Goal: Task Accomplishment & Management: Manage account settings

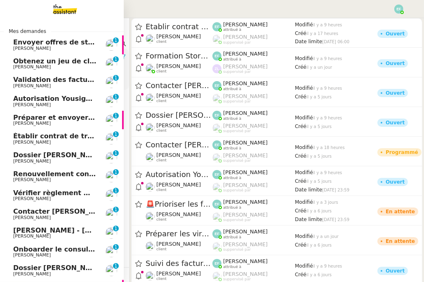
click at [26, 40] on span "Envoyer offres de stage aux écoles" at bounding box center [78, 42] width 130 height 8
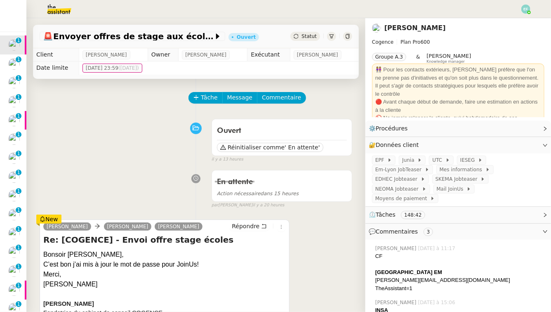
scroll to position [21, 0]
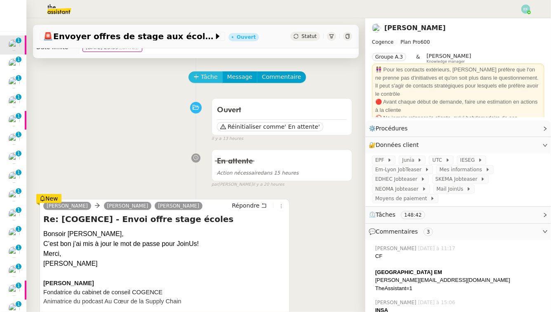
click at [201, 73] on span "Tâche" at bounding box center [209, 76] width 17 height 9
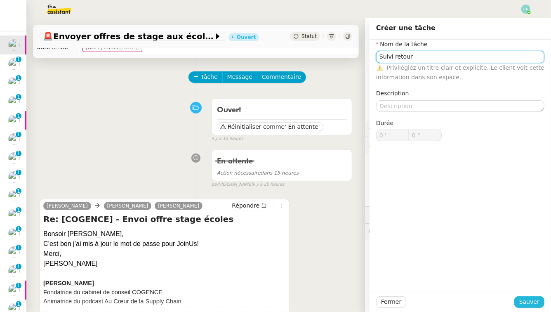
type input "Suivi retour"
click at [423, 282] on span "Sauver" at bounding box center [529, 301] width 20 height 9
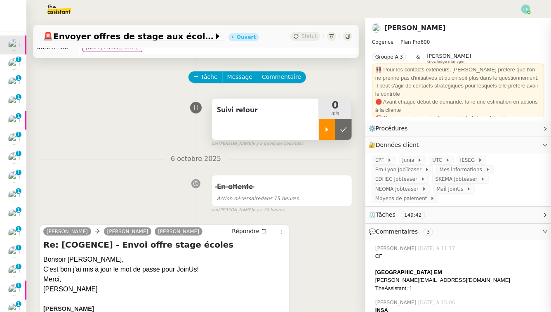
click at [332, 127] on div at bounding box center [327, 129] width 16 height 21
click at [268, 127] on div "Suivi retour" at bounding box center [265, 118] width 107 height 41
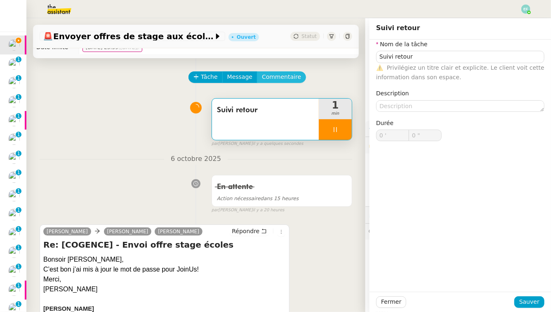
click at [291, 81] on span "Commentaire" at bounding box center [281, 76] width 39 height 9
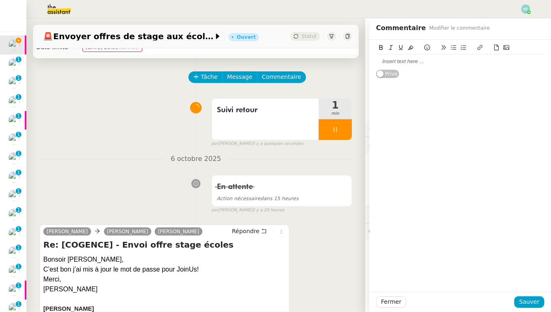
click at [423, 58] on div at bounding box center [460, 61] width 168 height 7
click at [377, 61] on div "Se connecter à JoinUs et traiter candidatures" at bounding box center [460, 61] width 168 height 7
click at [383, 59] on div "PRIO" at bounding box center [460, 61] width 168 height 7
click at [382, 43] on button at bounding box center [381, 47] width 10 height 9
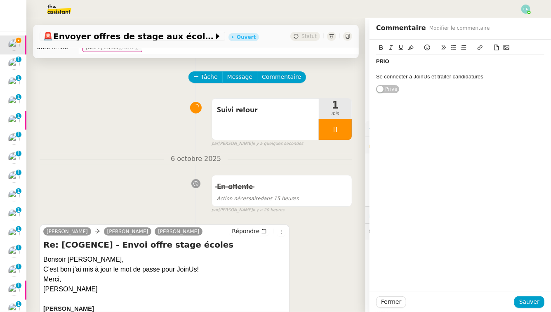
click at [381, 46] on icon at bounding box center [381, 47] width 4 height 5
click at [402, 46] on icon at bounding box center [401, 47] width 4 height 5
click at [423, 282] on span "Sauver" at bounding box center [529, 301] width 20 height 9
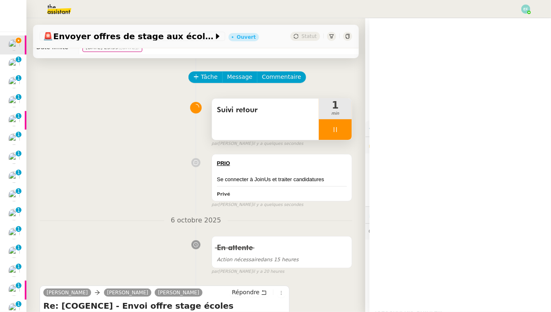
click at [341, 125] on div at bounding box center [335, 129] width 33 height 21
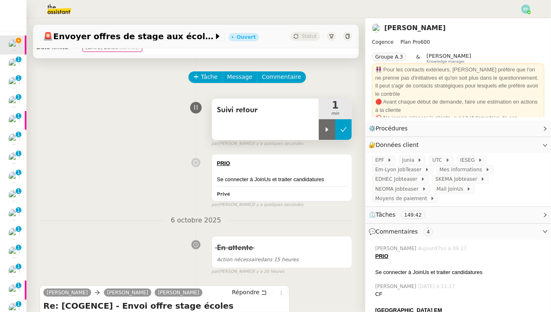
click at [345, 125] on button at bounding box center [343, 129] width 16 height 21
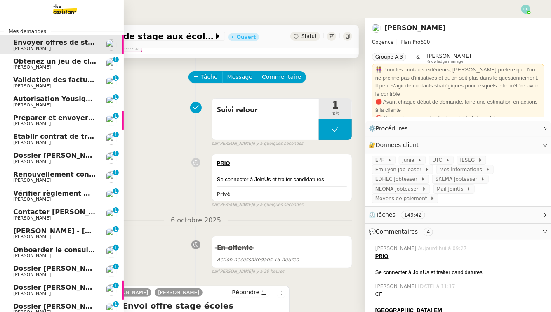
click at [14, 62] on span "Obtenez un jeu de clefs pour la cave" at bounding box center [81, 61] width 136 height 8
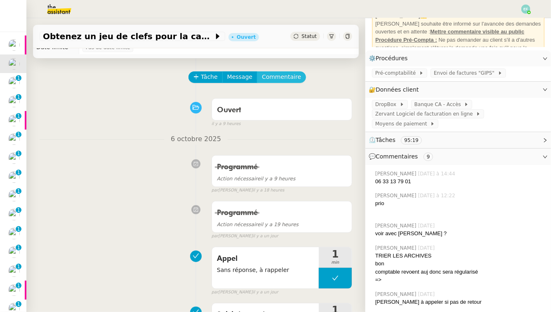
click at [287, 80] on span "Commentaire" at bounding box center [281, 76] width 39 height 9
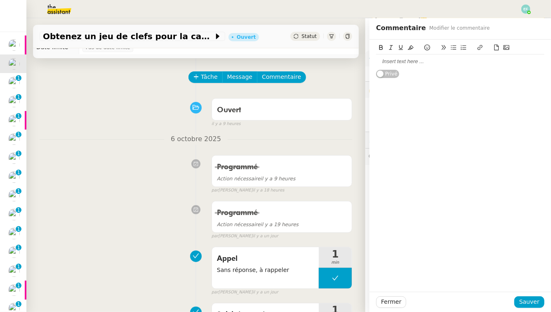
click at [130, 96] on div "Ouvert false il y a 9 heures" at bounding box center [196, 110] width 312 height 33
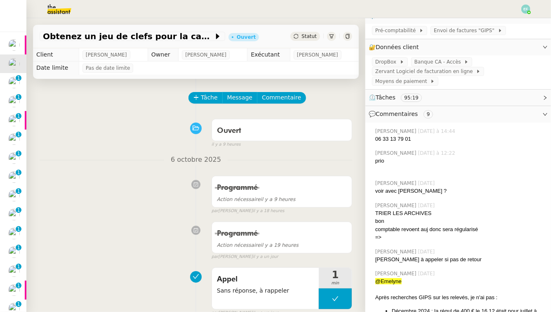
scroll to position [19, 0]
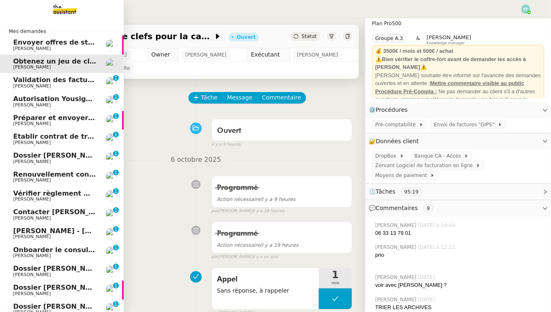
click at [34, 83] on span "Validation des factures consultants - septembre 2025" at bounding box center [112, 80] width 199 height 8
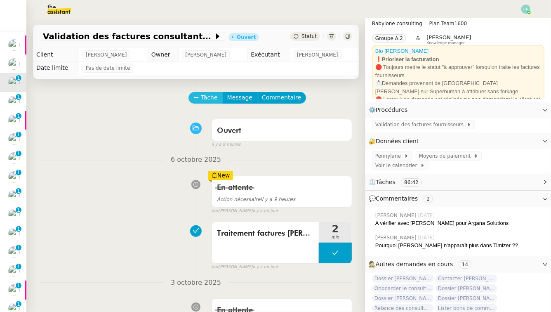
click at [199, 99] on button "Tâche" at bounding box center [205, 98] width 34 height 12
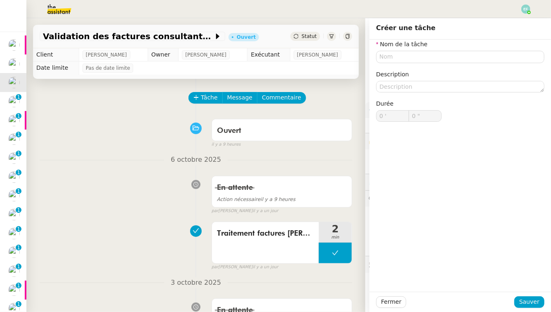
click at [347, 35] on icon at bounding box center [347, 36] width 4 height 5
click at [130, 130] on div "Ouvert false il y a 9 heures" at bounding box center [196, 131] width 312 height 33
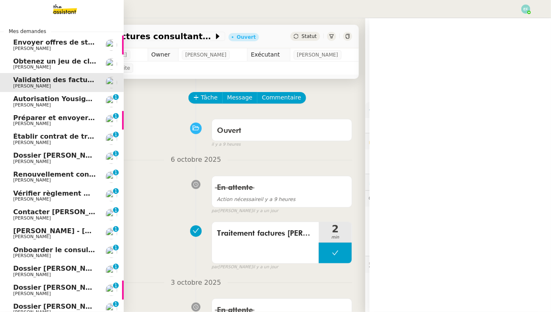
click at [17, 62] on span "Obtenez un jeu de clefs pour la cave" at bounding box center [81, 61] width 136 height 8
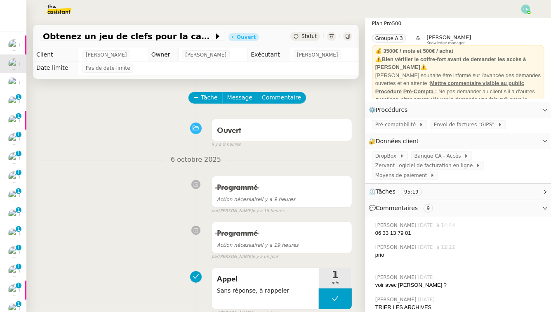
click at [346, 37] on icon at bounding box center [347, 36] width 5 height 5
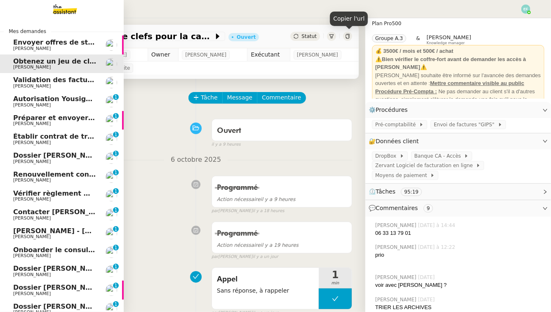
click at [59, 82] on span "Validation des factures consultants - septembre 2025" at bounding box center [112, 80] width 199 height 8
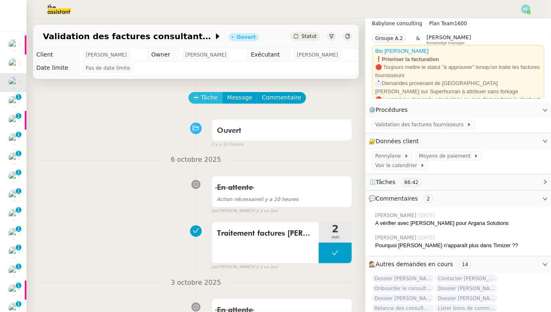
click at [209, 101] on span "Tâche" at bounding box center [209, 97] width 17 height 9
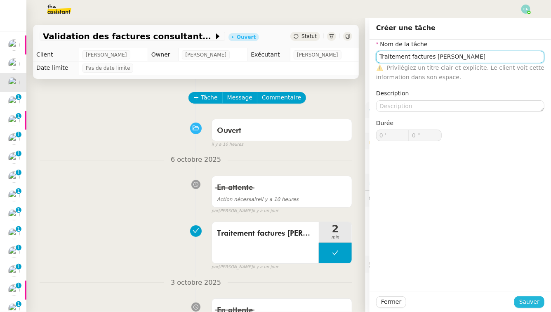
type input "Traitement factures Pennylane"
click at [423, 282] on button "Sauver" at bounding box center [529, 302] width 30 height 12
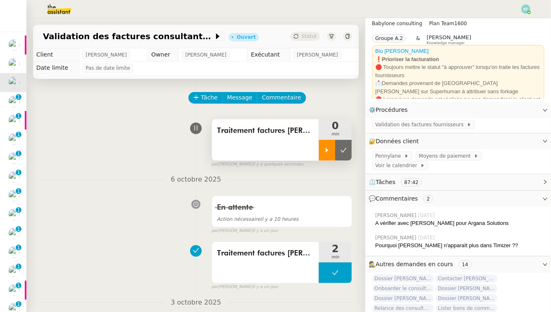
click at [329, 148] on icon at bounding box center [327, 150] width 7 height 7
click at [267, 141] on div "Traitement factures Pennylane" at bounding box center [265, 139] width 107 height 41
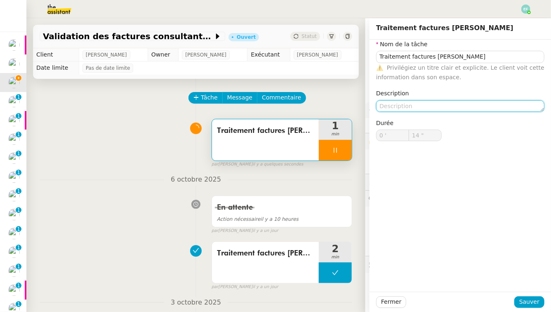
click at [423, 102] on textarea at bounding box center [460, 106] width 168 height 12
type input "15 ""
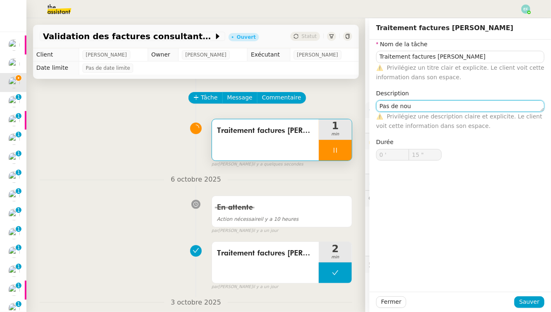
type textarea "Pas de nouv"
type input "16 ""
type textarea "Pas de nouvelle"
type input "17 ""
type textarea "Pas de nouvelle fact"
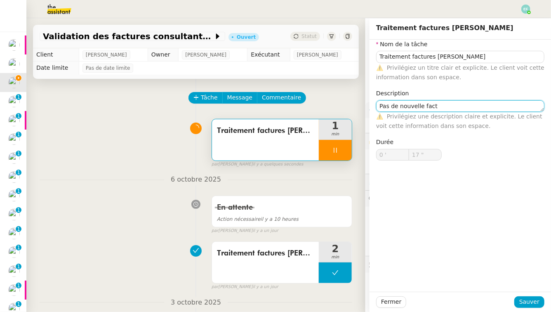
type input "18 ""
type textarea "Pas de nouvelle facture"
type input "19 ""
type textarea "Pas de nouvelle facture"
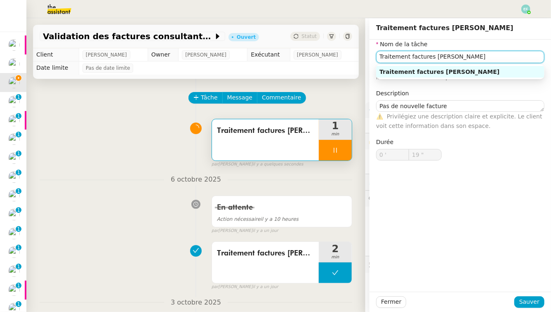
drag, startPoint x: 431, startPoint y: 57, endPoint x: 373, endPoint y: 56, distance: 57.7
click at [373, 56] on div "Nom de la tâche Traitement factures Pennylane ⚠️ Privilégiez un titre clair et …" at bounding box center [459, 107] width 181 height 134
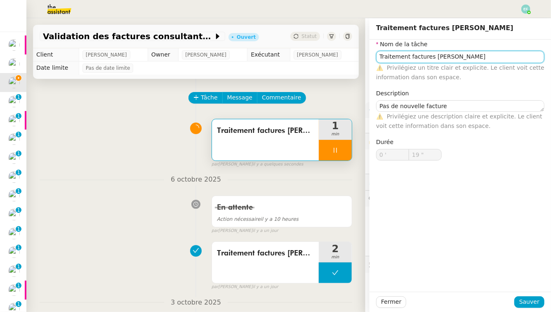
type input "V Pennylane"
type input "20 ""
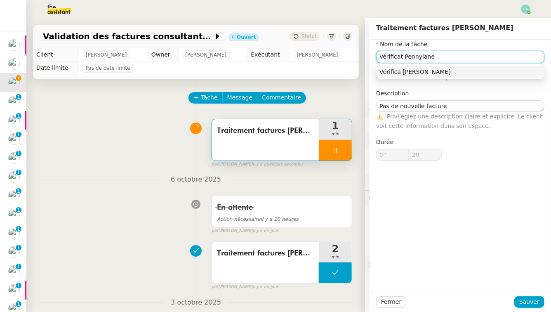
type input "Vérificati Pennylane"
type input "21 ""
type input "Vérification factu Pennylane"
type input "22 ""
type input "Vérification factures Pennylane"
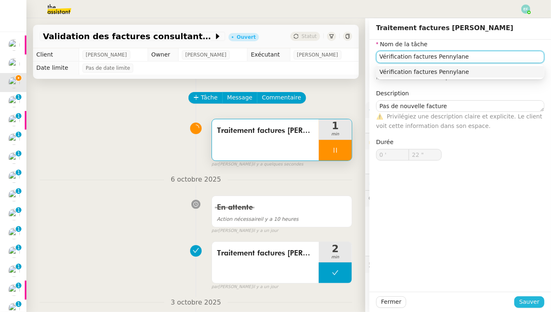
type input "23 ""
type input "Vérification factures Pennylane"
click at [423, 282] on span "Sauver" at bounding box center [529, 301] width 20 height 9
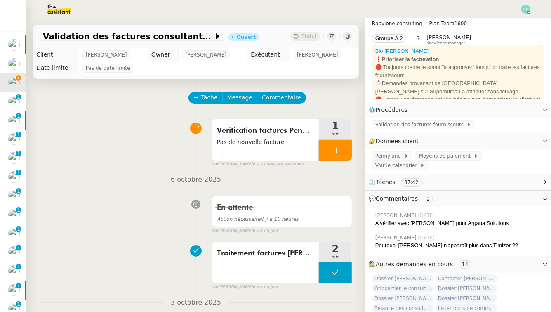
click at [339, 147] on div at bounding box center [335, 150] width 33 height 21
click at [346, 148] on icon at bounding box center [343, 150] width 7 height 7
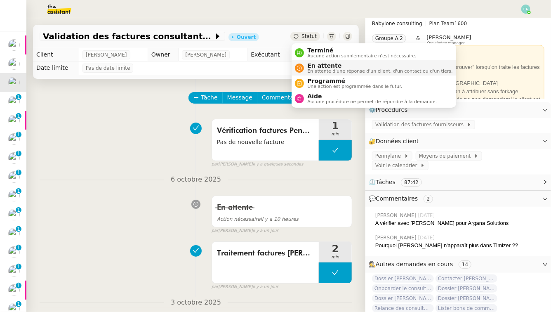
click at [311, 65] on span "En attente" at bounding box center [379, 65] width 145 height 7
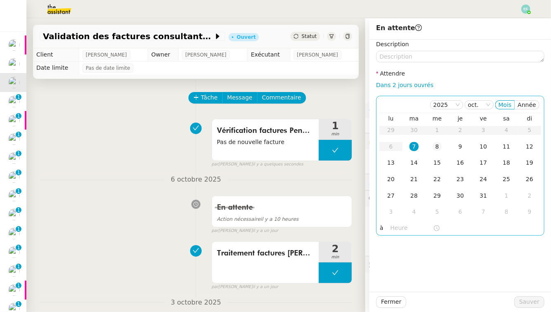
click at [423, 145] on div "8" at bounding box center [436, 146] width 9 height 9
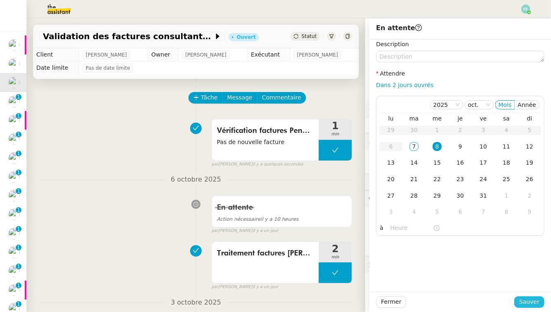
click at [423, 282] on span "Sauver" at bounding box center [529, 301] width 20 height 9
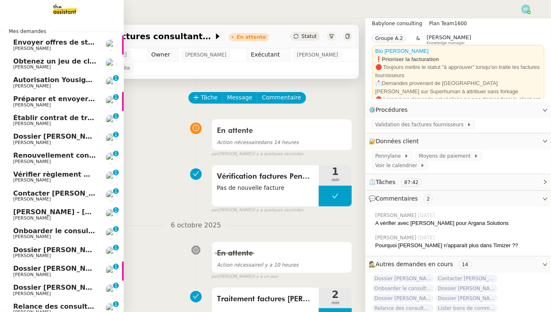
click at [47, 87] on span "[PERSON_NAME]" at bounding box center [54, 86] width 83 height 5
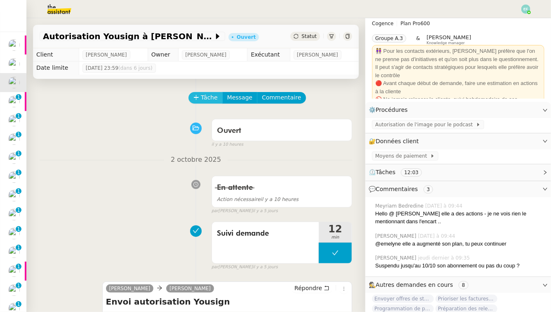
click at [210, 94] on span "Tâche" at bounding box center [209, 97] width 17 height 9
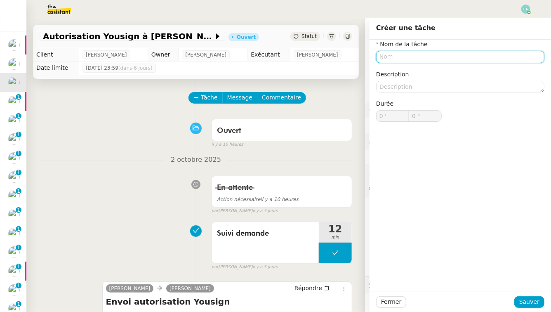
click at [397, 55] on input "text" at bounding box center [460, 57] width 168 height 12
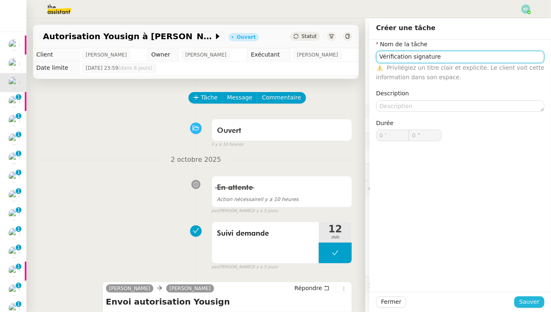
type input "Vérification signature"
click at [423, 282] on span "Sauver" at bounding box center [529, 301] width 20 height 9
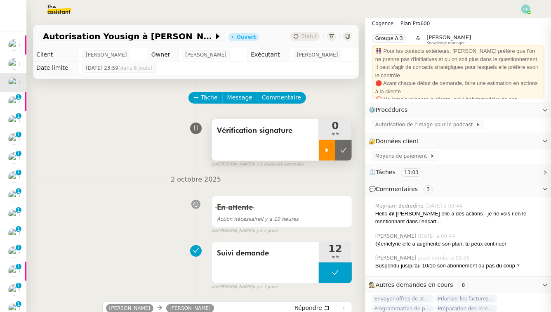
click at [331, 146] on div at bounding box center [327, 150] width 16 height 21
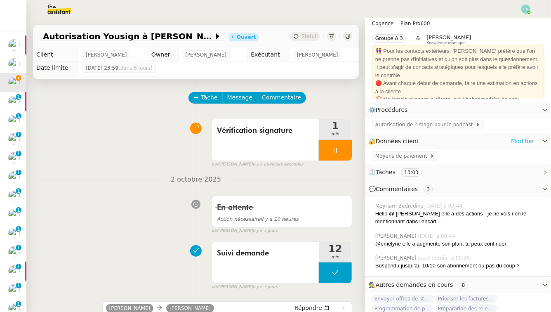
click at [423, 140] on link "Modifier" at bounding box center [522, 140] width 23 height 9
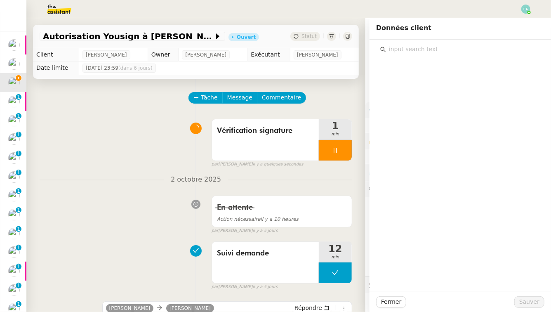
click at [423, 51] on input "text" at bounding box center [463, 49] width 154 height 11
drag, startPoint x: 432, startPoint y: 54, endPoint x: 391, endPoint y: 46, distance: 41.1
click at [391, 46] on input "alexandra" at bounding box center [463, 49] width 154 height 11
type input "a"
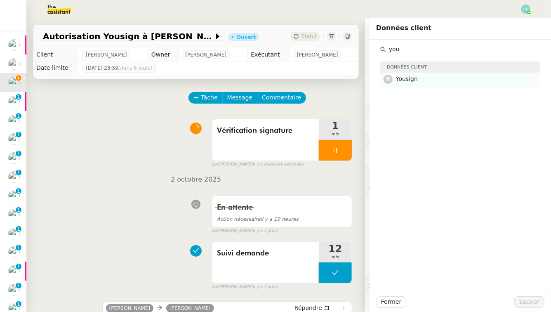
type input "you"
click at [408, 83] on h4 "Yousign" at bounding box center [465, 78] width 139 height 9
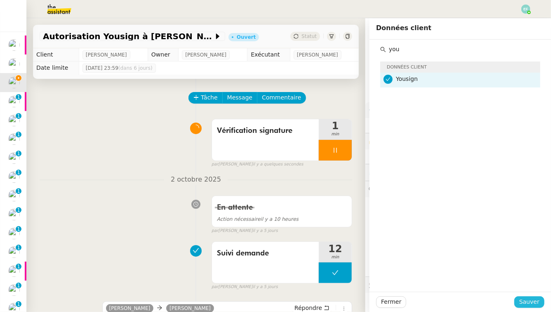
click at [423, 282] on span "Sauver" at bounding box center [529, 301] width 20 height 9
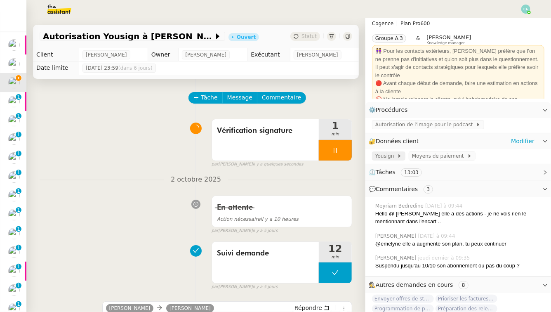
click at [394, 152] on span "Yousign" at bounding box center [386, 156] width 22 height 8
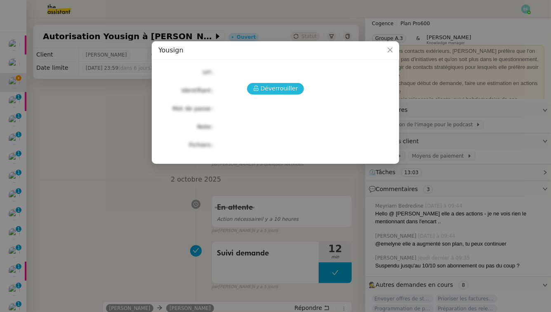
click at [263, 92] on span "Déverrouiller" at bounding box center [279, 88] width 38 height 9
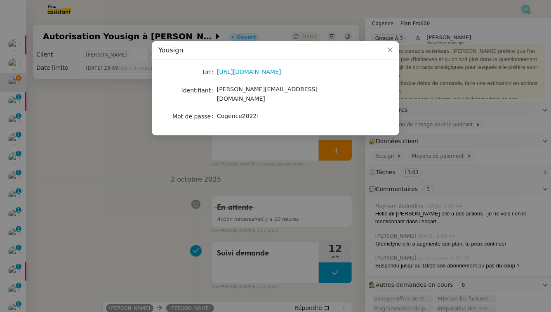
click at [258, 88] on span "[PERSON_NAME][EMAIL_ADDRESS][DOMAIN_NAME]" at bounding box center [267, 94] width 101 height 16
copy span "[PERSON_NAME][EMAIL_ADDRESS][DOMAIN_NAME]"
click at [243, 113] on span "Cogence2022!" at bounding box center [238, 116] width 42 height 7
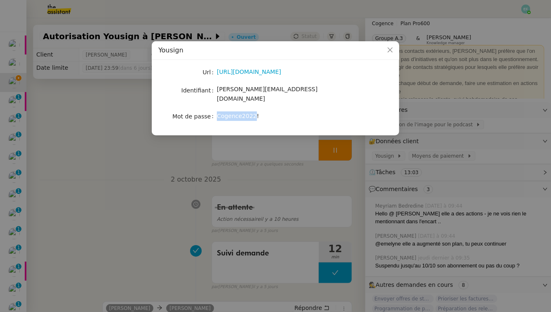
click at [243, 113] on span "Cogence2022!" at bounding box center [238, 116] width 42 height 7
copy span "Cogence2022!"
click at [98, 152] on nz-modal-container "Yousign Url https://yousign.app/ Identifiant juliette.rihal@cogence-consulting.…" at bounding box center [275, 156] width 551 height 312
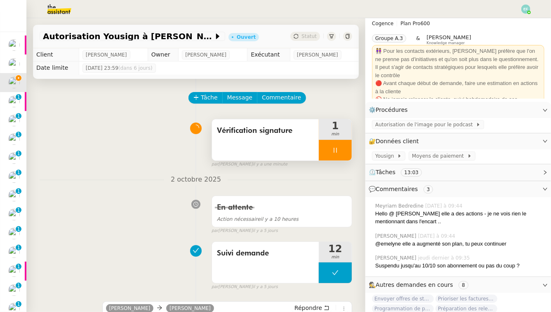
click at [257, 158] on div "Vérification signature" at bounding box center [265, 139] width 107 height 41
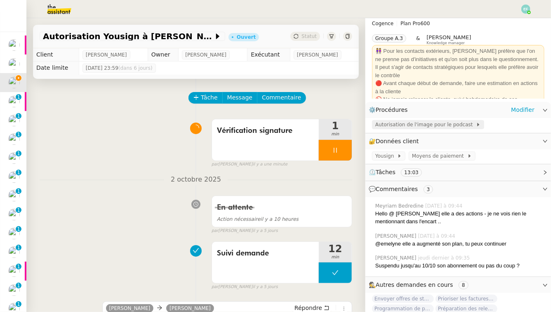
click at [423, 124] on span "Autorisation de l'image pour le podcast" at bounding box center [425, 124] width 101 height 8
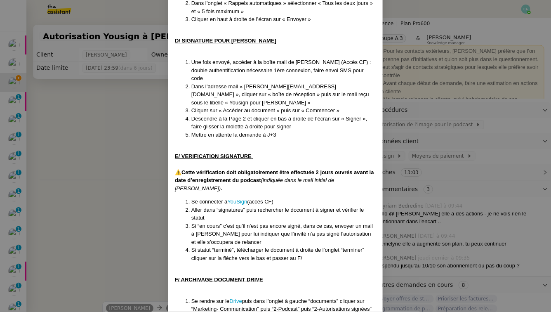
scroll to position [845, 0]
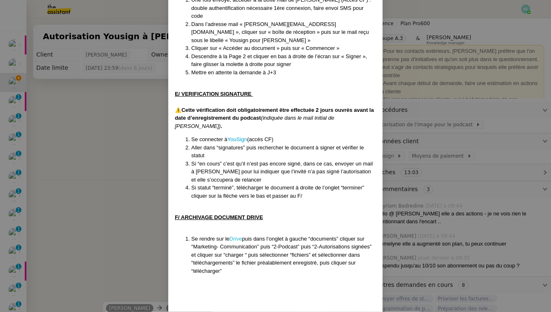
click at [236, 235] on link "Drive" at bounding box center [236, 238] width 12 height 6
click at [128, 85] on nz-modal-container "Créé le 11/09/2025 Contexte : L’objectif est d’envoyer aux invités du podcast d…" at bounding box center [275, 156] width 551 height 312
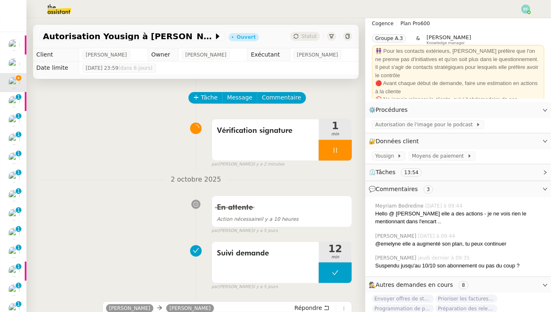
scroll to position [804, 0]
click at [286, 130] on span "Vérification signature" at bounding box center [265, 130] width 97 height 12
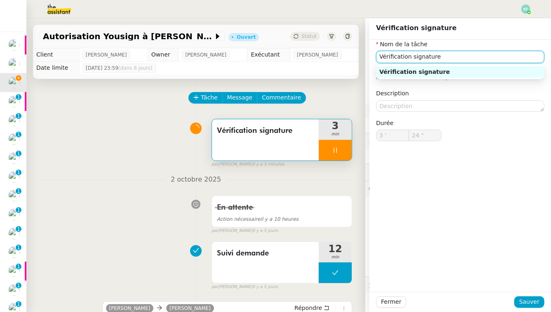
click at [423, 57] on input "Vérification signature" at bounding box center [460, 57] width 168 height 12
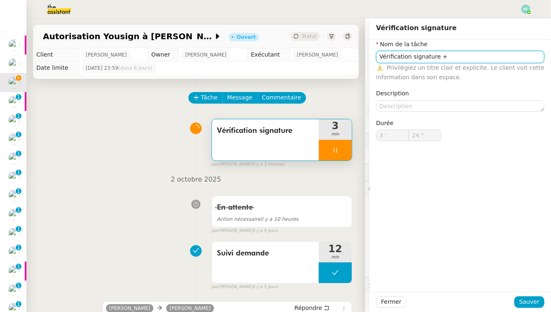
type input "Vérification signature +"
type input "25 ""
type input "Vérification signature + archiv"
type input "26 ""
type input "Vérification signature + archivage"
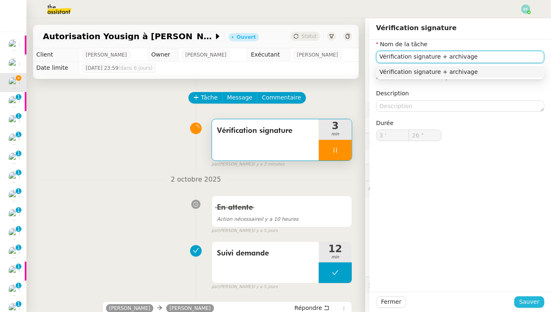
type input "27 ""
click at [423, 282] on span "Sauver" at bounding box center [529, 301] width 20 height 9
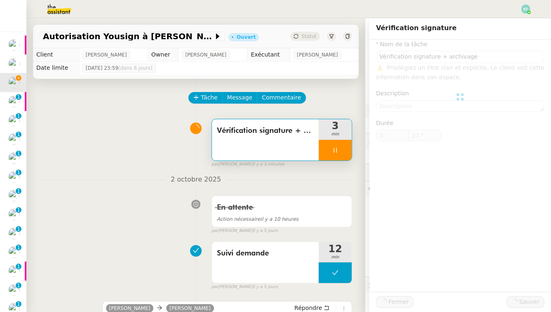
type input "Vérification signature + archivage"
type input "3 '"
type input "27 ""
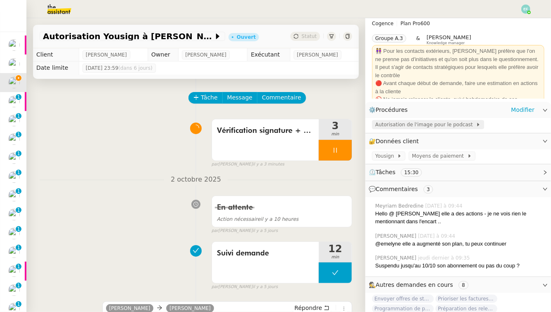
click at [423, 121] on span "Autorisation de l'image pour le podcast" at bounding box center [425, 124] width 101 height 8
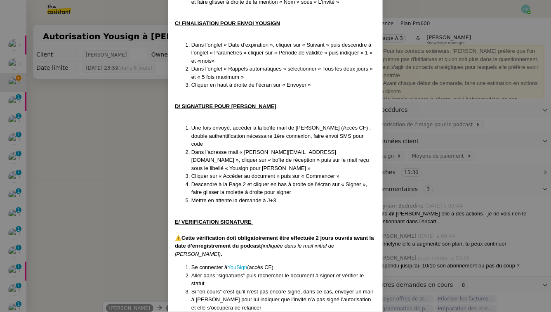
scroll to position [845, 0]
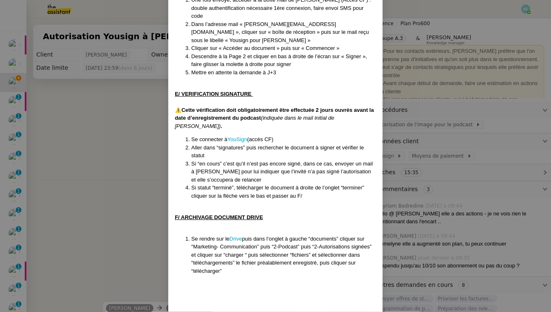
click at [94, 125] on nz-modal-container "Créé le 11/09/2025 Contexte : L’objectif est d’envoyer aux invités du podcast d…" at bounding box center [275, 156] width 551 height 312
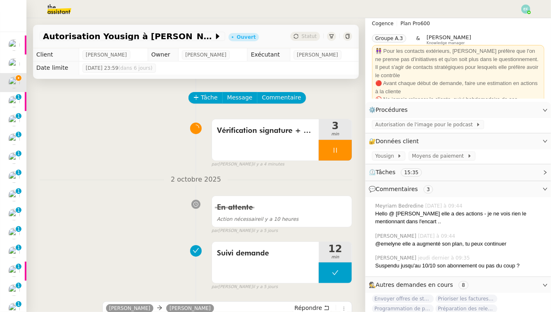
scroll to position [95, 0]
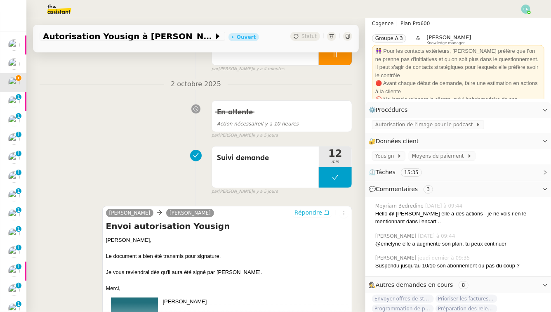
click at [324, 211] on icon at bounding box center [327, 212] width 6 height 6
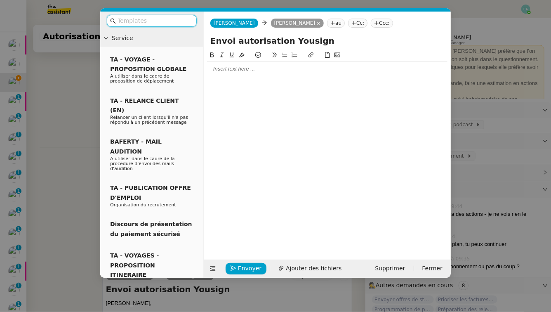
click at [152, 21] on input "text" at bounding box center [154, 20] width 74 height 9
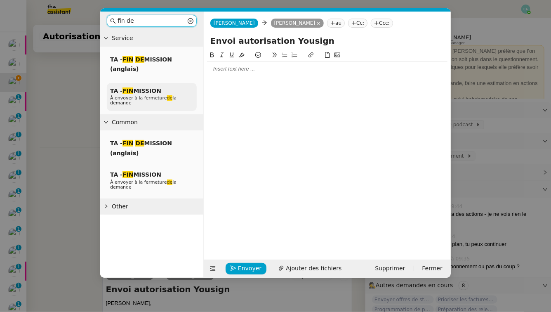
type input "fin de"
click at [156, 98] on span "À envoyer à la fermeture de la demande" at bounding box center [143, 100] width 66 height 10
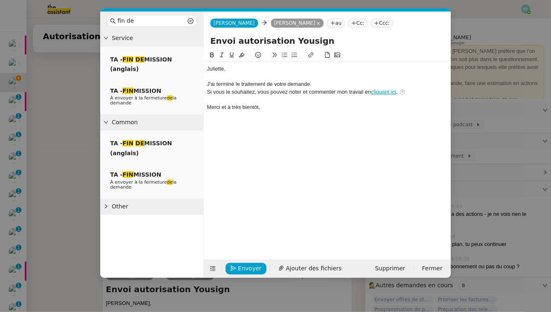
click at [348, 37] on input "Envoi autorisation Yousign" at bounding box center [327, 41] width 234 height 12
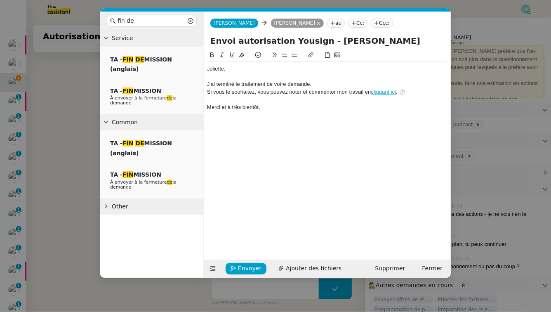
type input "Envoi autorisation Yousign - Alexandra Samyn"
click at [263, 73] on div at bounding box center [327, 76] width 240 height 7
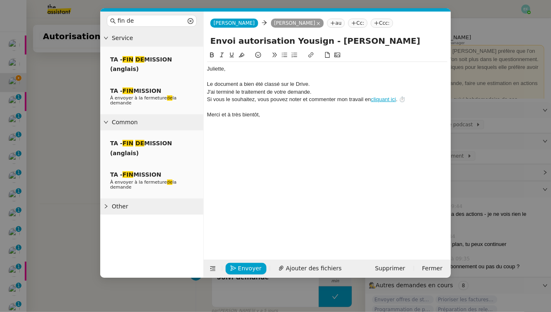
click at [264, 85] on div "Le document a bien été classé sur le Drive." at bounding box center [327, 83] width 240 height 7
click at [344, 82] on div "Le document a bien été signé et classé sur le Drive." at bounding box center [327, 83] width 240 height 7
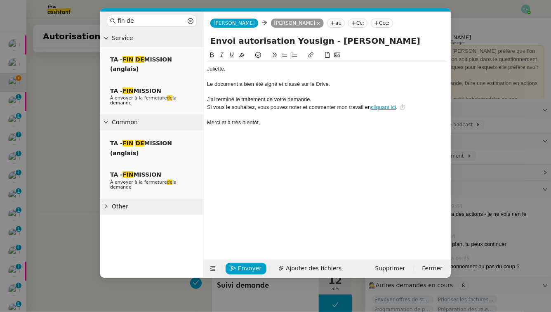
click at [207, 68] on div "﻿Juliette﻿," at bounding box center [327, 68] width 240 height 7
click at [246, 267] on span "Envoyer" at bounding box center [249, 267] width 23 height 9
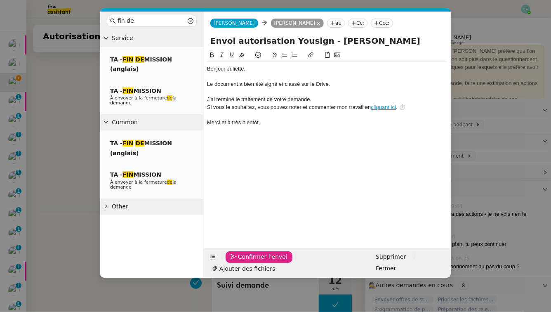
click at [246, 261] on span "Confirmer l'envoi" at bounding box center [262, 256] width 49 height 9
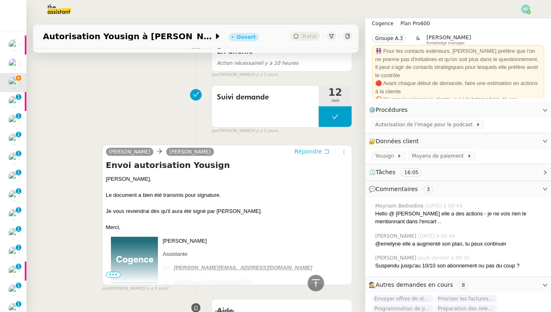
scroll to position [0, 0]
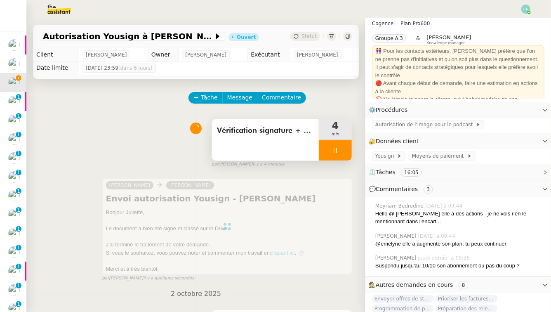
click at [342, 154] on div at bounding box center [335, 150] width 33 height 21
click at [345, 154] on button at bounding box center [343, 150] width 16 height 21
click at [308, 141] on div "Vérification signature + archivage" at bounding box center [265, 139] width 107 height 41
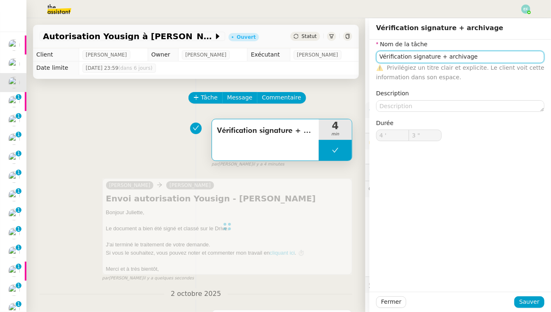
click at [423, 59] on input "Vérification signature + archivage" at bounding box center [460, 57] width 168 height 12
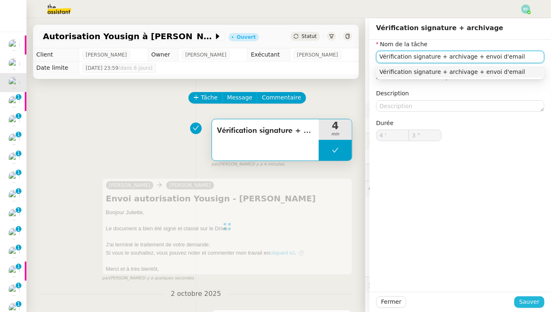
type input "Vérification signature + archivage + envoi d'email"
click at [423, 282] on span "Sauver" at bounding box center [529, 301] width 20 height 9
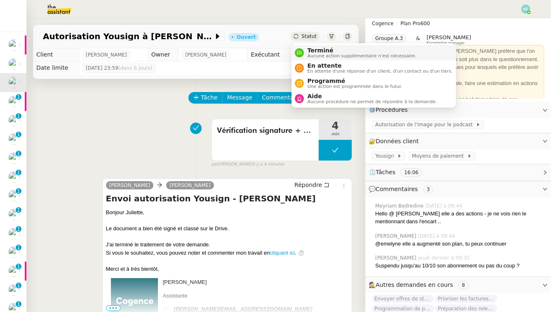
click at [303, 51] on nz-avatar at bounding box center [299, 52] width 9 height 9
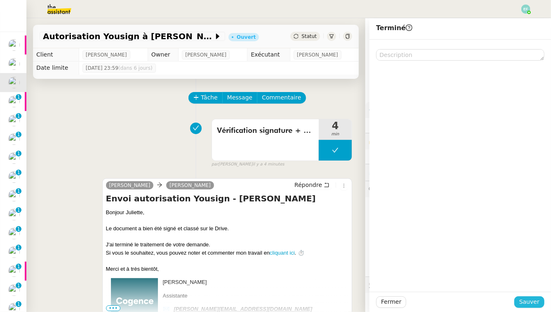
click at [423, 282] on span "Sauver" at bounding box center [529, 301] width 20 height 9
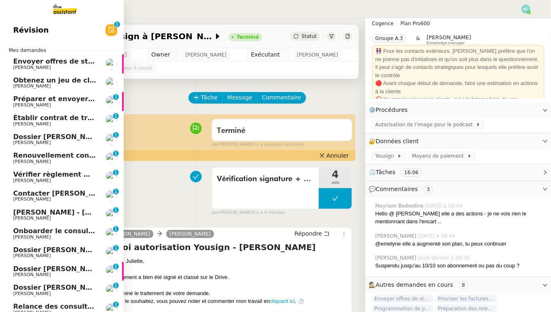
click at [58, 103] on span "[PERSON_NAME]" at bounding box center [54, 105] width 83 height 5
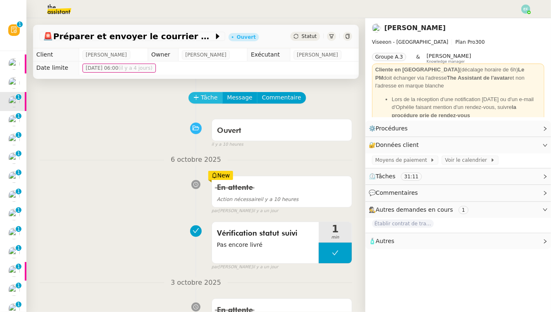
click at [208, 94] on span "Tâche" at bounding box center [209, 97] width 17 height 9
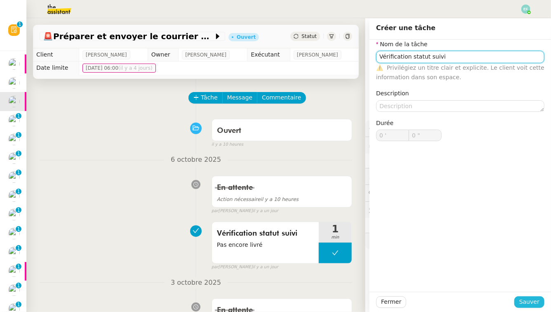
type input "Vérification statut suivi"
click at [423, 282] on span "Sauver" at bounding box center [529, 301] width 20 height 9
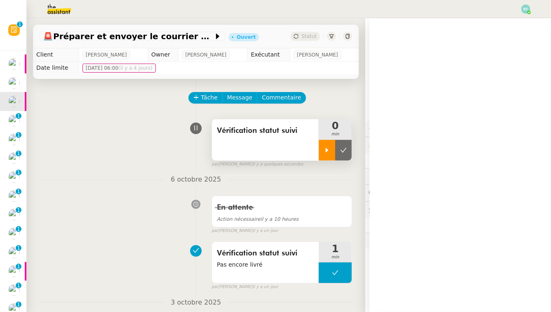
click at [323, 152] on div at bounding box center [327, 150] width 16 height 21
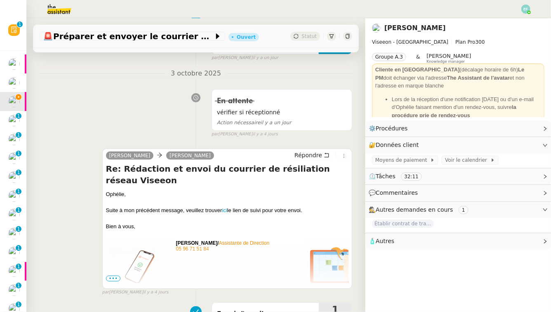
scroll to position [231, 0]
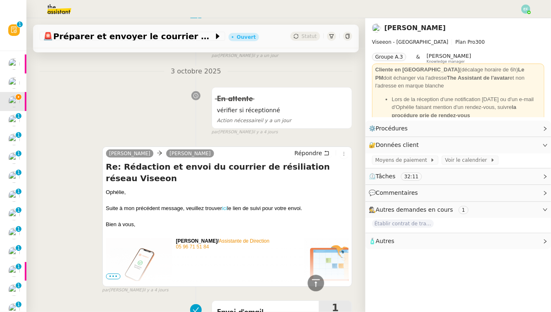
click at [227, 205] on link "ici" at bounding box center [224, 208] width 5 height 6
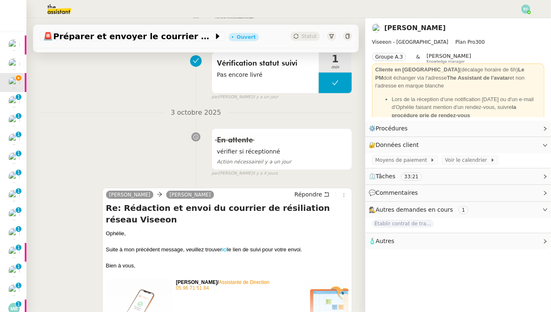
scroll to position [227, 0]
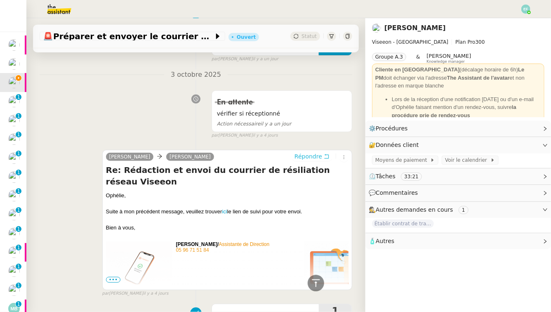
click at [326, 154] on icon at bounding box center [327, 156] width 6 height 6
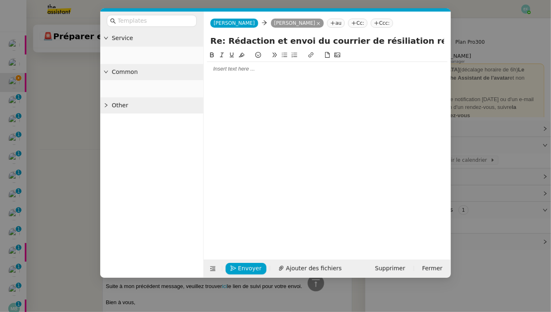
scroll to position [291, 0]
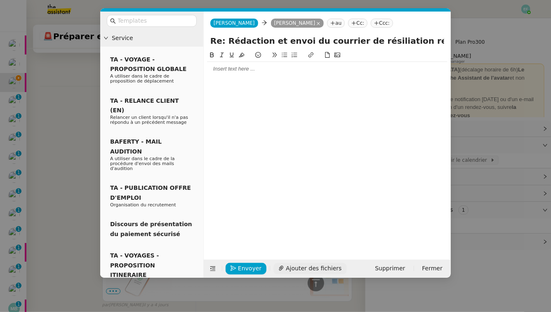
click at [291, 265] on span "Ajouter des fichiers" at bounding box center [314, 267] width 56 height 9
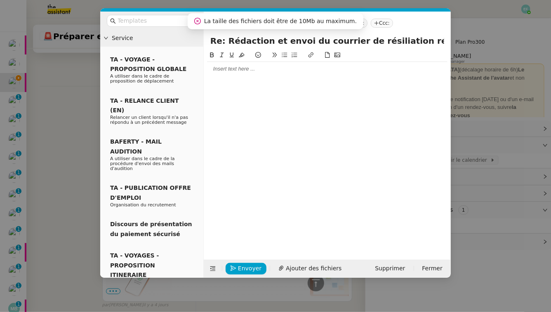
click at [75, 118] on nz-modal-container "Service TA - VOYAGE - PROPOSITION GLOBALE A utiliser dans le cadre de propositi…" at bounding box center [275, 156] width 551 height 312
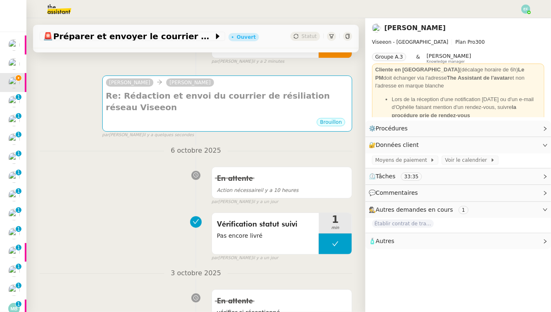
scroll to position [0, 0]
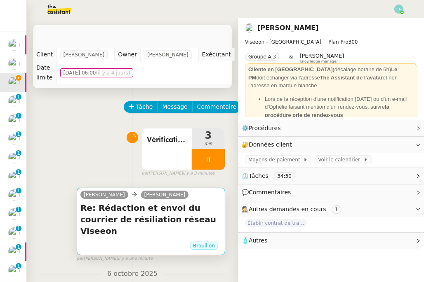
click at [167, 213] on h4 "Re: Rédaction et envoi du courrier de résiliation réseau Viseeon" at bounding box center [150, 219] width 141 height 35
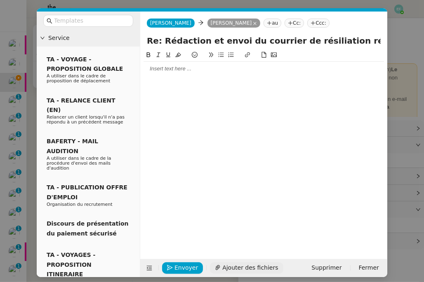
click at [227, 268] on span "Ajouter des fichiers" at bounding box center [250, 267] width 56 height 9
click at [164, 74] on div at bounding box center [263, 69] width 240 height 14
drag, startPoint x: 164, startPoint y: 74, endPoint x: 100, endPoint y: 40, distance: 73.4
click at [105, 40] on nz-layout "Service TA - VOYAGE - PROPOSITION GLOBALE A utiliser dans le cadre de propositi…" at bounding box center [212, 145] width 350 height 266
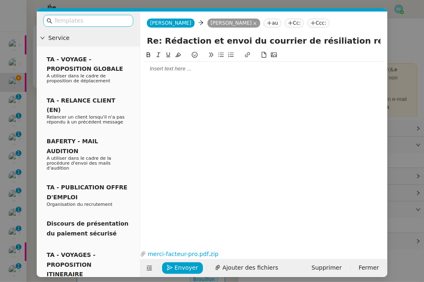
click at [94, 16] on input "text" at bounding box center [91, 20] width 74 height 9
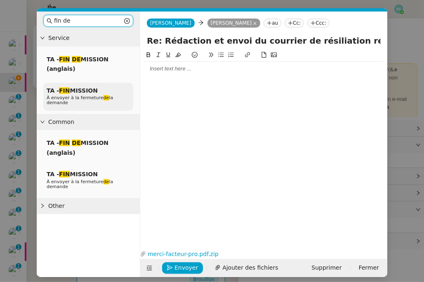
type input "fin de"
click at [89, 92] on span "TA - FIN MISSION" at bounding box center [72, 90] width 51 height 7
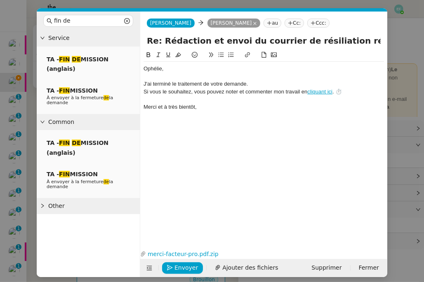
click at [178, 65] on div "﻿Ophélie﻿," at bounding box center [263, 68] width 240 height 7
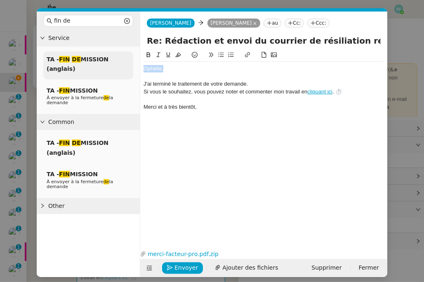
drag, startPoint x: 182, startPoint y: 67, endPoint x: 133, endPoint y: 67, distance: 49.5
click at [133, 67] on nz-layout "fin de Service TA - FIN DE MISSION (anglais) TA - FIN MISSION À envoyer à la fe…" at bounding box center [212, 145] width 350 height 266
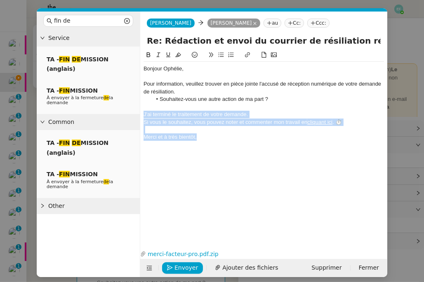
drag, startPoint x: 214, startPoint y: 139, endPoint x: 141, endPoint y: 117, distance: 76.7
click at [141, 117] on nz-spin "Bonjour Ophélie, Pour information, veuillez trouver en pièce jointe l'accusé de…" at bounding box center [263, 144] width 247 height 188
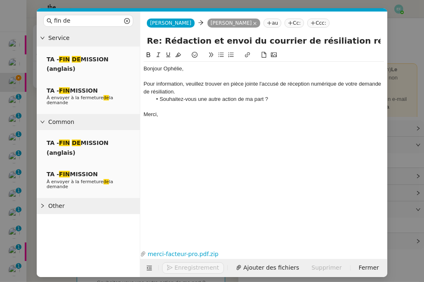
click at [176, 76] on div at bounding box center [263, 76] width 240 height 7
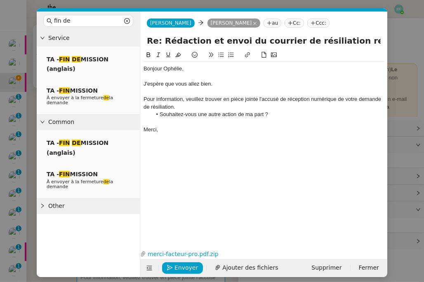
click at [203, 108] on div "Pour information, veuillez trouver en pièce jointe l'accusé de réception numéri…" at bounding box center [263, 103] width 240 height 15
click at [178, 268] on span "Envoyer" at bounding box center [185, 267] width 23 height 9
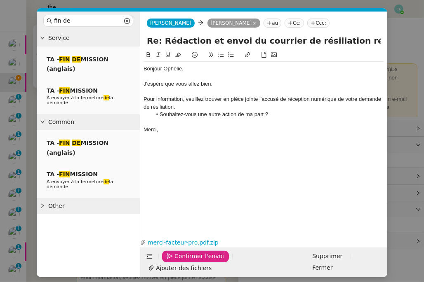
click at [178, 261] on span "Confirmer l'envoi" at bounding box center [198, 256] width 49 height 9
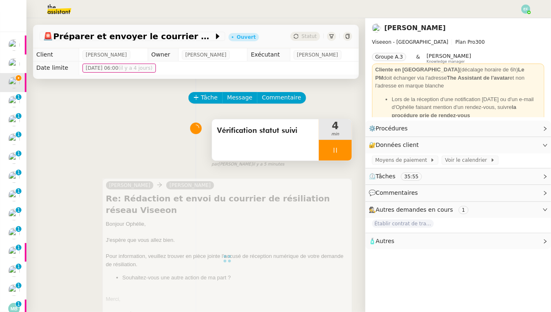
click at [291, 150] on div "Vérification statut suivi" at bounding box center [265, 139] width 107 height 41
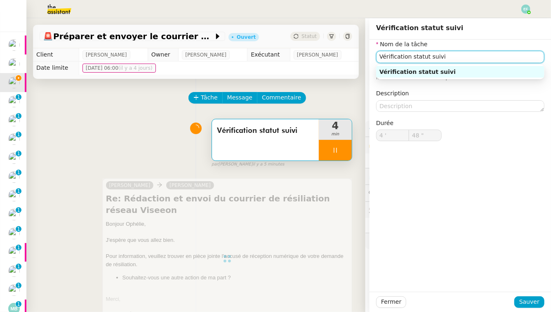
click at [423, 59] on input "Vérification statut suivi" at bounding box center [460, 57] width 168 height 12
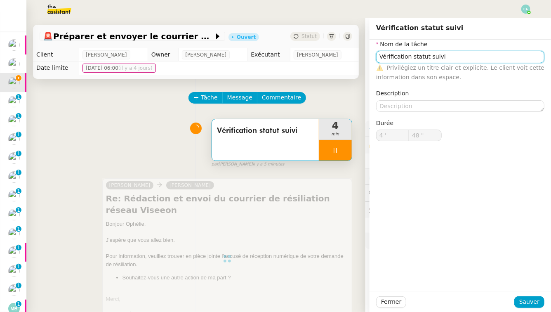
type input "Vérification statut suivi"
type input "49 ""
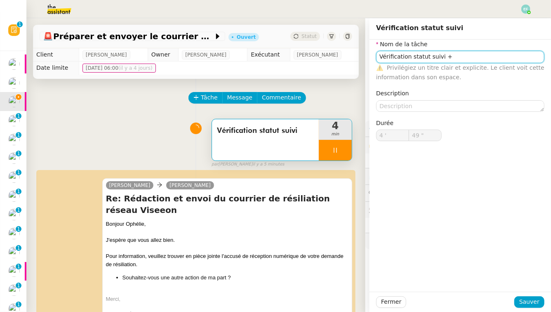
type input "Vérification statut suivi"
type input "4 '"
type input "50 ""
type input "Vérification statut suivi"
type input "4 '"
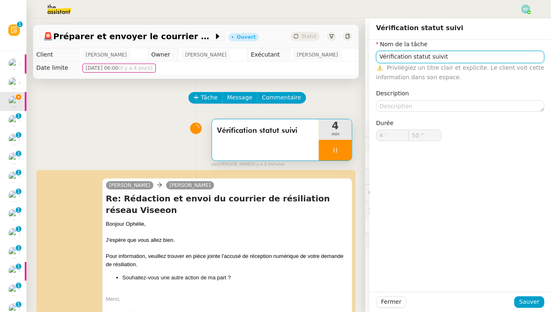
type input "50 ""
type input "Vérification statut suivi"
type input "4 '"
type input "51 ""
type input "Vérification statut suivi +"
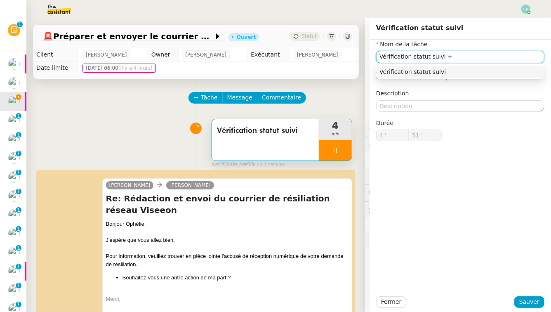
type input "52 ""
type input "Vérification statut suivi + té"
type input "53 ""
type input "Vérification statut suivi + téléchargem"
type input "54 ""
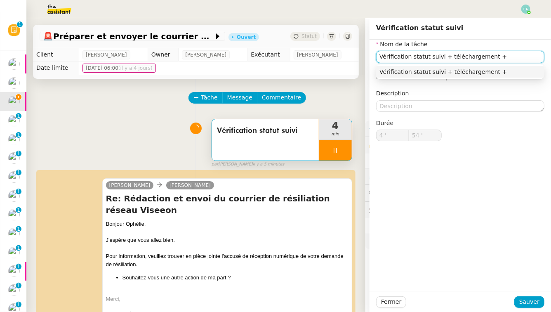
type input "Vérification statut suivi + téléchargement +"
type input "56 ""
type input "Vérification statut suivi + téléchargement +"
click at [423, 282] on span "Sauver" at bounding box center [529, 301] width 20 height 9
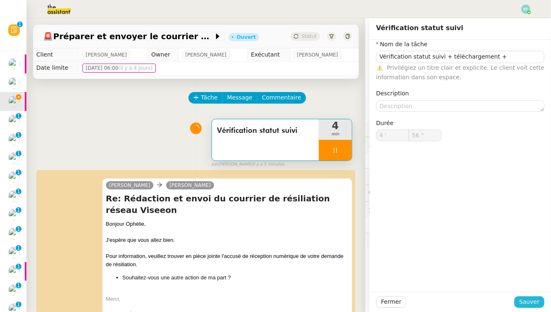
type input "57 ""
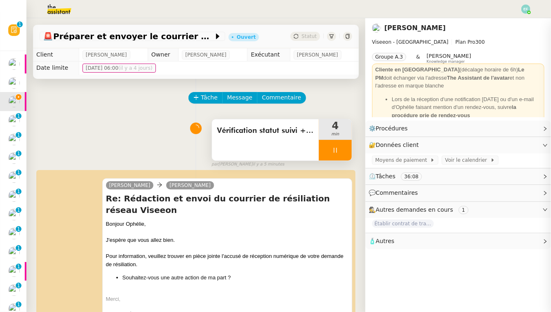
click at [276, 133] on span "Vérification statut suivi + téléchargement +" at bounding box center [265, 130] width 97 height 12
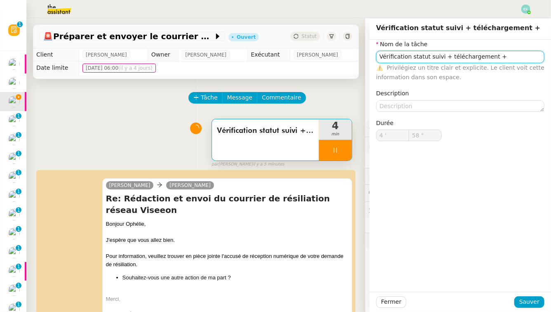
click at [423, 57] on input "Vérification statut suivi + téléchargement +" at bounding box center [460, 57] width 168 height 12
type input "Vérification statut suivi + téléchargement + c"
type input "59 ""
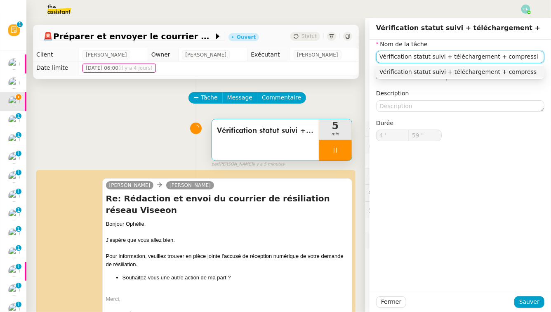
type input "Vérification statut suivi + téléchargement + compressio"
type input "5 '"
type input "0 ""
type input "Vérification statut suivi + téléchargement + compression"
type input "1 ""
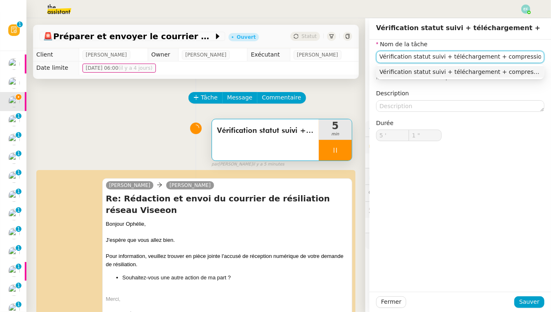
type input "Vérification statut suivi + téléchargement + compression + env"
type input "2 ""
type input "Vérification statut suivi + téléchargement + compression + envoi d'emai"
type input "3 ""
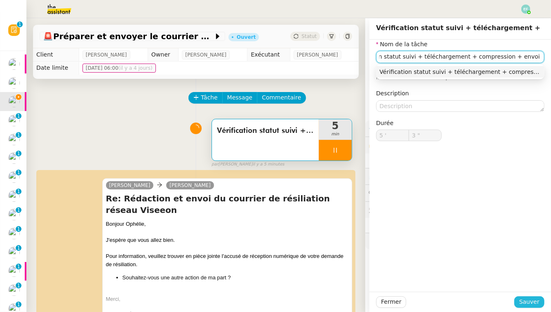
type input "Vérification statut suivi + téléchargement + compression + envoi d'email"
type input "4 ""
click at [423, 282] on span "Sauver" at bounding box center [529, 301] width 20 height 9
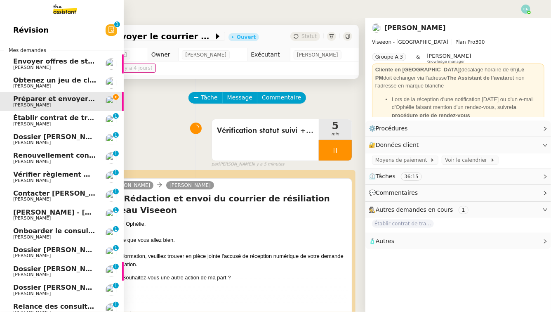
click at [16, 123] on span "[PERSON_NAME]" at bounding box center [32, 123] width 38 height 5
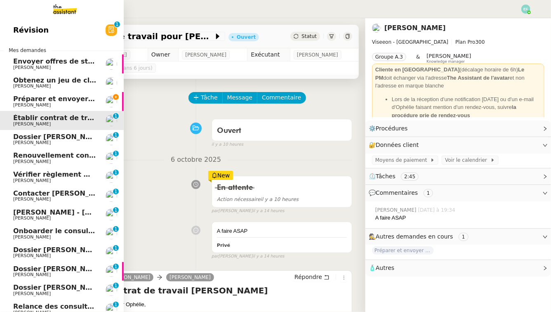
click at [20, 103] on span "[PERSON_NAME]" at bounding box center [32, 104] width 38 height 5
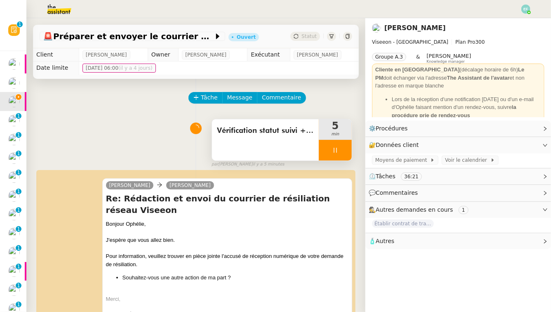
click at [338, 155] on div at bounding box center [335, 150] width 33 height 21
click at [342, 155] on button at bounding box center [343, 150] width 16 height 21
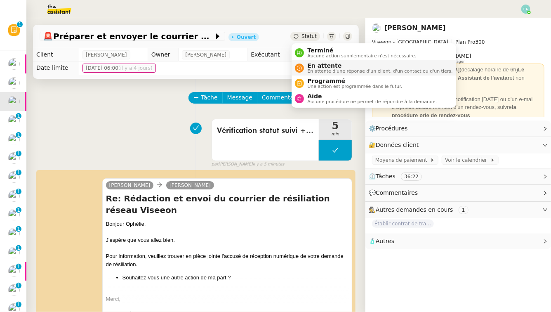
click at [317, 66] on span "En attente" at bounding box center [379, 65] width 145 height 7
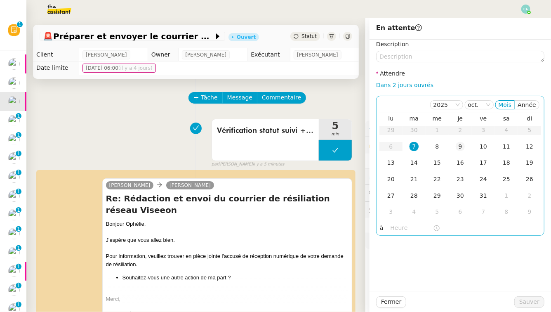
click at [423, 148] on div "9" at bounding box center [459, 146] width 9 height 9
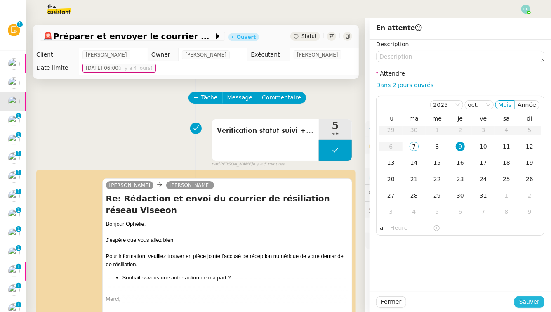
click at [423, 282] on span "Sauver" at bounding box center [529, 301] width 20 height 9
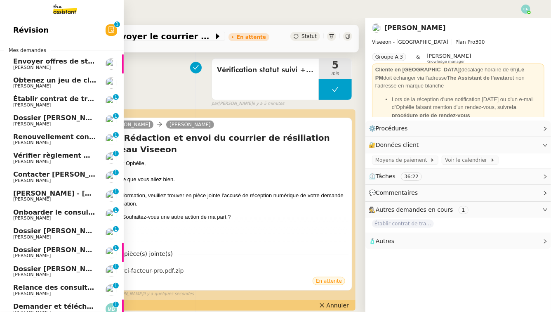
click at [69, 100] on span "Établir contrat de travail pour [PERSON_NAME]" at bounding box center [100, 99] width 175 height 8
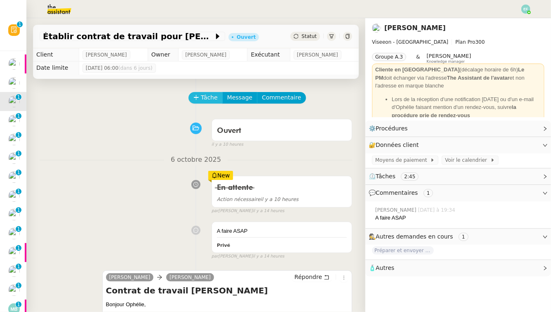
click at [219, 100] on button "Tâche" at bounding box center [205, 98] width 34 height 12
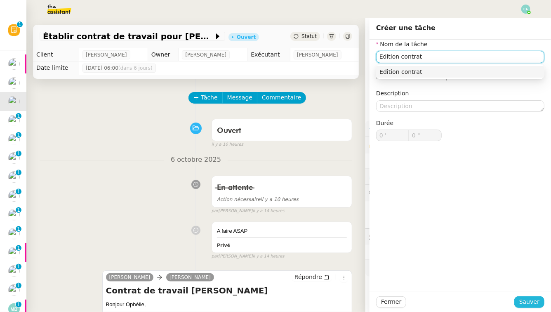
type input "Edition contrat"
click at [423, 282] on span "Sauver" at bounding box center [529, 301] width 20 height 9
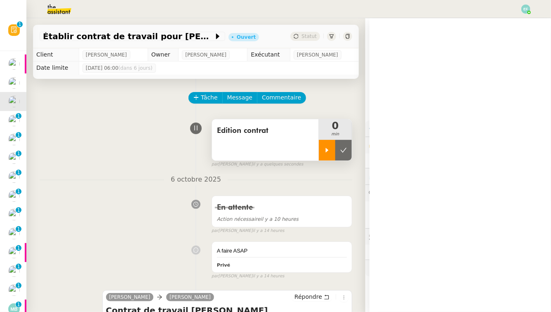
click at [324, 154] on div at bounding box center [327, 150] width 16 height 21
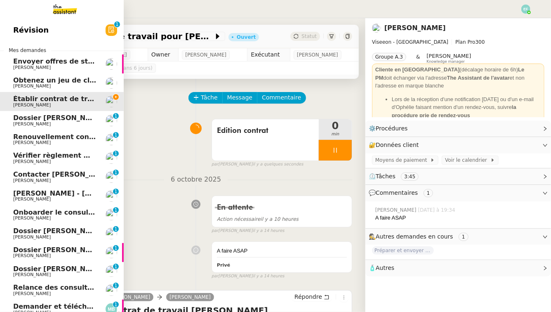
click at [19, 124] on span "[PERSON_NAME]" at bounding box center [32, 123] width 38 height 5
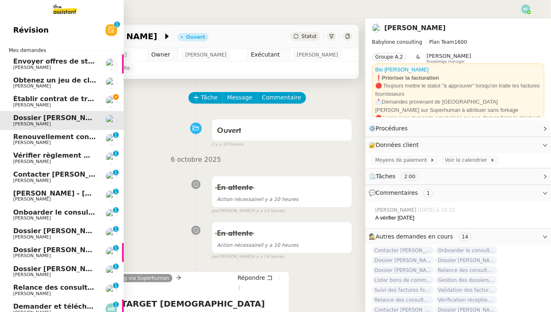
click at [29, 103] on span "[PERSON_NAME]" at bounding box center [32, 104] width 38 height 5
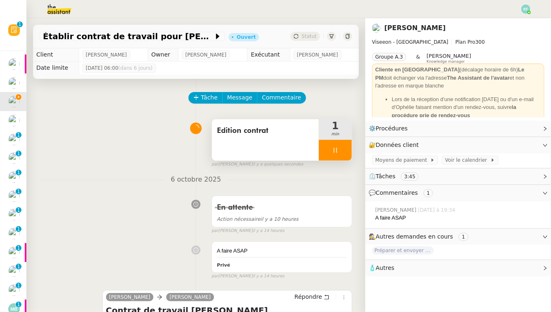
click at [332, 150] on icon at bounding box center [335, 150] width 7 height 7
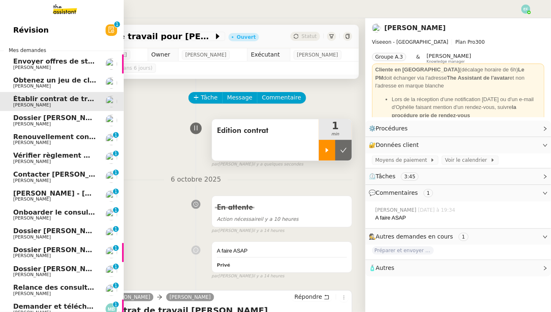
click at [33, 143] on span "[PERSON_NAME]" at bounding box center [32, 142] width 38 height 5
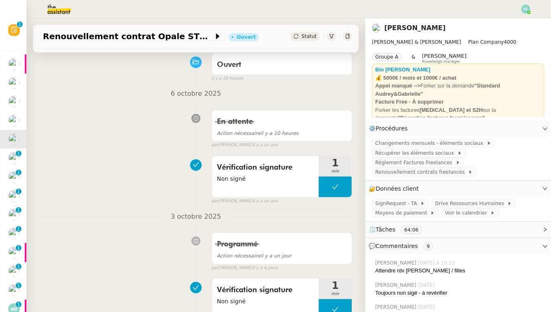
scroll to position [22, 0]
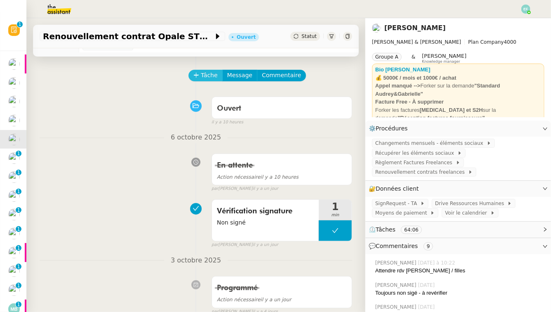
click at [206, 75] on span "Tâche" at bounding box center [209, 74] width 17 height 9
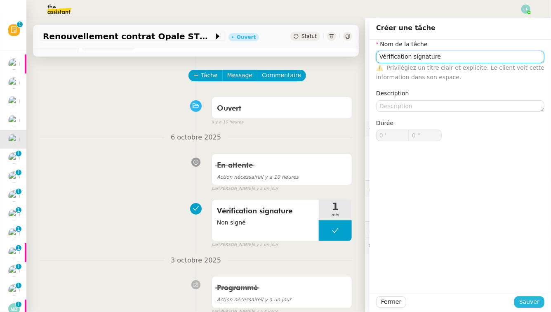
type input "Vérification signature"
click at [423, 282] on span "Sauver" at bounding box center [529, 301] width 20 height 9
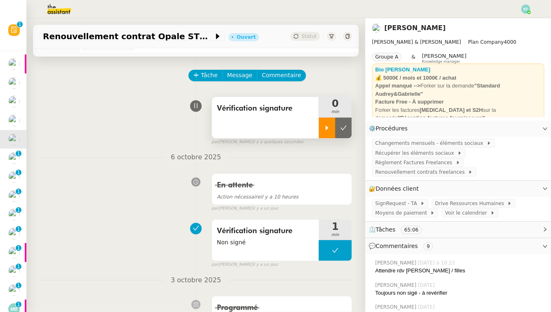
click at [327, 127] on icon at bounding box center [327, 127] width 3 height 5
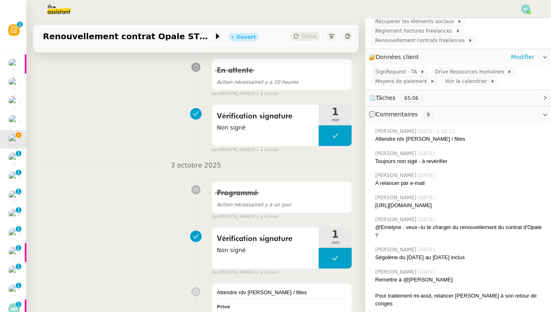
scroll to position [133, 0]
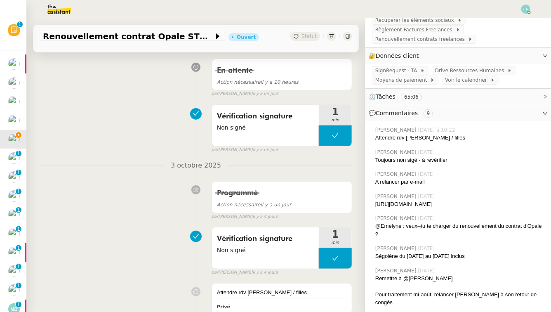
drag, startPoint x: 410, startPoint y: 213, endPoint x: 375, endPoint y: 202, distance: 37.3
click at [375, 202] on div "https://signrequest.com/#/document-status/f07417aa-deea-4ae4-9449-a07bdfd44147" at bounding box center [459, 204] width 169 height 8
copy div "https://signrequest.com/#/document-status/f07417aa-deea-4ae4-9449-a07bdfd44147"
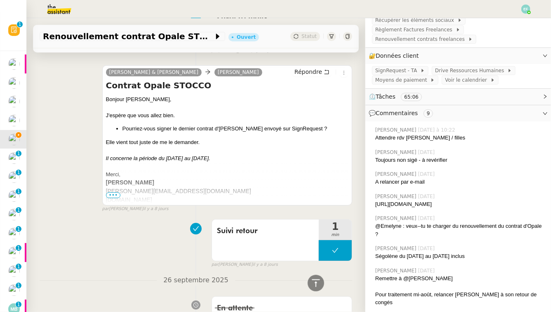
scroll to position [1230, 0]
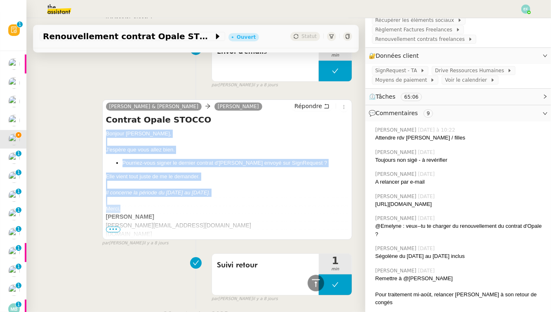
drag, startPoint x: 105, startPoint y: 132, endPoint x: 247, endPoint y: 212, distance: 162.9
click at [247, 212] on div "Camille Audrey & Gabrielle Audrey Chuquet Répondre Contrat Opale STOCCO Bonjour…" at bounding box center [227, 169] width 250 height 140
copy div "Bonjour Audrey, J'espère que vous allez bien. Pourriez-vous signer le dernier c…"
click at [324, 102] on button "Répondre" at bounding box center [311, 105] width 41 height 9
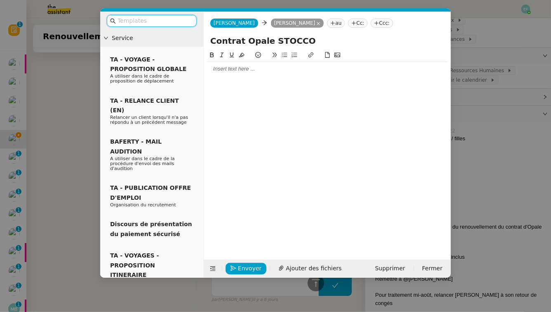
scroll to position [1295, 0]
click at [267, 66] on div at bounding box center [327, 68] width 240 height 7
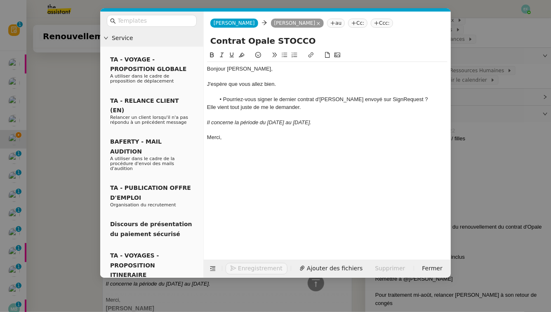
scroll to position [1386, 0]
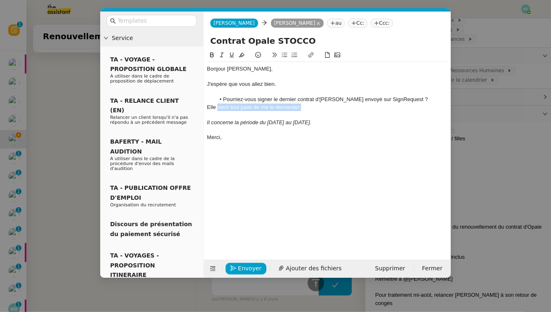
drag, startPoint x: 312, startPoint y: 108, endPoint x: 217, endPoint y: 106, distance: 94.4
click at [217, 106] on div "Elle vient tout juste de me le demander." at bounding box center [327, 106] width 240 height 7
click at [242, 267] on span "Envoyer" at bounding box center [249, 267] width 23 height 9
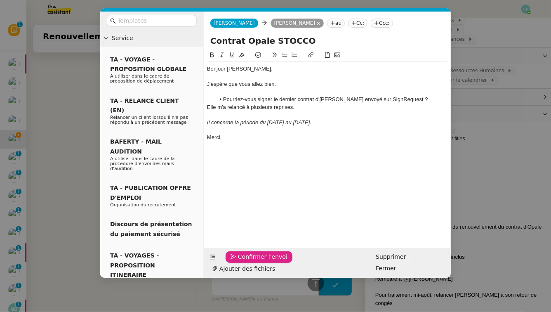
click at [242, 261] on span "Confirmer l'envoi" at bounding box center [262, 256] width 49 height 9
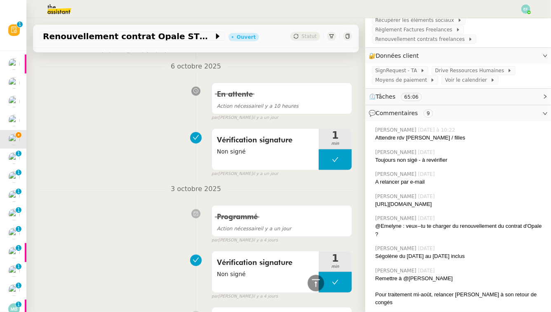
scroll to position [0, 0]
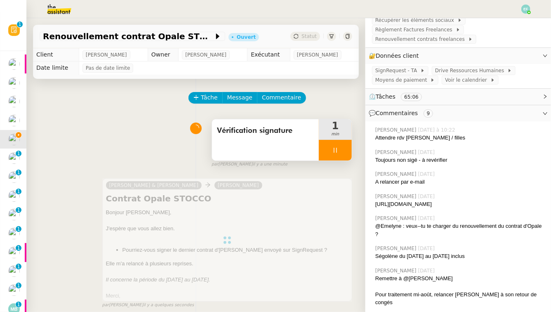
click at [287, 142] on div "Vérification signature" at bounding box center [265, 139] width 107 height 41
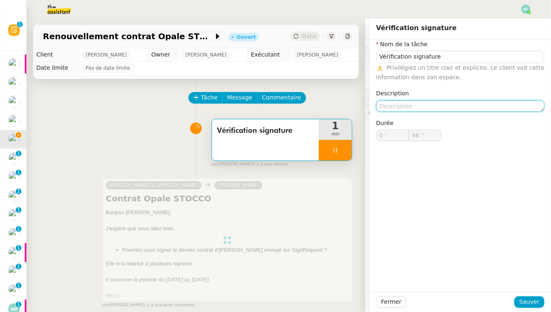
click at [419, 101] on textarea at bounding box center [460, 106] width 168 height 12
type input "47 ""
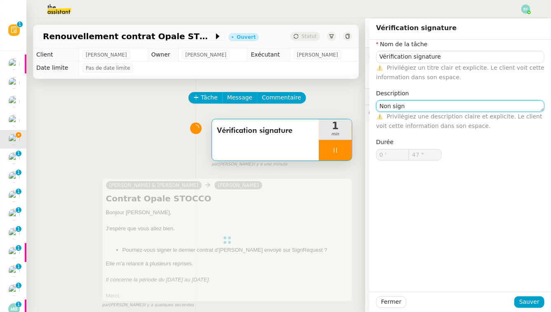
type textarea "Non signé"
type input "48 ""
type input "Vérification signature"
type input "0 '"
type input "48 ""
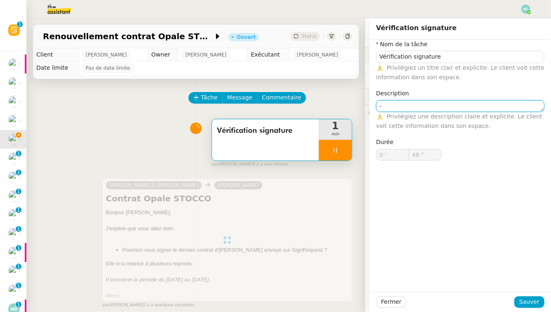
type textarea "-"
type input "49 ""
type textarea "Non si"
type input "50 ""
type textarea "Non signé - rel"
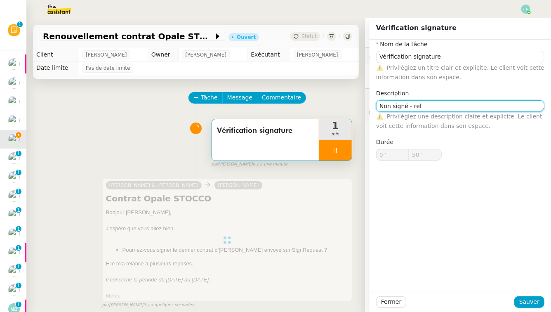
type input "51 ""
type textarea "Non signé - relancé"
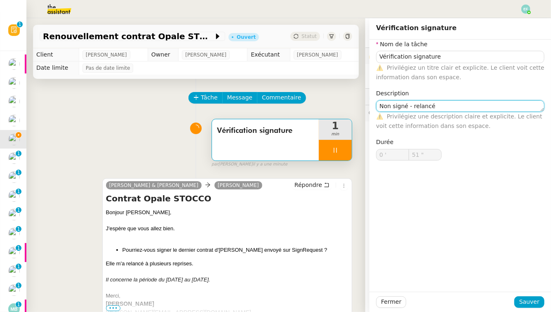
type input "52 ""
type input "Vérification signature"
type input "0 '"
type input "53 ""
type input "Vérification signature"
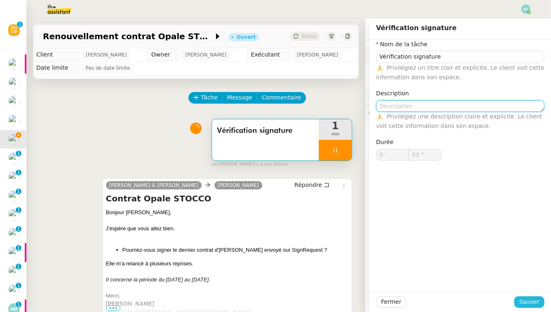
type input "0 '"
type input "53 ""
type input "Vérification signature"
type input "0 '"
type input "53 ""
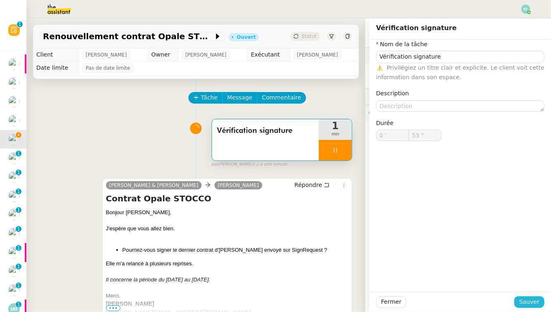
click at [423, 282] on span "Sauver" at bounding box center [529, 301] width 20 height 9
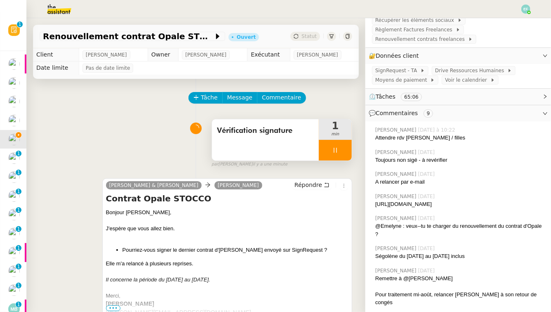
click at [287, 150] on div "Vérification signature" at bounding box center [265, 139] width 107 height 41
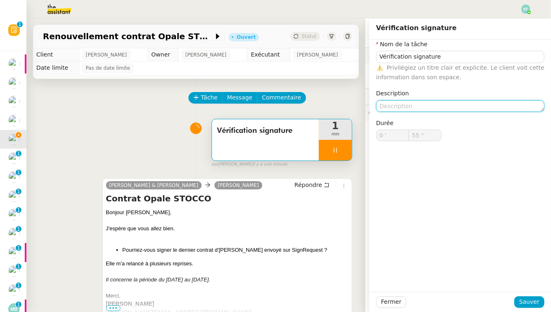
click at [423, 109] on textarea at bounding box center [460, 106] width 168 height 12
type textarea "No"
type input "56 ""
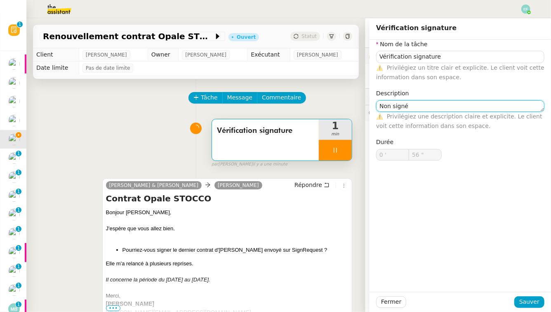
type textarea "Non signé"
type input "57 ""
type textarea "Non signé - rela"
type input "58 ""
type textarea "Non signé - relancé"
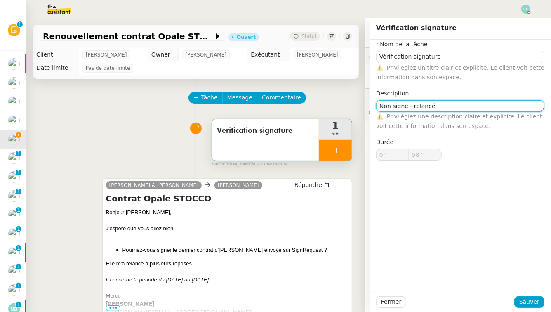
type input "59 ""
type textarea "Non signé - relancé Sign"
type input "1 '"
type input "0 ""
type textarea "Non signé - relancé SignRequest"
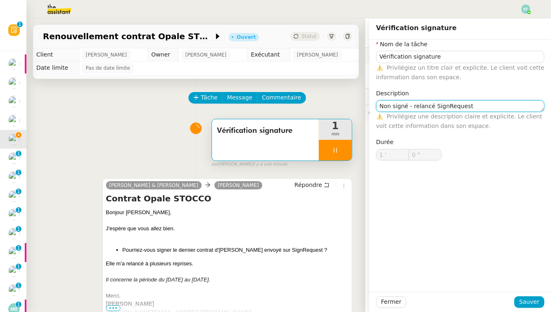
type input "1 ""
type textarea "Non signé - relancé SignRequest +"
type input "3 ""
type textarea "Non signé - relancé SignRequest + e-m"
type input "4 ""
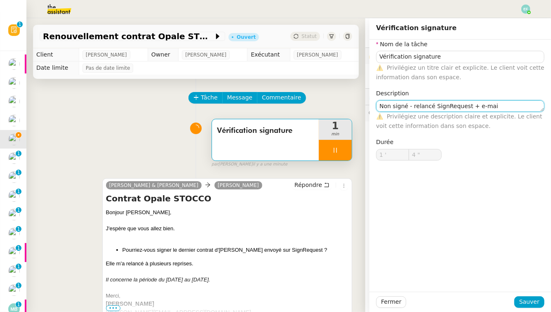
type textarea "Non signé - relancé SignRequest + e-mail"
type input "5 ""
type textarea "Non signé - relancé SignRequest + e-mail"
click at [423, 282] on span "Sauver" at bounding box center [529, 301] width 20 height 9
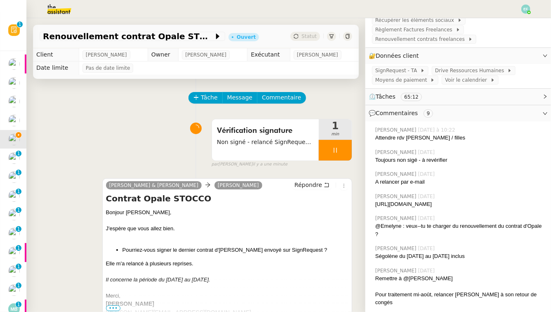
click at [338, 148] on icon at bounding box center [335, 150] width 7 height 7
click at [341, 148] on icon at bounding box center [343, 150] width 7 height 7
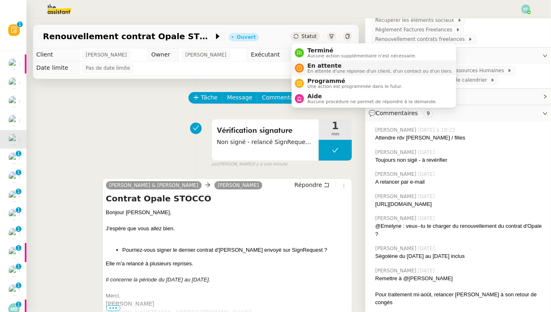
click at [312, 72] on span "En attente d'une réponse d'un client, d'un contact ou d'un tiers." at bounding box center [379, 71] width 145 height 5
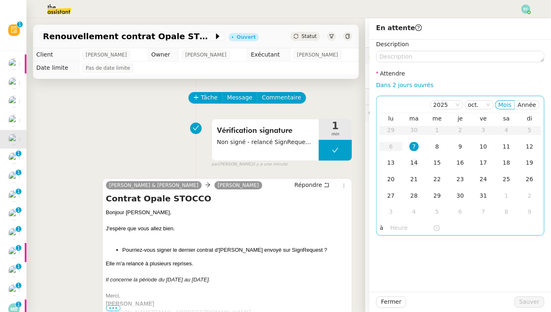
click at [415, 167] on td "14" at bounding box center [413, 163] width 23 height 16
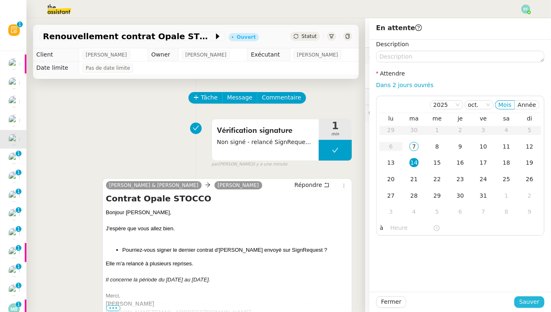
click at [423, 282] on span "Sauver" at bounding box center [529, 301] width 20 height 9
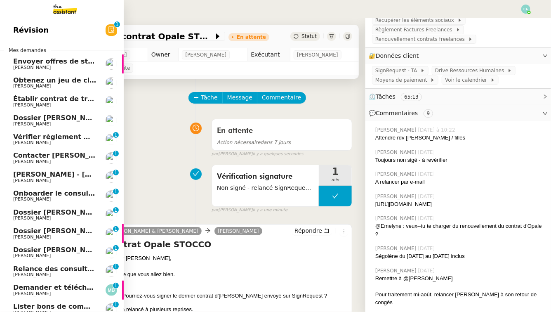
click at [27, 138] on span "Vérifier règlement Maéva APAT" at bounding box center [70, 137] width 115 height 8
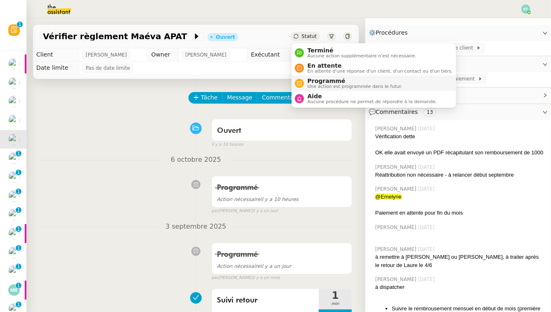
click at [317, 82] on span "Programmé" at bounding box center [354, 80] width 95 height 7
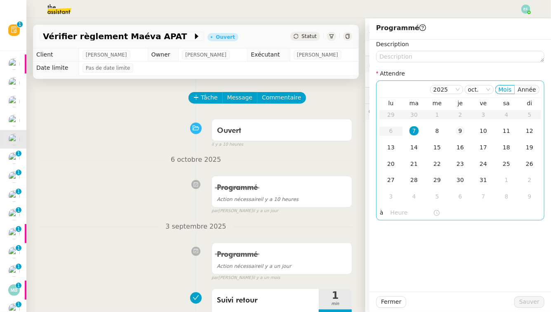
click at [423, 133] on div "9" at bounding box center [459, 130] width 9 height 9
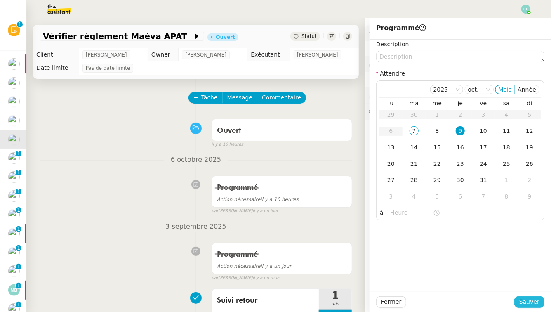
click at [423, 282] on span "Sauver" at bounding box center [529, 301] width 20 height 9
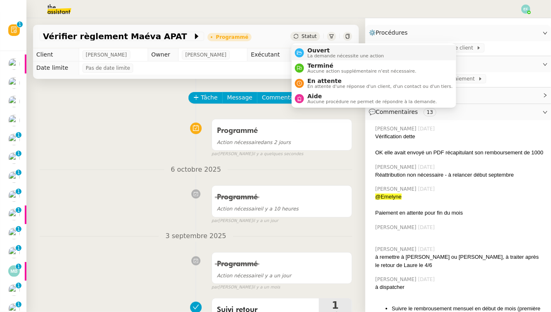
click at [310, 54] on span "La demande nécessite une action" at bounding box center [345, 56] width 77 height 5
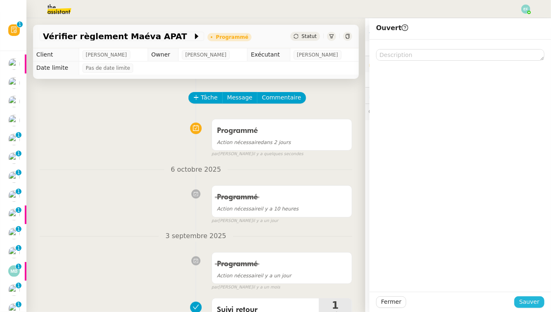
click at [423, 282] on span "Sauver" at bounding box center [529, 301] width 20 height 9
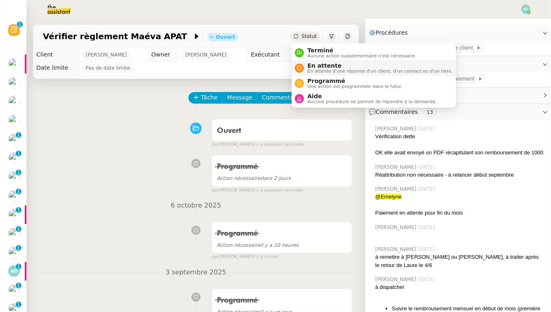
click at [315, 71] on span "En attente d'une réponse d'un client, d'un contact ou d'un tiers." at bounding box center [379, 71] width 145 height 5
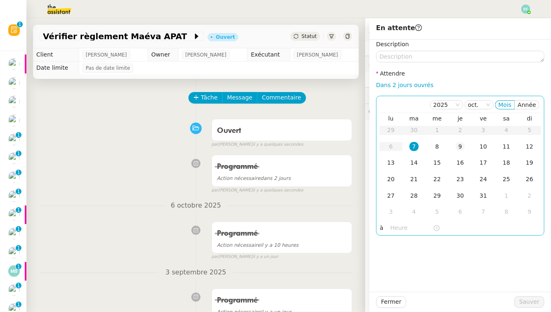
click at [423, 150] on div "9" at bounding box center [459, 146] width 9 height 9
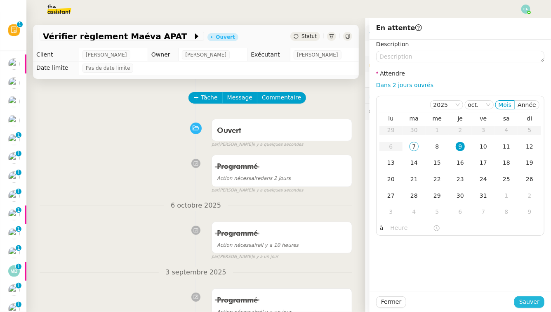
click at [423, 282] on span "Sauver" at bounding box center [529, 301] width 20 height 9
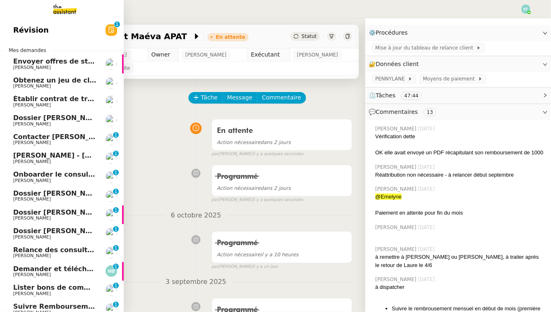
click at [49, 122] on span "[PERSON_NAME]" at bounding box center [54, 124] width 83 height 5
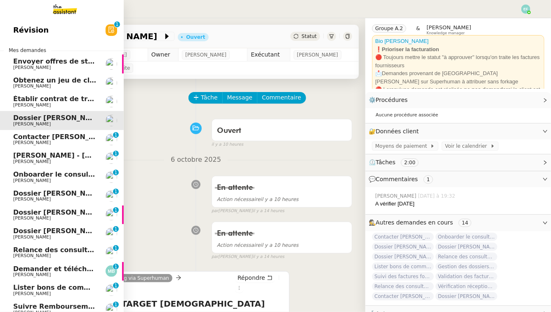
scroll to position [23, 0]
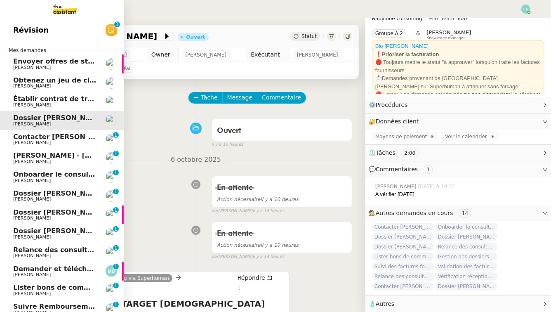
click at [56, 135] on span "Contacter [PERSON_NAME]" at bounding box center [63, 137] width 100 height 8
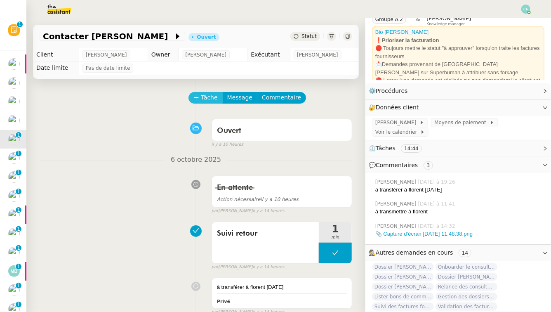
click at [207, 100] on span "Tâche" at bounding box center [209, 97] width 17 height 9
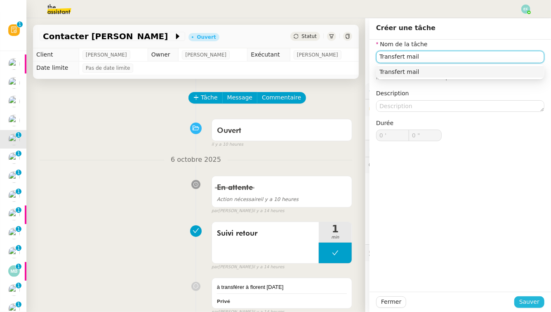
type input "Transfert mail"
click at [423, 282] on span "Sauver" at bounding box center [529, 301] width 20 height 9
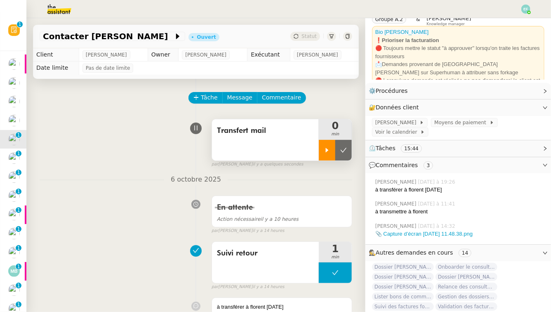
click at [328, 144] on div at bounding box center [327, 150] width 16 height 21
click at [288, 140] on div "Transfert mail" at bounding box center [265, 139] width 107 height 41
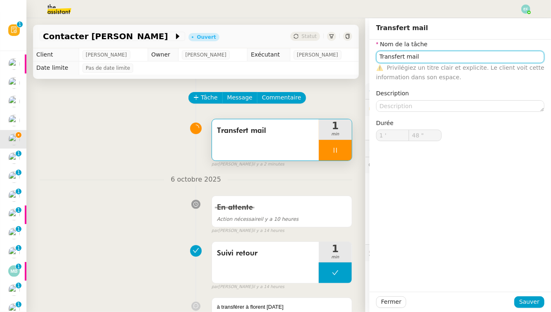
click at [423, 53] on input "Transfert mail" at bounding box center [460, 57] width 168 height 12
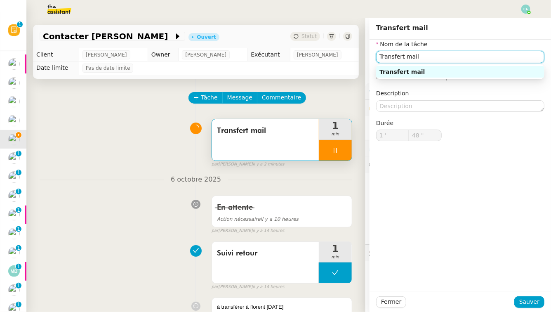
type input "49 ""
click at [318, 106] on div "Tâche Message Commentaire" at bounding box center [270, 102] width 163 height 20
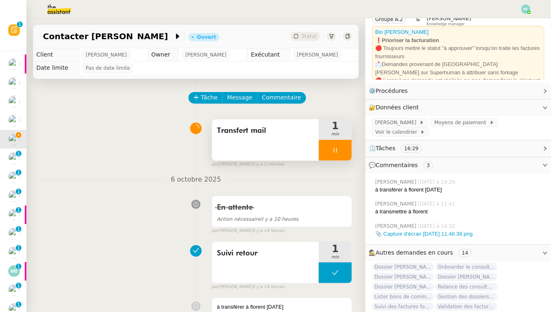
click at [345, 151] on div at bounding box center [335, 150] width 33 height 21
click at [345, 151] on icon at bounding box center [343, 150] width 7 height 7
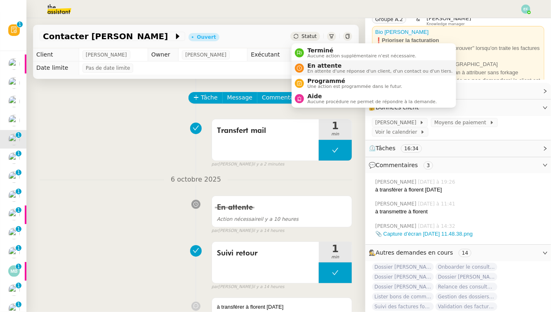
click at [306, 71] on div "En attente En attente d'une réponse d'un client, d'un contact ou d'un tiers." at bounding box center [378, 67] width 148 height 11
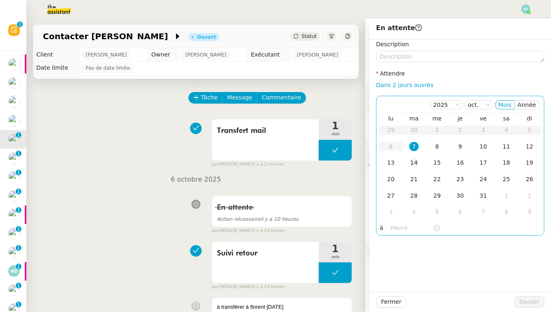
click at [417, 166] on div "14" at bounding box center [413, 162] width 9 height 9
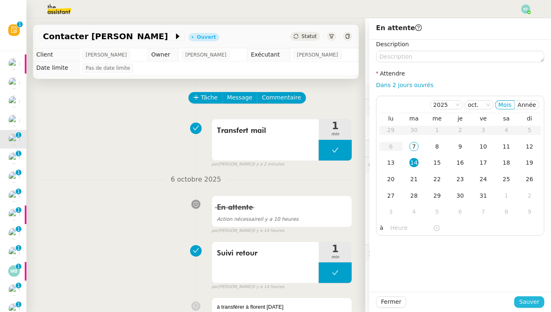
click at [423, 282] on span "Sauver" at bounding box center [529, 301] width 20 height 9
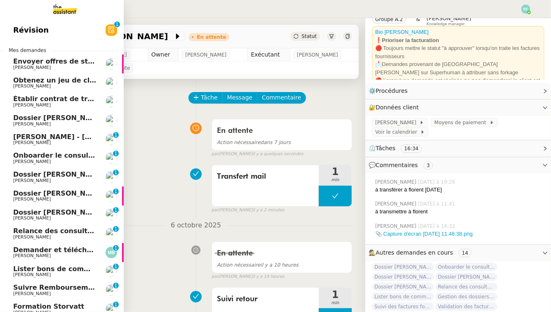
click at [40, 142] on span "[PERSON_NAME]" at bounding box center [32, 142] width 38 height 5
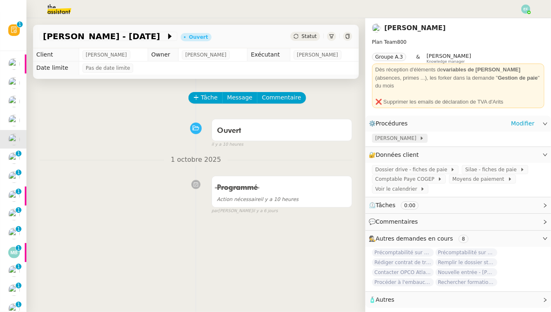
click at [392, 134] on span "Gestion paie" at bounding box center [397, 138] width 44 height 8
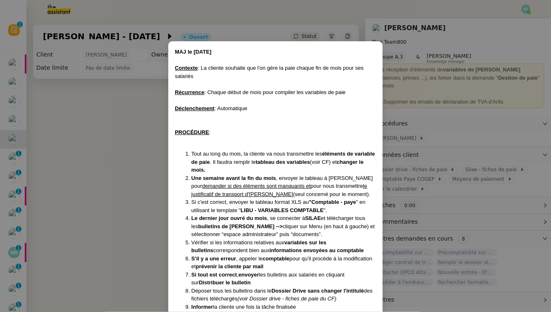
scroll to position [20, 0]
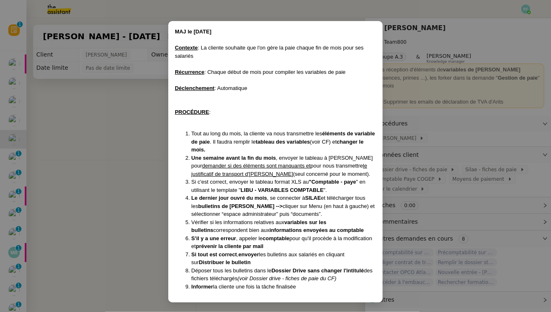
click at [135, 125] on nz-modal-container "MAJ le 02/10/25 Contexte : La cliente souhaite que l'on gère la paie chaque fin…" at bounding box center [275, 156] width 551 height 312
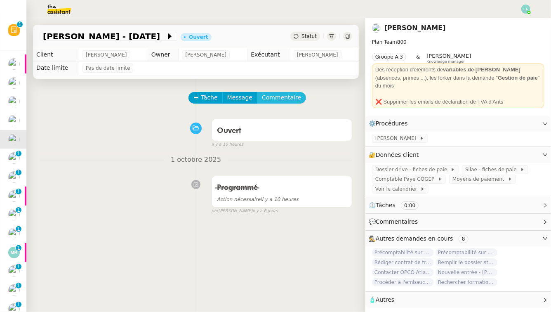
click at [291, 96] on span "Commentaire" at bounding box center [281, 97] width 39 height 9
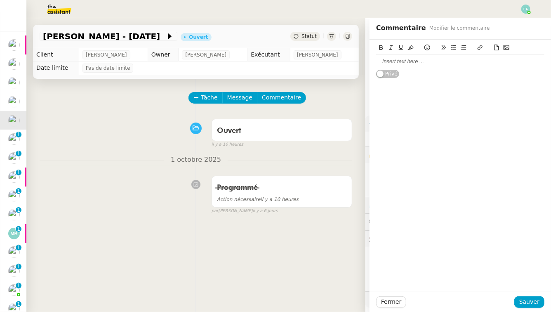
click at [403, 68] on div "Privé" at bounding box center [460, 59] width 168 height 39
click at [403, 64] on div at bounding box center [460, 61] width 168 height 7
click at [423, 282] on span "Sauver" at bounding box center [529, 301] width 20 height 9
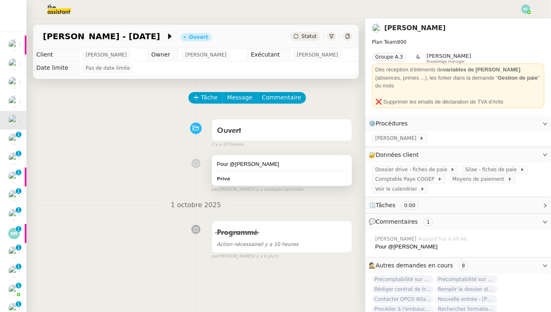
click at [263, 174] on div "Privé" at bounding box center [282, 178] width 130 height 9
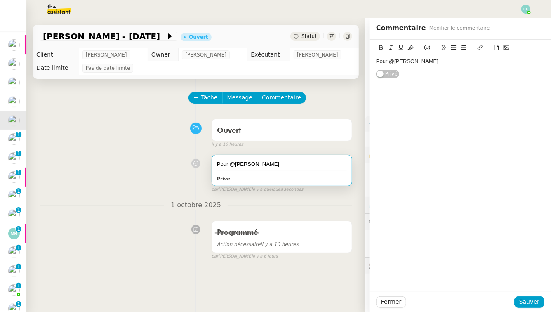
click at [423, 61] on div "Pour @Pauline" at bounding box center [460, 61] width 168 height 7
click at [423, 282] on span "Sauver" at bounding box center [529, 301] width 20 height 9
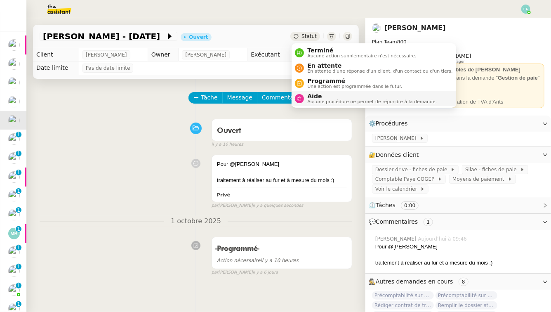
click at [318, 95] on span "Aide" at bounding box center [371, 96] width 129 height 7
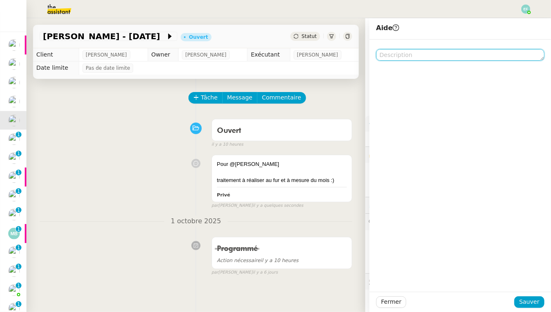
click at [423, 54] on textarea at bounding box center [460, 55] width 168 height 12
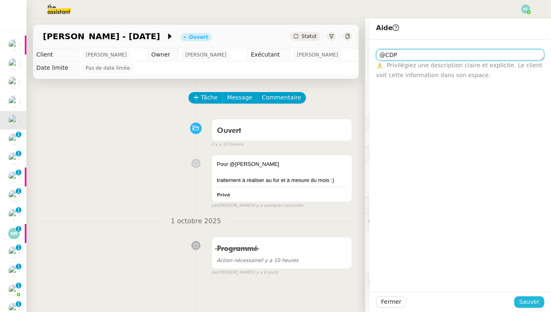
type textarea "@CDP"
click at [423, 282] on span "Sauver" at bounding box center [529, 301] width 20 height 9
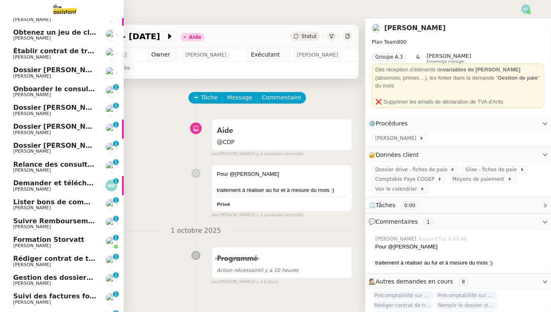
scroll to position [40, 0]
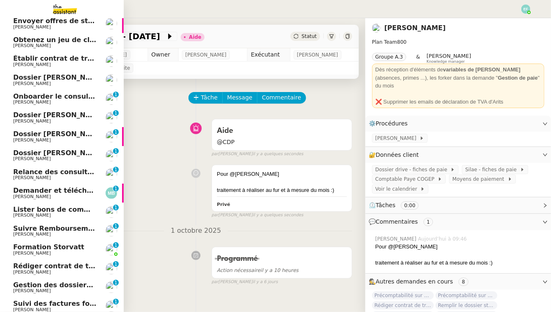
click at [47, 100] on span "[PERSON_NAME]" at bounding box center [54, 102] width 83 height 5
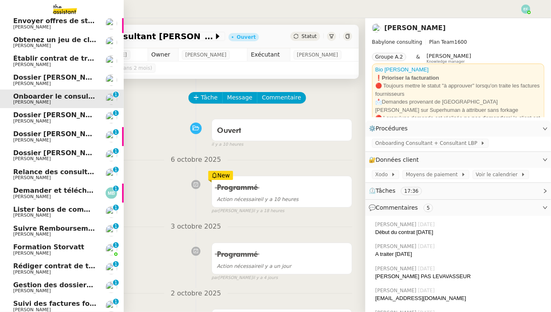
click at [56, 77] on span "Dossier [PERSON_NAME]" at bounding box center [58, 77] width 91 height 8
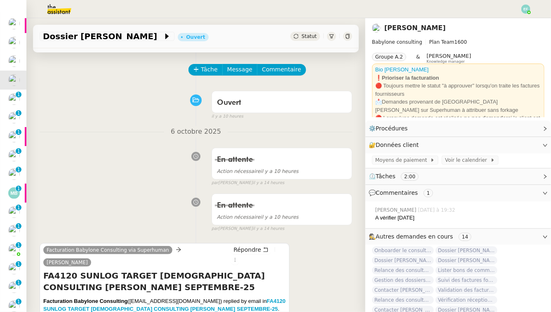
scroll to position [28, 0]
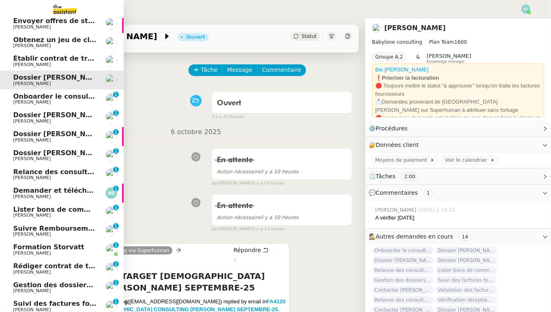
click at [23, 94] on span "Onboarder le consultant [PERSON_NAME]" at bounding box center [90, 96] width 154 height 8
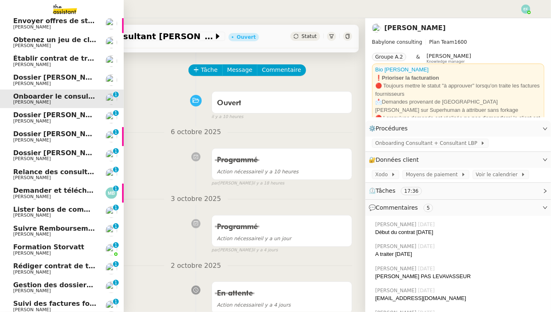
click at [21, 112] on span "Dossier [PERSON_NAME] : demander justificatifs" at bounding box center [103, 115] width 181 height 8
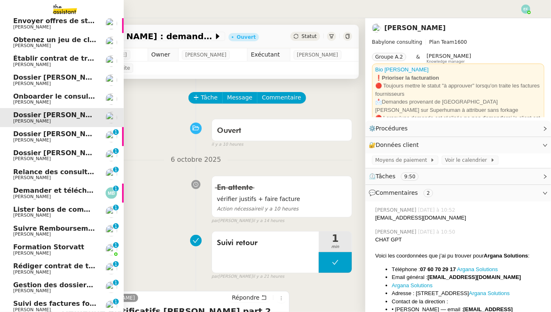
click at [20, 133] on span "Dossier [PERSON_NAME]" at bounding box center [58, 134] width 91 height 8
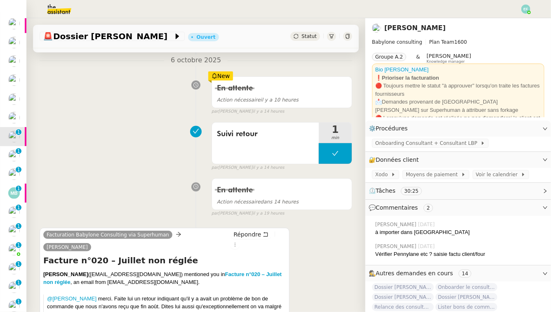
scroll to position [134, 0]
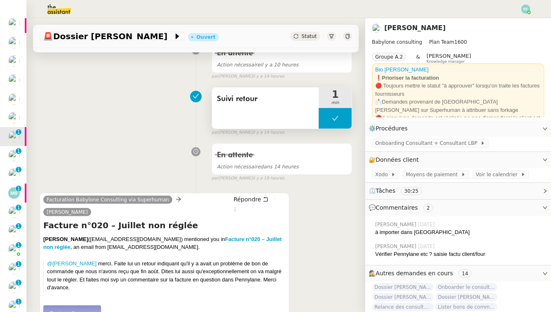
click at [342, 120] on button at bounding box center [335, 118] width 33 height 21
click at [328, 120] on icon at bounding box center [327, 118] width 7 height 7
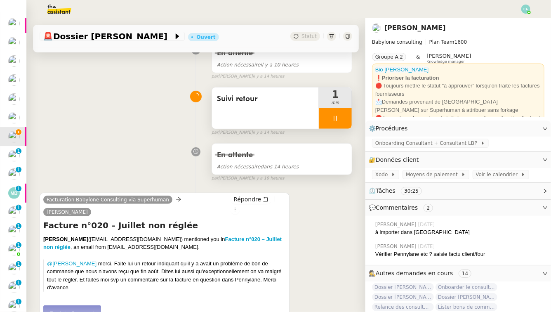
scroll to position [170, 0]
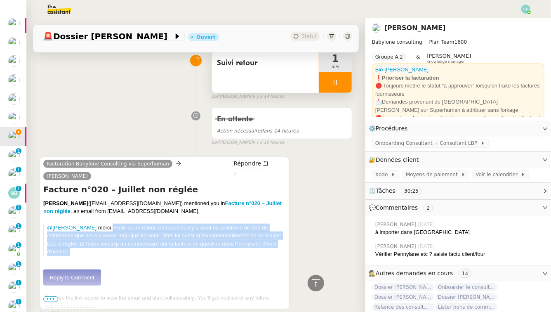
drag, startPoint x: 109, startPoint y: 212, endPoint x: 125, endPoint y: 244, distance: 36.1
click at [125, 244] on div "@Claudine Durand ​ merci. Faite lui un retour indiquant qu'il y a avait un prob…" at bounding box center [164, 246] width 242 height 46
copy p "Faite lui un retour indiquant qu'il y a avait un problème de bon de commande qu…"
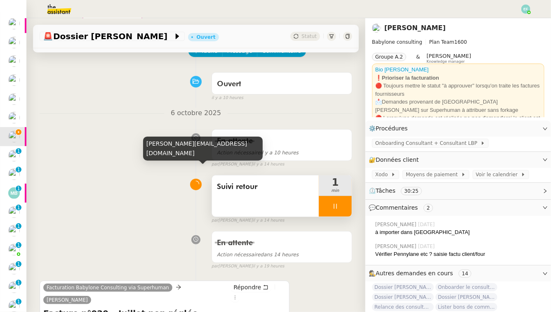
scroll to position [0, 0]
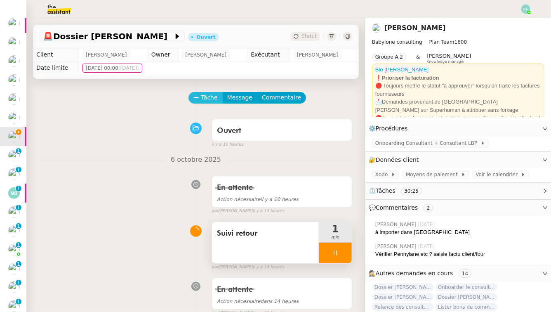
click at [209, 98] on span "Tâche" at bounding box center [209, 97] width 17 height 9
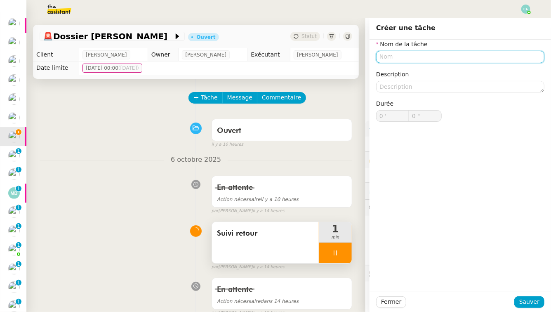
click at [414, 59] on input "text" at bounding box center [460, 57] width 168 height 12
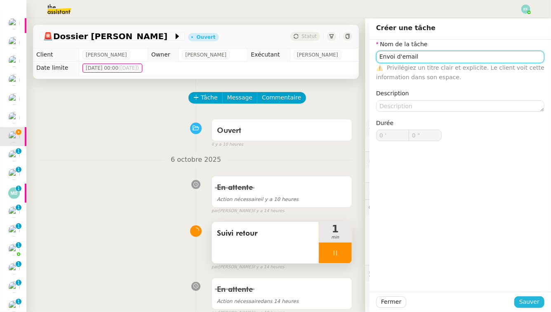
type input "Envoi d'email"
click at [423, 282] on button "Sauver" at bounding box center [529, 302] width 30 height 12
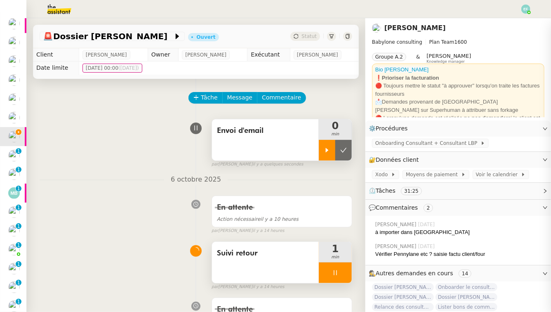
click at [325, 147] on icon at bounding box center [327, 150] width 7 height 7
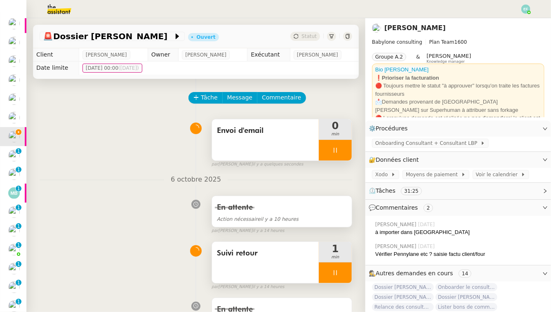
scroll to position [42, 0]
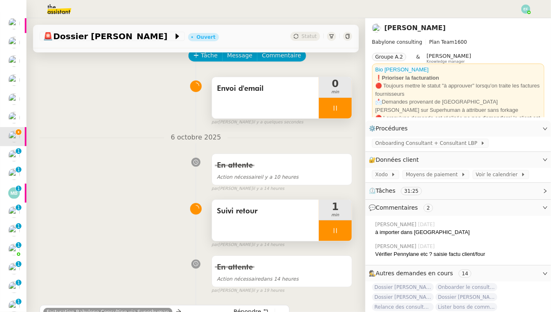
click at [337, 231] on icon at bounding box center [335, 230] width 7 height 7
click at [343, 232] on icon at bounding box center [343, 230] width 7 height 7
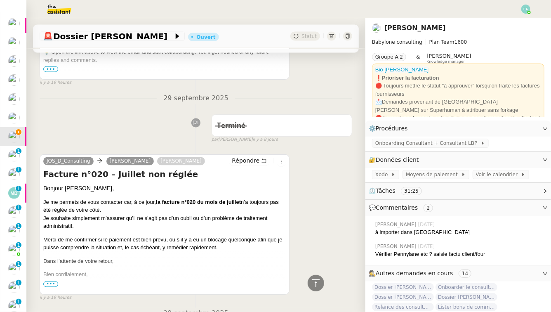
scroll to position [703, 0]
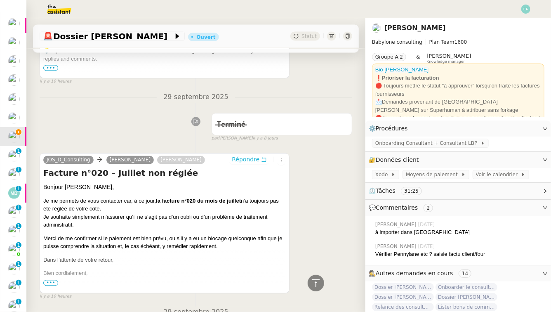
click at [265, 157] on icon at bounding box center [264, 160] width 6 height 6
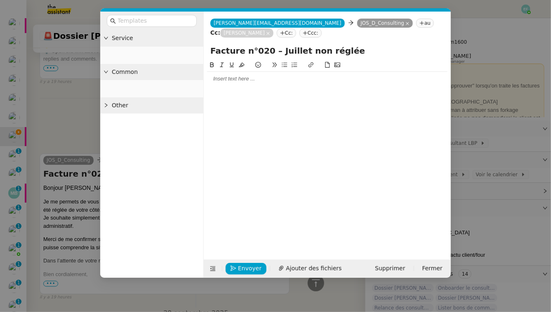
scroll to position [767, 0]
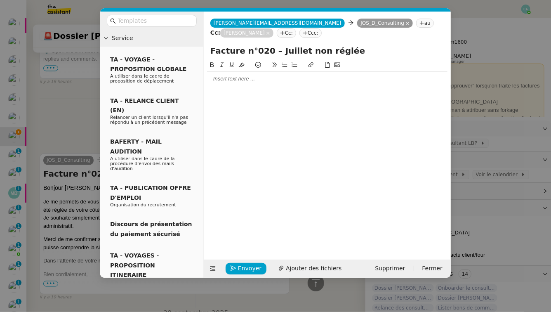
click at [317, 75] on div at bounding box center [327, 79] width 240 height 14
click at [57, 97] on nz-modal-container "Service TA - VOYAGE - PROPOSITION GLOBALE A utiliser dans le cadre de propositi…" at bounding box center [275, 156] width 551 height 312
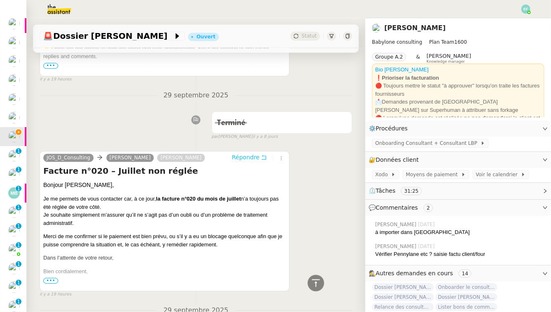
scroll to position [765, 0]
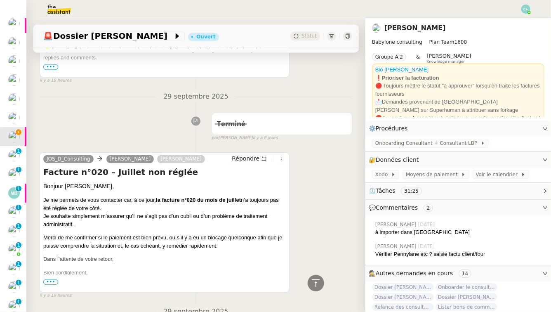
click at [53, 279] on span "•••" at bounding box center [50, 282] width 15 height 6
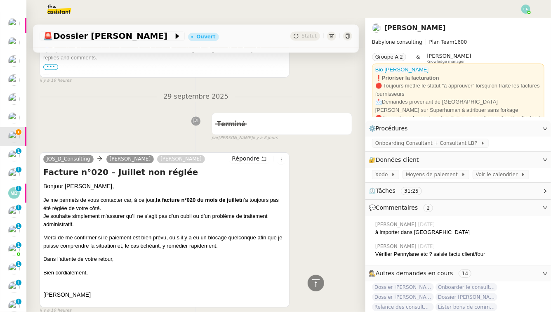
scroll to position [0, 0]
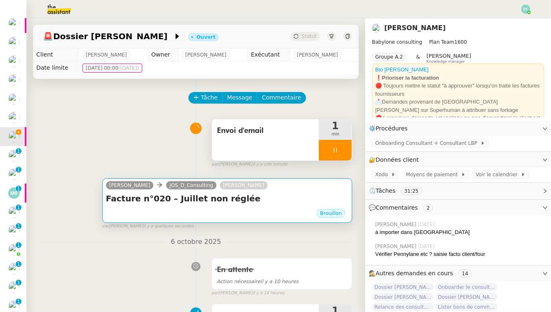
click at [230, 202] on h4 "Facture n°020 – Juillet non réglée" at bounding box center [227, 198] width 242 height 12
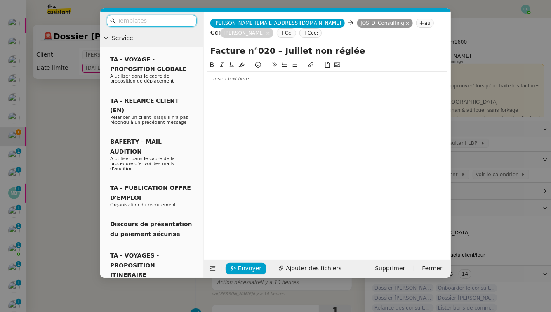
click at [228, 81] on div at bounding box center [327, 78] width 240 height 7
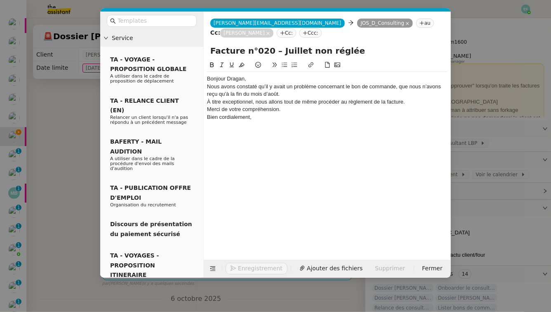
click at [255, 79] on div "Bonjour Dragan," at bounding box center [327, 78] width 240 height 7
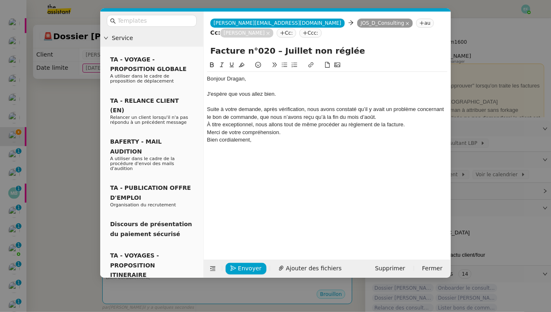
click at [211, 117] on div "Suite à votre demande, après vérification, nous avons constaté qu’il y avait un…" at bounding box center [327, 113] width 240 height 15
click at [391, 119] on div "Suite à votre demande, après vérification, nous avons constaté qu’il y avait un…" at bounding box center [327, 113] width 240 height 15
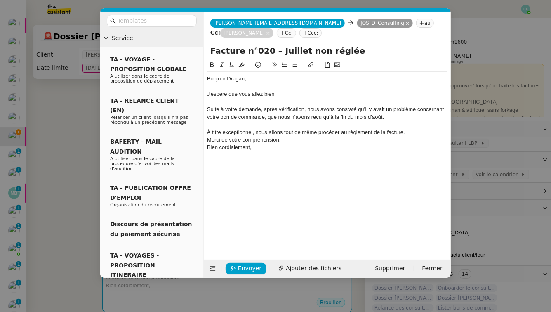
click at [410, 134] on div "À titre exceptionnel, nous allons tout de même procéder au règlement de la fact…" at bounding box center [327, 132] width 240 height 7
click at [304, 143] on div at bounding box center [327, 139] width 240 height 7
click at [307, 150] on div "Merci de votre compréhension." at bounding box center [327, 146] width 240 height 7
click at [263, 116] on div "Suite à votre demande, après vérification, nous avons constaté qu’il y avait un…" at bounding box center [327, 113] width 240 height 15
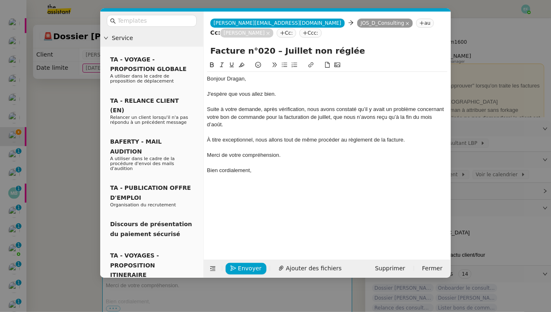
click at [239, 138] on div "À titre exceptionnel, nous allons tout de même procéder au règlement de la fact…" at bounding box center [327, 139] width 240 height 7
click at [220, 63] on icon at bounding box center [222, 65] width 6 height 6
click at [386, 143] on em "À titre exceptionnel, nous allons tout de même procéder au règlement de la fact…" at bounding box center [306, 139] width 198 height 6
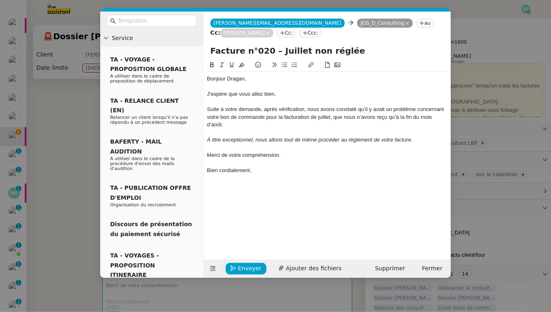
click at [301, 150] on div at bounding box center [327, 146] width 240 height 7
drag, startPoint x: 304, startPoint y: 157, endPoint x: 200, endPoint y: 156, distance: 103.4
click at [200, 156] on nz-layout "Service TA - VOYAGE - PROPOSITION GLOBALE A utiliser dans le cadre de propositi…" at bounding box center [275, 145] width 350 height 266
click at [263, 172] on div "Bien cordialement," at bounding box center [327, 170] width 240 height 7
drag, startPoint x: 268, startPoint y: 172, endPoint x: 217, endPoint y: 173, distance: 51.1
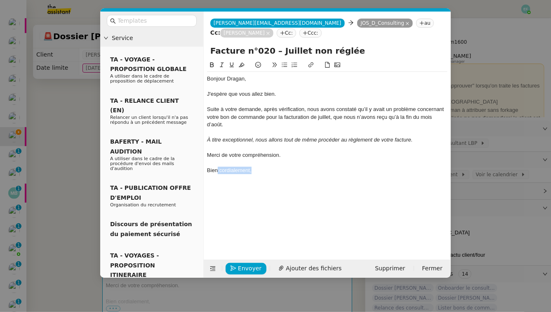
click at [217, 173] on div "Bien cordialement," at bounding box center [327, 170] width 240 height 7
click at [244, 169] on div "Bien cordialement," at bounding box center [327, 170] width 240 height 7
drag, startPoint x: 264, startPoint y: 171, endPoint x: 203, endPoint y: 155, distance: 63.4
click at [203, 155] on nz-layout "Service TA - VOYAGE - PROPOSITION GLOBALE A utiliser dans le cadre de propositi…" at bounding box center [275, 145] width 350 height 266
drag, startPoint x: 340, startPoint y: 160, endPoint x: 286, endPoint y: 156, distance: 54.6
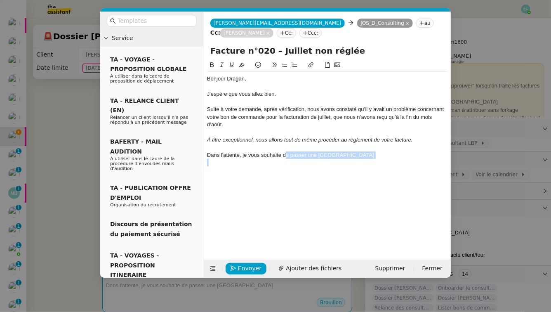
click at [286, 156] on div "Bonjour Dragan, J'espère que vous allez bien. Suite à votre demande, après véri…" at bounding box center [327, 121] width 240 height 98
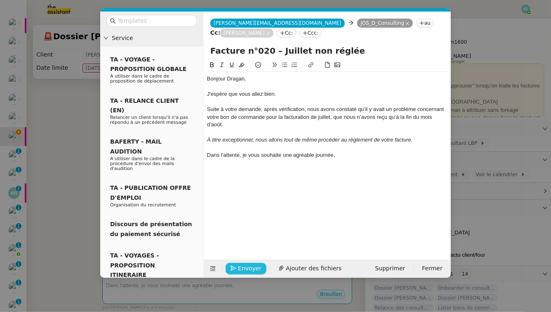
click at [251, 269] on span "Envoyer" at bounding box center [249, 267] width 23 height 9
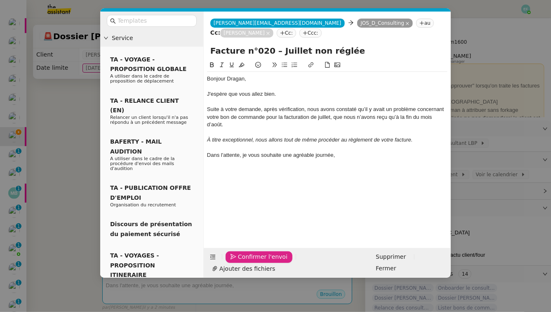
click at [251, 261] on span "Confirmer l'envoi" at bounding box center [262, 256] width 49 height 9
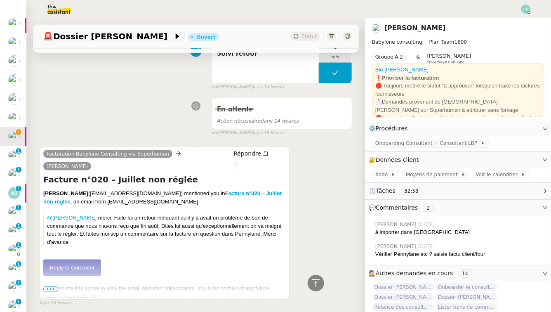
scroll to position [604, 0]
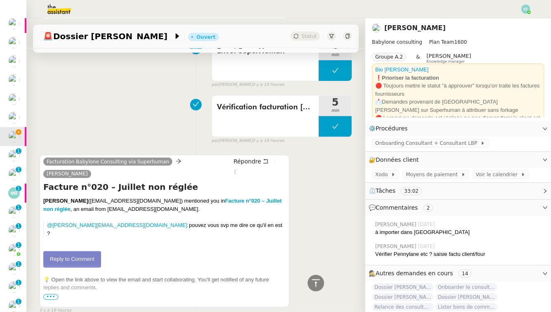
click at [49, 282] on span "•••" at bounding box center [50, 297] width 15 height 6
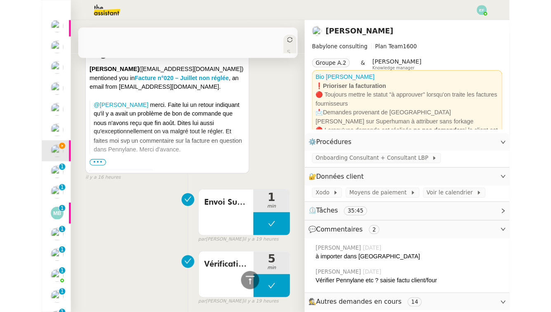
scroll to position [0, 0]
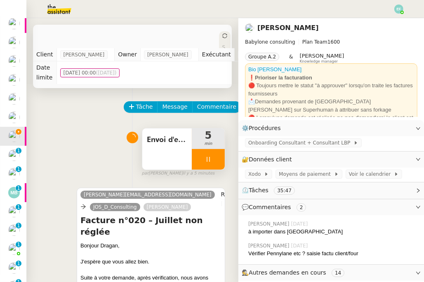
click at [173, 144] on span "Envoi d'email" at bounding box center [167, 140] width 40 height 12
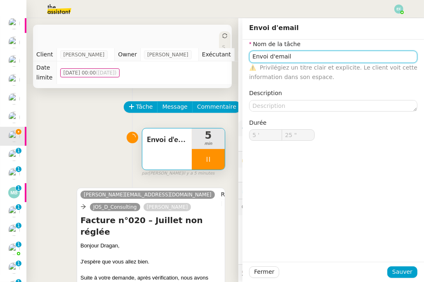
click at [386, 52] on input "Envoi d'email" at bounding box center [333, 57] width 168 height 12
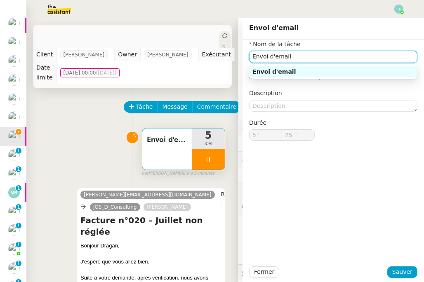
type input "26 ""
click at [372, 57] on input "Envoi d'email" at bounding box center [333, 57] width 168 height 12
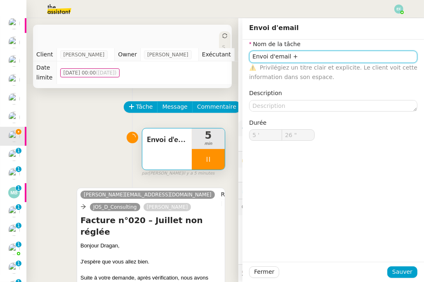
type input "Envoi d'email + a"
type input "27 ""
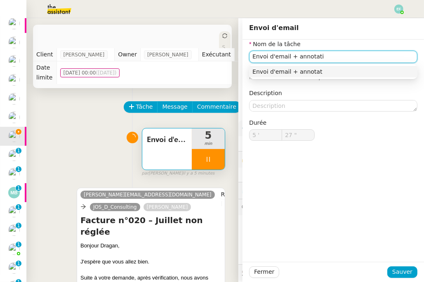
type input "Envoi d'email + annotatio"
type input "28 ""
type input "Envoi d'email + annotation Penn"
type input "29 ""
type input "Envoi d'email + annotation Pennylane"
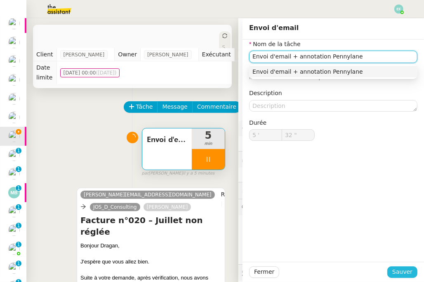
type input "33 ""
type input "Envoi d'email + annotation Pennylane"
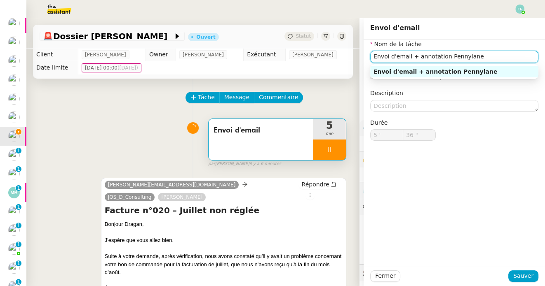
type input "37 ""
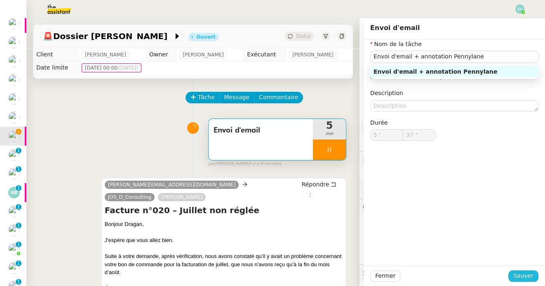
click at [423, 275] on span "Sauver" at bounding box center [523, 276] width 20 height 9
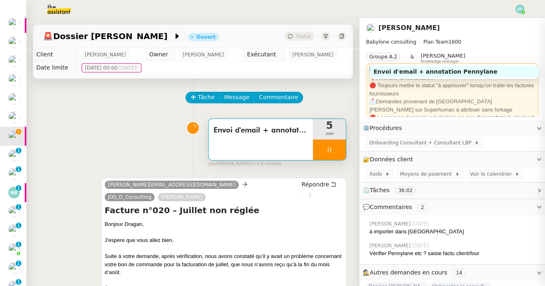
type input "Envoi d'email + annotation Pennylane"
type input "5 '"
type input "38 ""
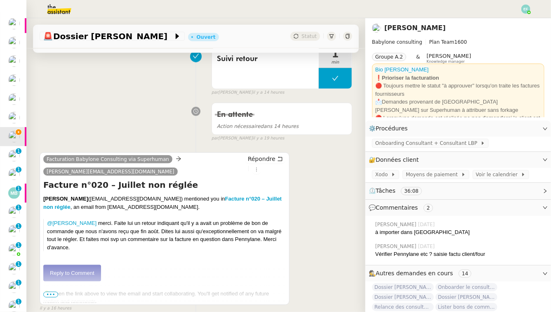
scroll to position [380, 0]
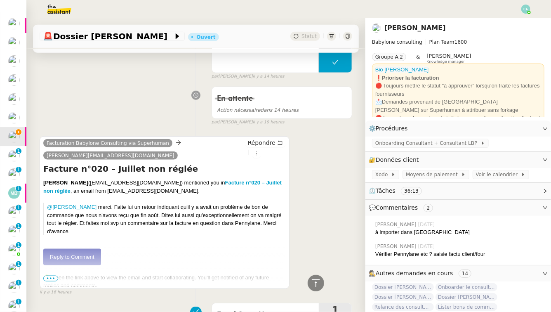
click at [88, 257] on link "Reply to Comment" at bounding box center [72, 257] width 58 height 16
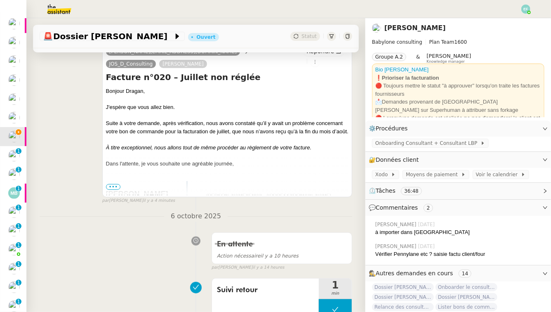
scroll to position [0, 0]
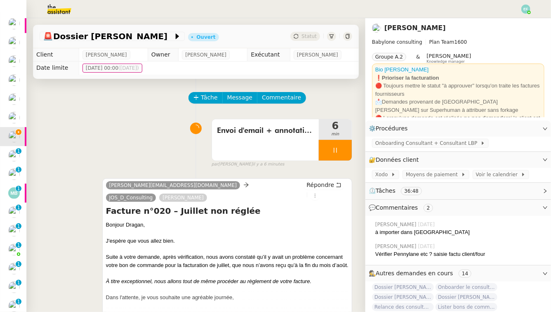
click at [351, 144] on div at bounding box center [335, 150] width 33 height 21
click at [349, 145] on button at bounding box center [343, 150] width 16 height 21
click at [340, 148] on button at bounding box center [335, 150] width 33 height 21
click at [330, 151] on div at bounding box center [327, 150] width 16 height 21
click at [340, 146] on div at bounding box center [335, 150] width 33 height 21
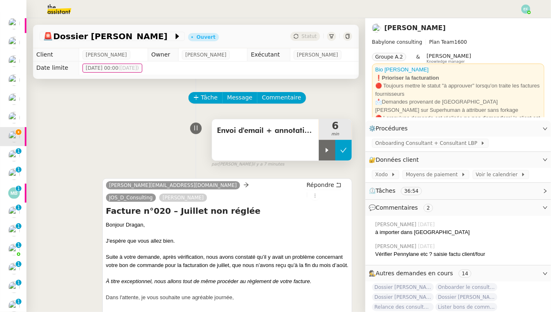
click at [343, 146] on button at bounding box center [343, 150] width 16 height 21
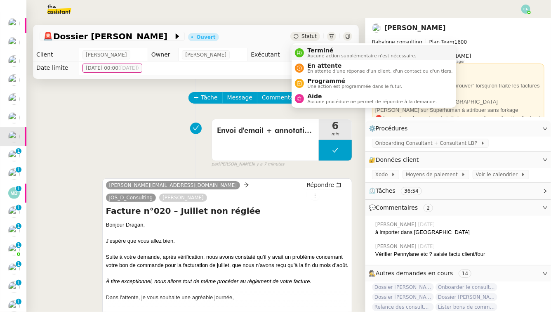
click at [312, 50] on span "Terminé" at bounding box center [361, 50] width 109 height 7
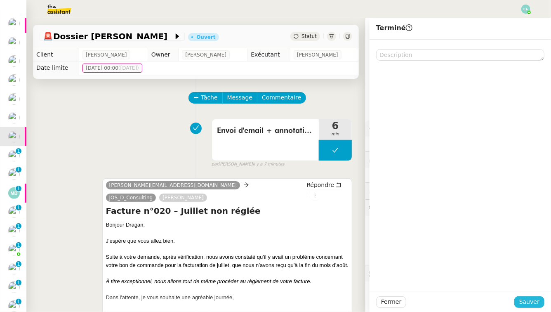
click at [423, 282] on span "Sauver" at bounding box center [529, 301] width 20 height 9
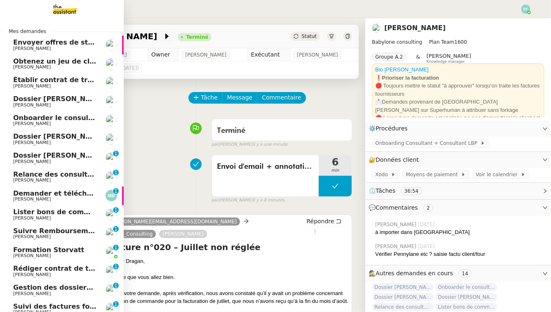
click at [51, 265] on span "Rédiger contrat de travail pour [PERSON_NAME]" at bounding box center [102, 268] width 179 height 8
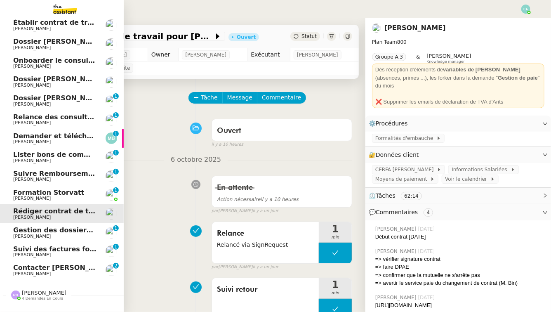
scroll to position [73, 0]
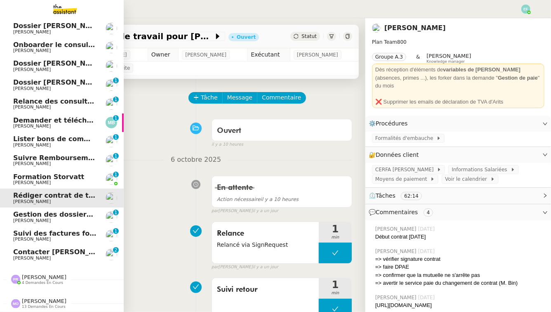
click at [38, 281] on span "4 demandes en cours" at bounding box center [42, 282] width 41 height 5
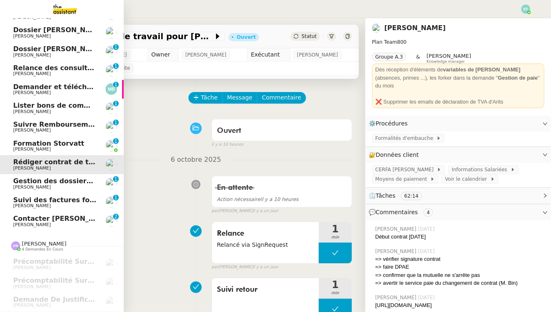
scroll to position [148, 0]
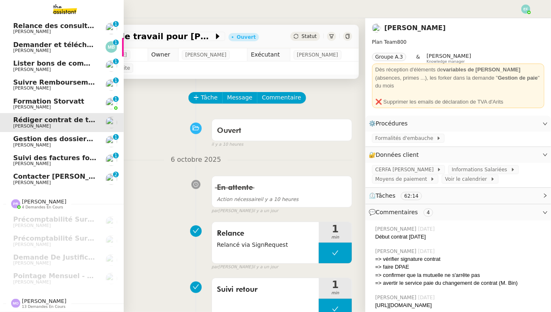
click at [64, 179] on span "Contacter [PERSON_NAME]" at bounding box center [54, 176] width 83 height 7
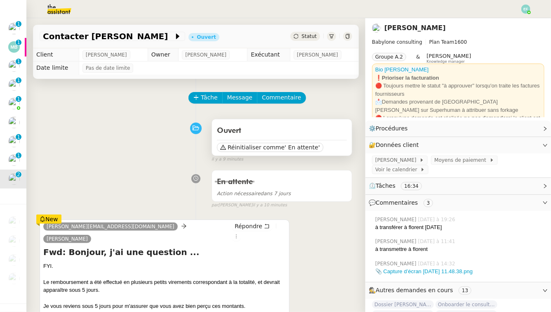
scroll to position [15, 0]
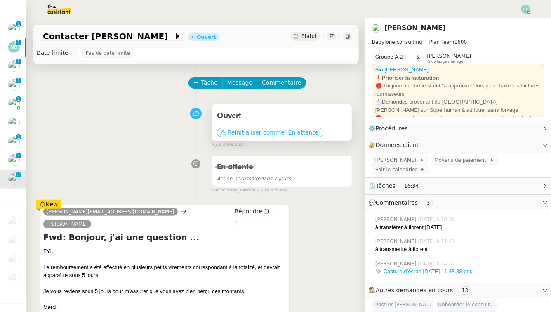
click at [232, 131] on span "Réinitialiser comme" at bounding box center [255, 132] width 57 height 8
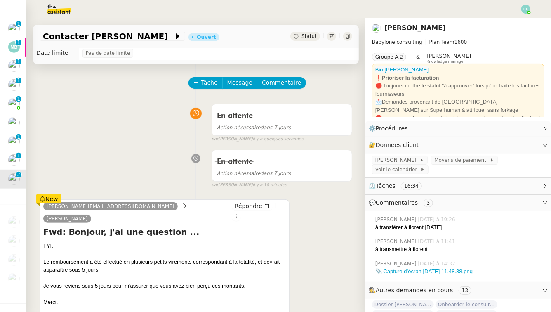
scroll to position [129, 0]
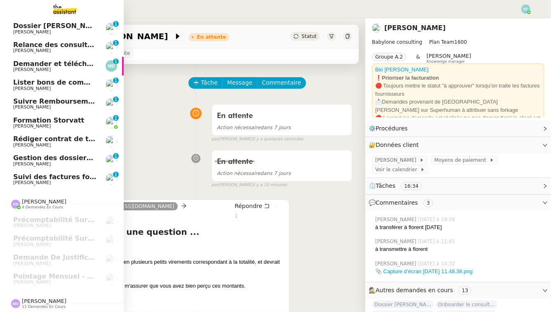
click at [26, 178] on span "Suivi des factures fournisseurs en attente de paiement - 1 octobre 2025" at bounding box center [147, 177] width 269 height 8
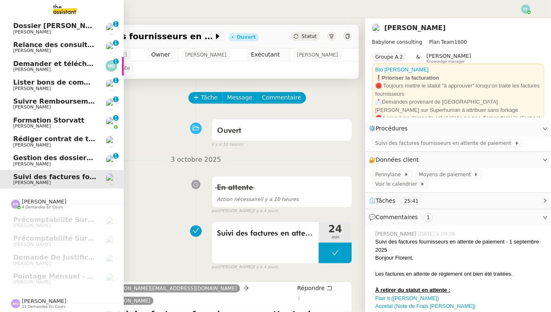
click at [12, 158] on link "Gestion des dossiers complexes - octobre 2025 Florent Seiler 0 1 2 3 4 5 6 7 8 9" at bounding box center [62, 160] width 124 height 19
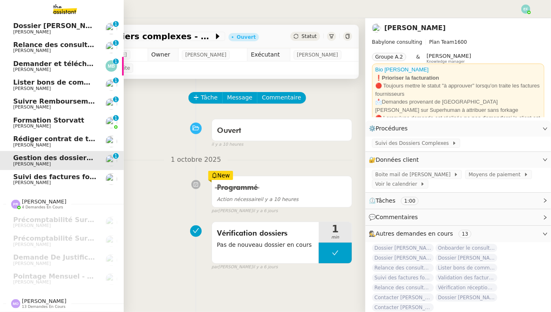
click at [19, 135] on span "Rédiger contrat de travail pour [PERSON_NAME]" at bounding box center [102, 139] width 179 height 8
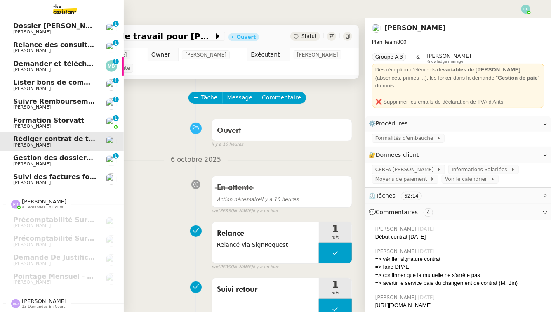
click at [41, 121] on span "Formation Storvatt" at bounding box center [48, 120] width 71 height 8
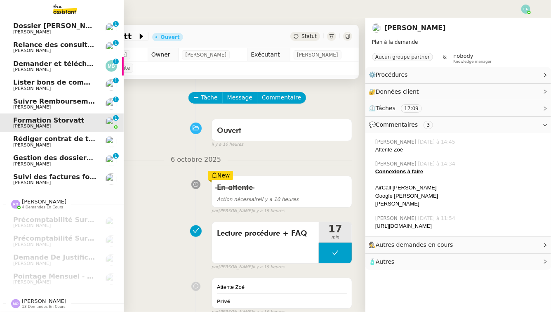
click at [22, 109] on span "[PERSON_NAME]" at bounding box center [32, 106] width 38 height 5
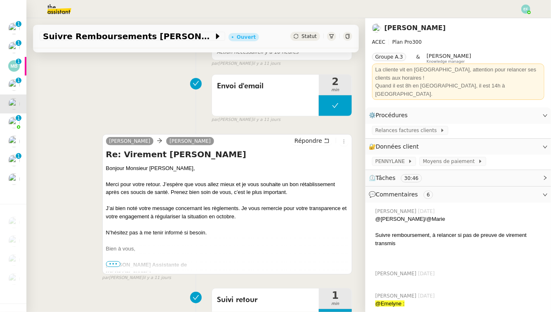
scroll to position [149, 0]
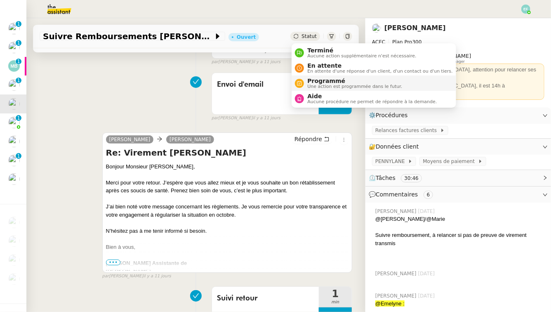
click at [305, 82] on div "Programmé Une action est programmée dans le futur." at bounding box center [353, 82] width 98 height 11
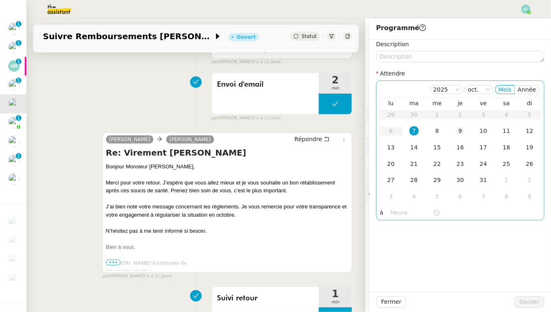
click at [423, 131] on div "9" at bounding box center [459, 130] width 9 height 9
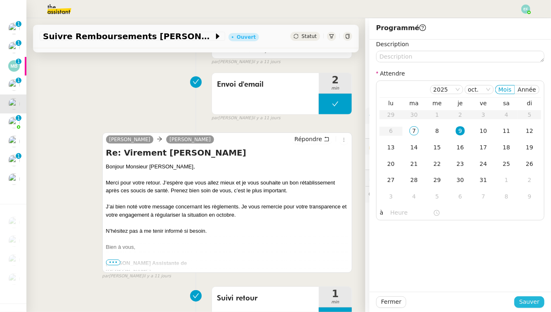
click at [423, 282] on span "Sauver" at bounding box center [529, 301] width 20 height 9
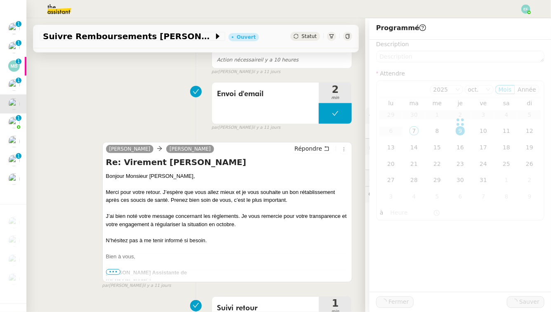
scroll to position [159, 0]
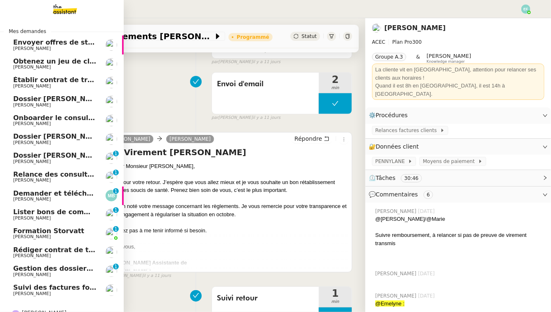
click at [39, 192] on span "Demander et télécharger les factures pour Qonto" at bounding box center [105, 193] width 184 height 8
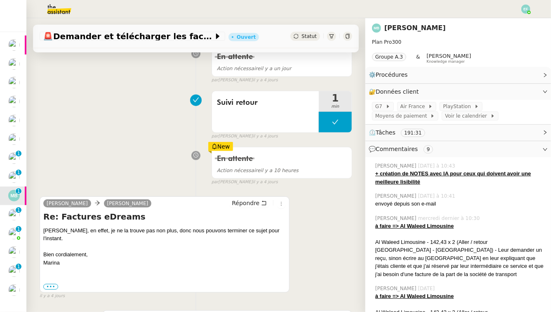
scroll to position [255, 0]
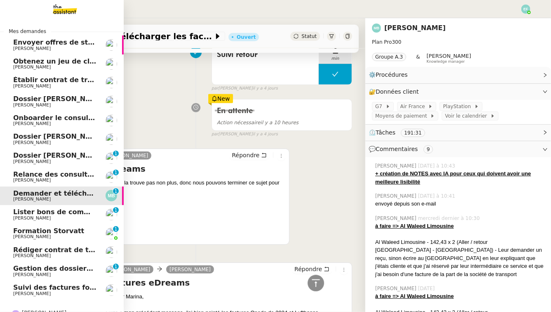
click at [23, 155] on span "Dossier [PERSON_NAME]" at bounding box center [58, 155] width 91 height 8
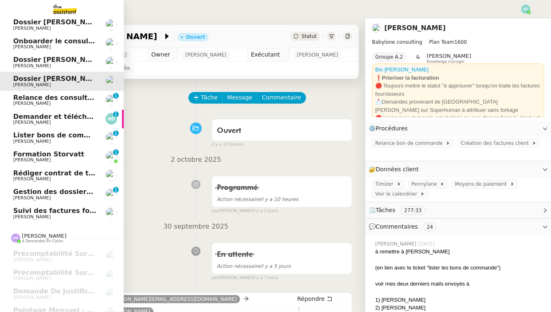
scroll to position [95, 0]
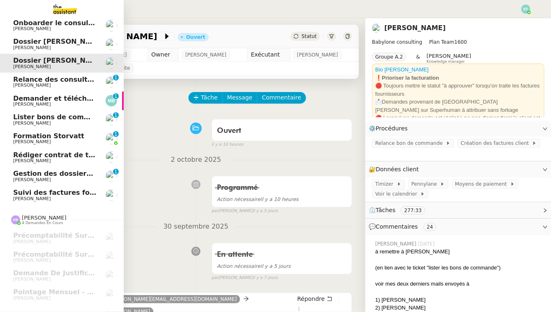
click at [66, 120] on span "Lister bons de commande manquants à [PERSON_NAME]" at bounding box center [118, 117] width 210 height 8
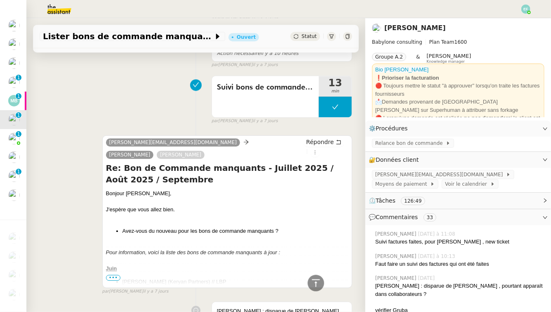
scroll to position [1055, 0]
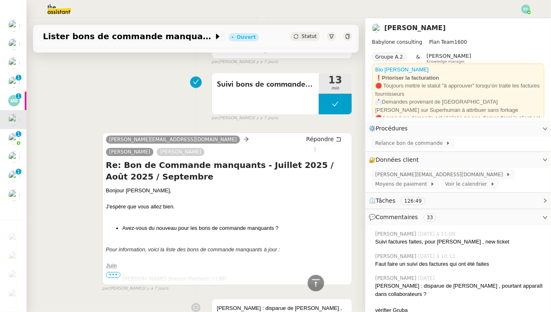
click at [116, 272] on span "•••" at bounding box center [113, 275] width 15 height 6
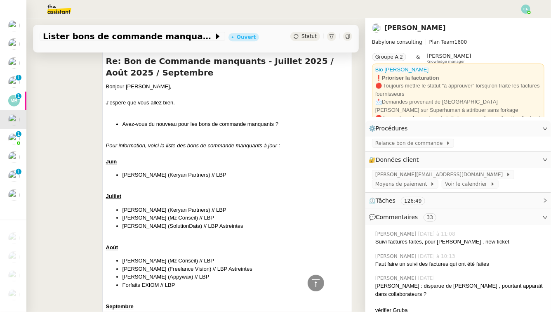
scroll to position [1160, 0]
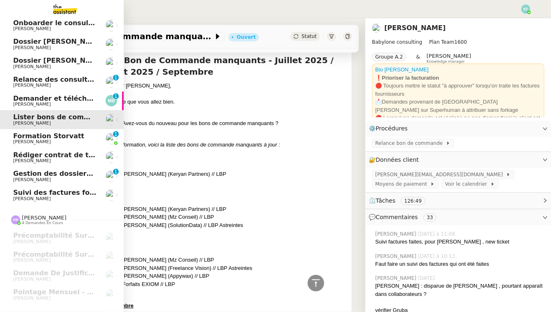
click at [23, 179] on span "[PERSON_NAME]" at bounding box center [32, 179] width 38 height 5
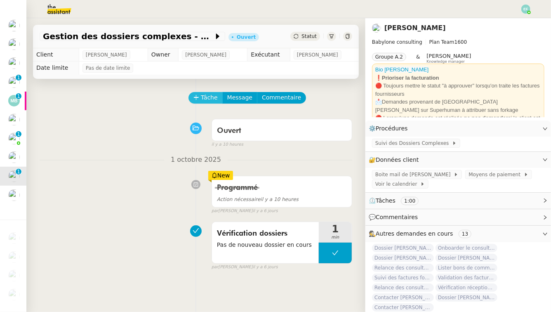
click at [210, 96] on span "Tâche" at bounding box center [209, 97] width 17 height 9
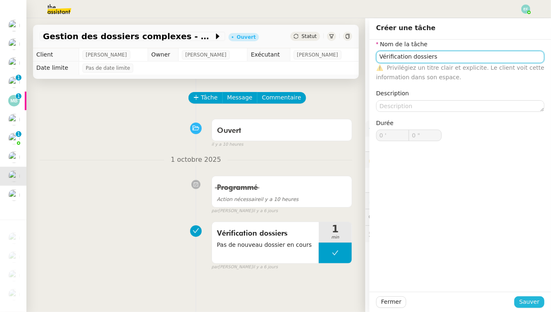
type input "Vérification dossiers"
click at [423, 282] on span "Sauver" at bounding box center [529, 301] width 20 height 9
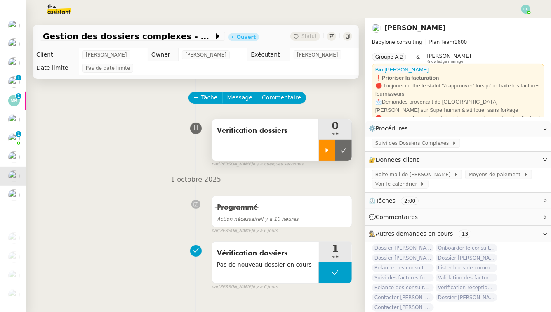
click at [328, 150] on icon at bounding box center [327, 150] width 3 height 5
click at [390, 142] on span "Suivi des Dossiers Complexes" at bounding box center [413, 143] width 77 height 8
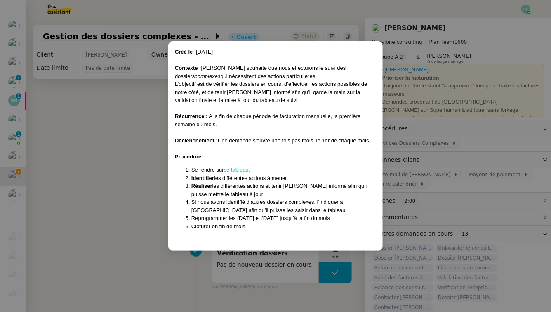
click at [244, 169] on link "ce tableau." at bounding box center [237, 170] width 26 height 6
click at [103, 193] on nz-modal-container "Créé le : 11/09/2025 Contexte : Florent souhaite que nous effectuions le suivi …" at bounding box center [275, 156] width 551 height 312
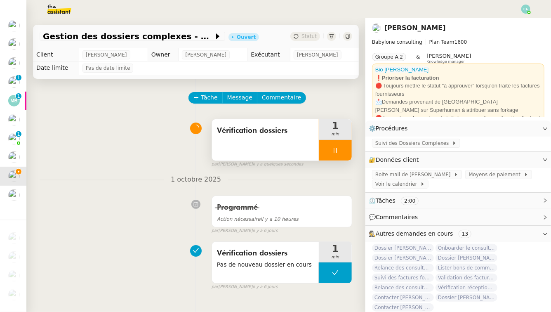
click at [248, 150] on div "Vérification dossiers" at bounding box center [265, 139] width 107 height 41
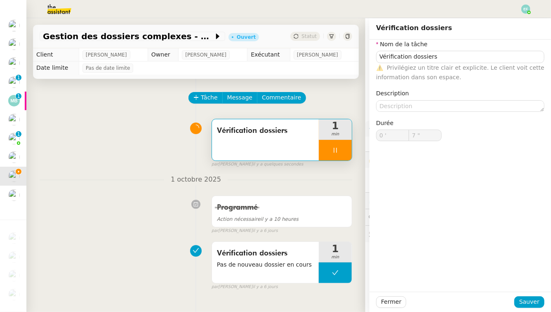
click at [423, 98] on nz-form-item "Description" at bounding box center [460, 100] width 168 height 23
type input "8 ""
click at [423, 106] on textarea at bounding box center [460, 106] width 168 height 12
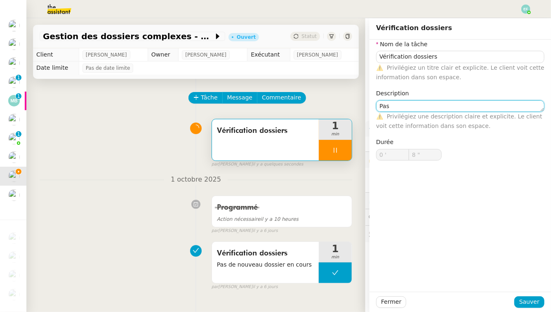
type textarea "Pas d"
type input "9 ""
type textarea "Pas de nouveau"
type input "10 ""
type textarea "Pas de nouveau dossier e"
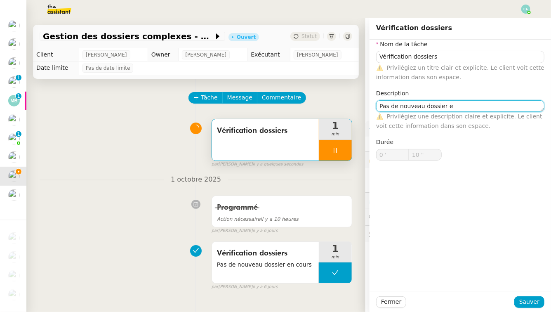
type input "11 ""
type textarea "Pas de nouveau dossier en cours"
type input "12 ""
type textarea "Pas de nouveau dossier en cours"
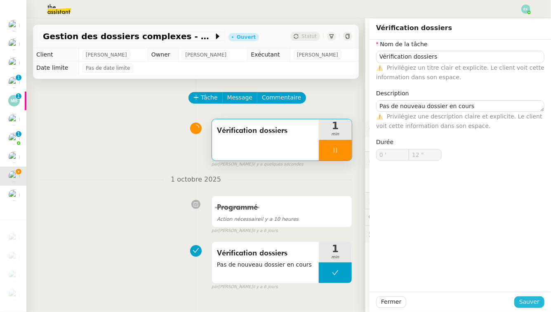
click at [423, 282] on span "Sauver" at bounding box center [529, 301] width 20 height 9
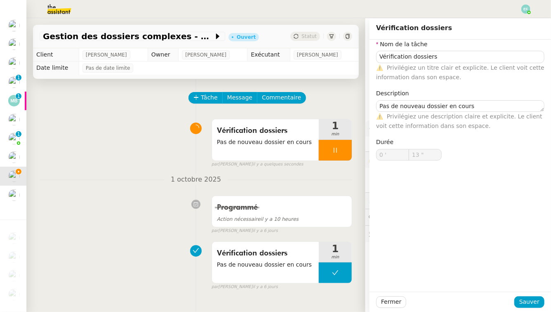
click at [338, 154] on div at bounding box center [335, 150] width 33 height 21
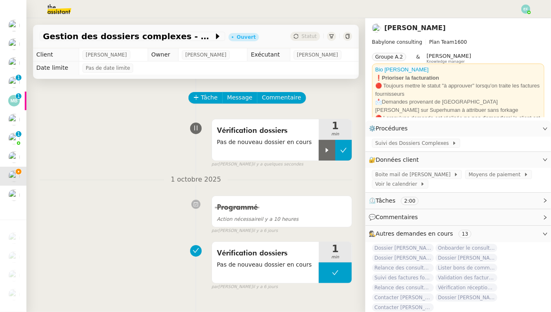
click at [342, 153] on icon at bounding box center [343, 150] width 7 height 7
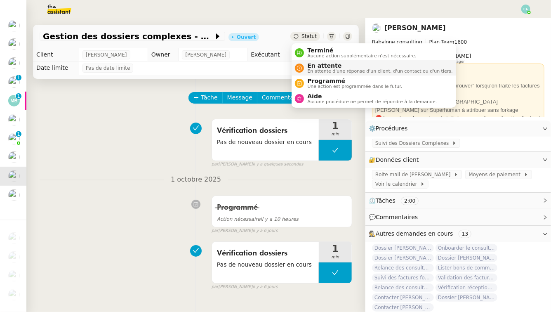
click at [309, 69] on span "En attente d'une réponse d'un client, d'un contact ou d'un tiers." at bounding box center [379, 71] width 145 height 5
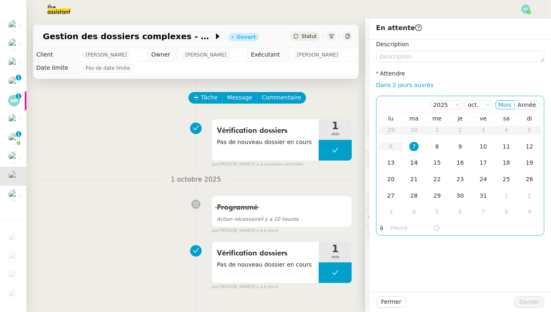
click at [409, 166] on div "14" at bounding box center [413, 162] width 9 height 9
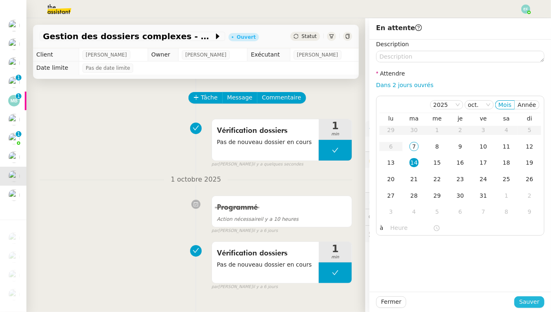
click at [423, 282] on span "Sauver" at bounding box center [529, 301] width 20 height 9
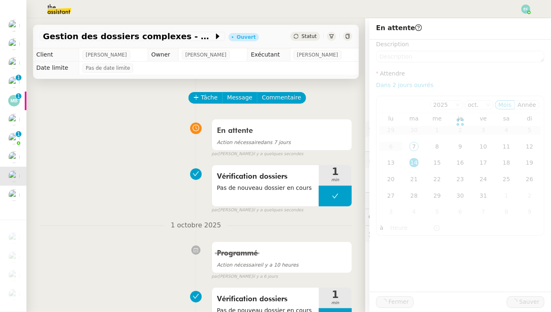
scroll to position [92, 0]
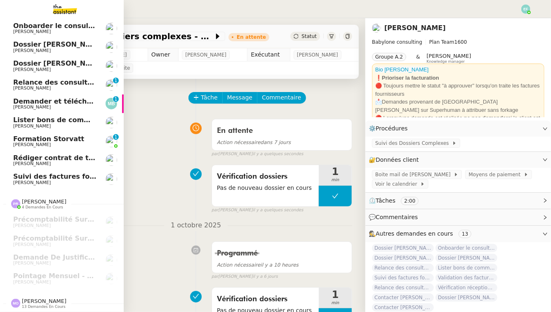
click at [34, 185] on span "[PERSON_NAME]" at bounding box center [32, 182] width 38 height 5
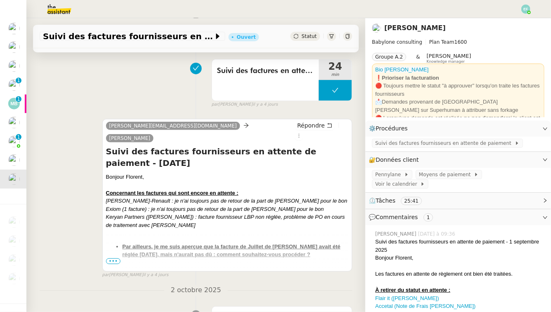
scroll to position [169, 0]
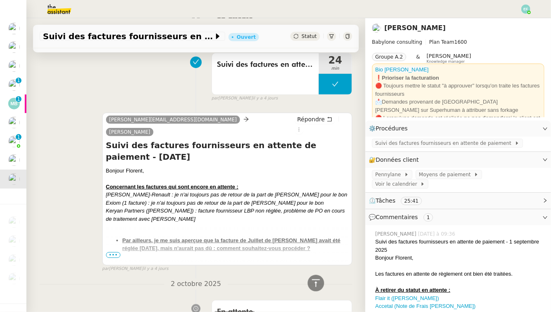
click at [112, 252] on span "•••" at bounding box center [113, 255] width 15 height 6
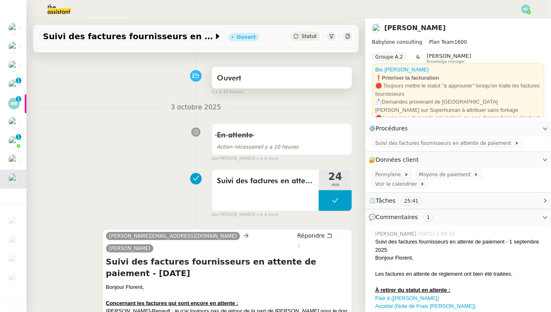
scroll to position [0, 0]
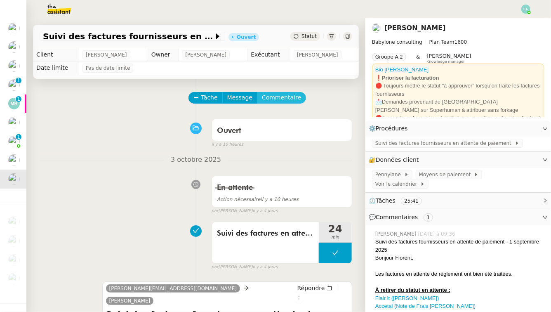
click at [271, 95] on span "Commentaire" at bounding box center [281, 97] width 39 height 9
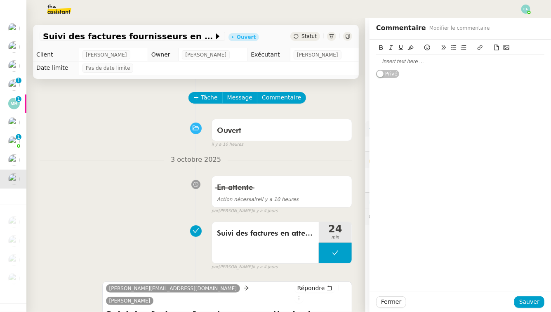
click at [423, 62] on div at bounding box center [460, 61] width 168 height 7
click at [423, 282] on span "Sauver" at bounding box center [529, 301] width 20 height 9
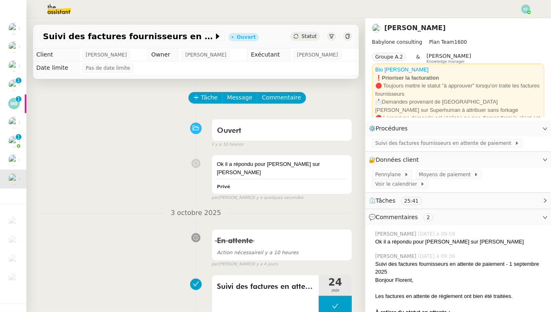
scroll to position [12, 0]
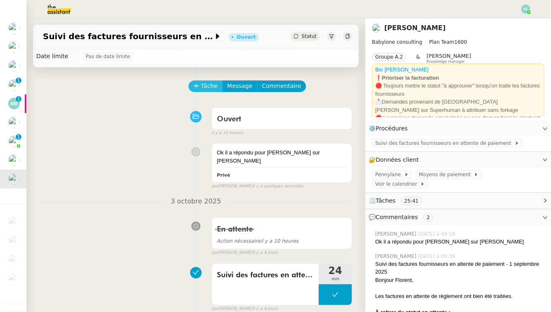
click at [209, 89] on span "Tâche" at bounding box center [209, 85] width 17 height 9
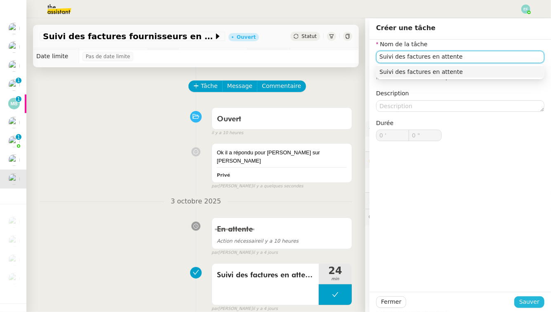
type input "Suivi des factures en attente"
click at [423, 282] on span "Sauver" at bounding box center [529, 301] width 20 height 9
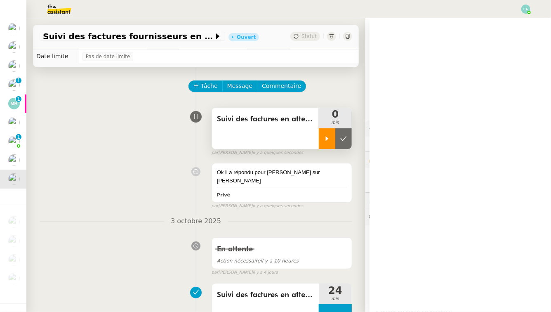
click at [325, 131] on div at bounding box center [327, 138] width 16 height 21
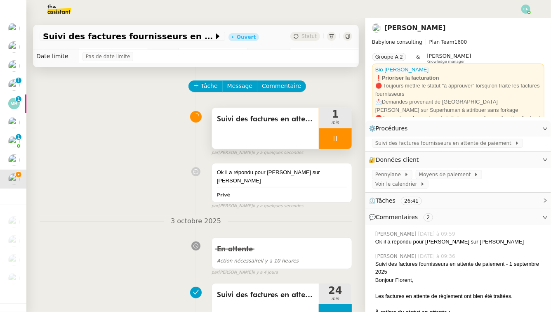
click at [336, 139] on icon at bounding box center [335, 138] width 7 height 7
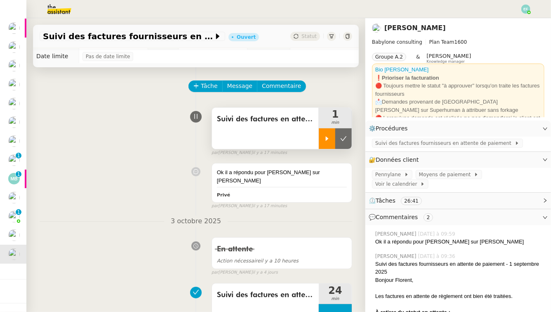
scroll to position [16, 0]
click at [404, 70] on link "Bio [PERSON_NAME]" at bounding box center [401, 69] width 53 height 6
click at [333, 133] on div at bounding box center [327, 138] width 16 height 21
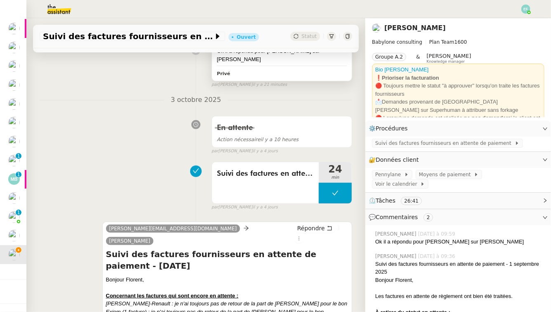
scroll to position [135, 0]
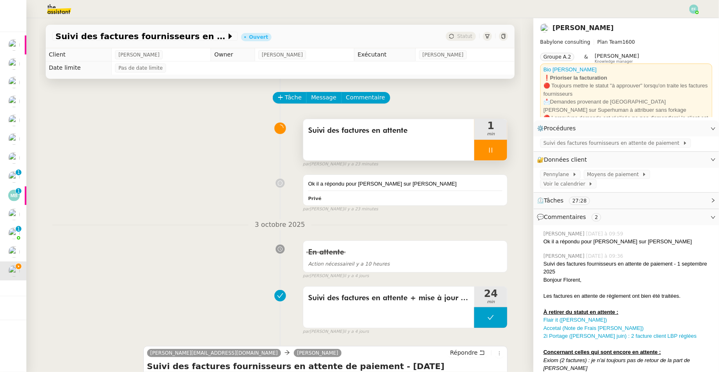
click at [488, 149] on icon at bounding box center [491, 150] width 7 height 7
click at [488, 149] on div at bounding box center [482, 150] width 16 height 21
click at [492, 155] on div at bounding box center [490, 150] width 33 height 21
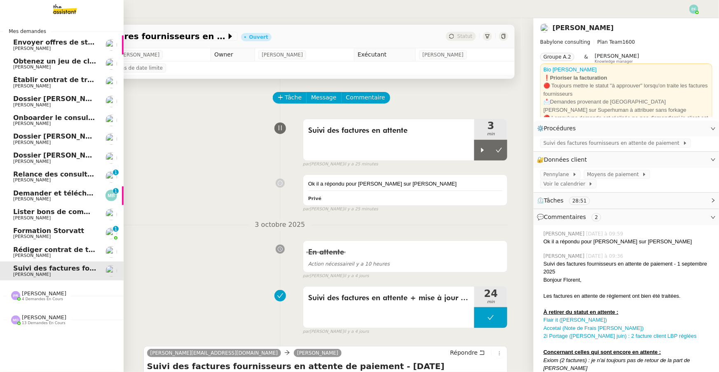
click at [17, 234] on span "[PERSON_NAME]" at bounding box center [32, 236] width 38 height 5
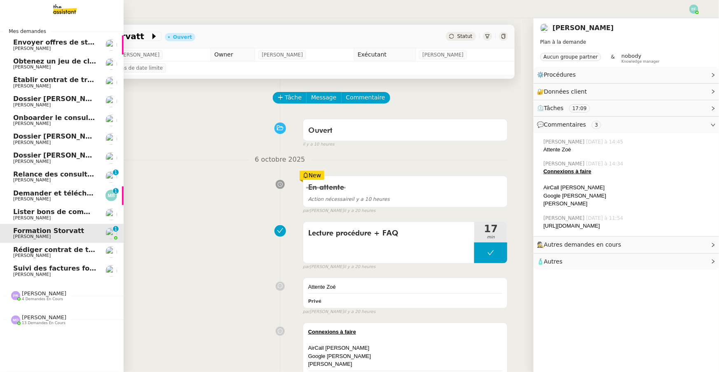
click at [39, 250] on span "Rédiger contrat de travail pour [PERSON_NAME]" at bounding box center [102, 250] width 179 height 8
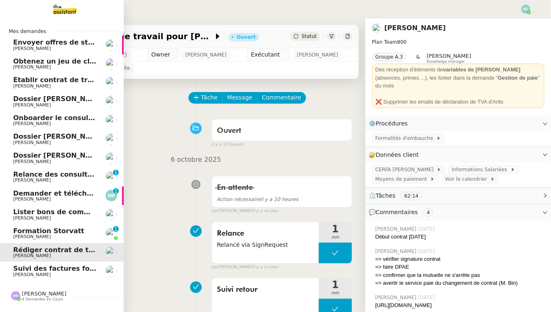
click at [76, 175] on span "Relance des consultants CRA - août 2025" at bounding box center [89, 174] width 152 height 8
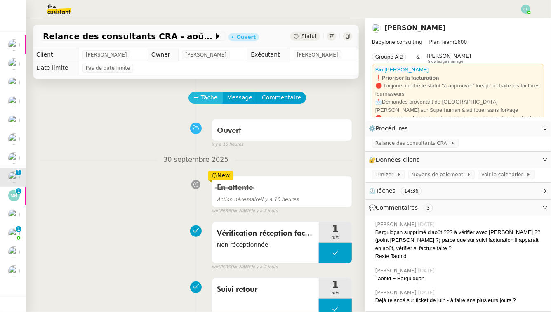
click at [209, 96] on span "Tâche" at bounding box center [209, 97] width 17 height 9
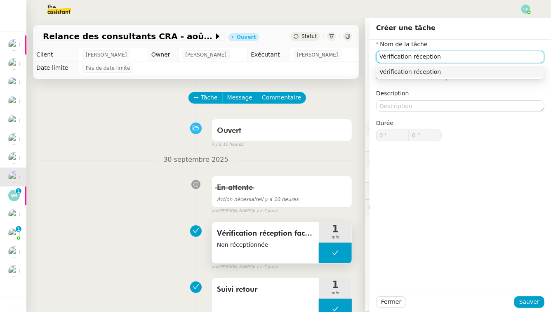
type input "Vérification réception"
click at [292, 246] on span "Non réceptionnée" at bounding box center [265, 244] width 97 height 9
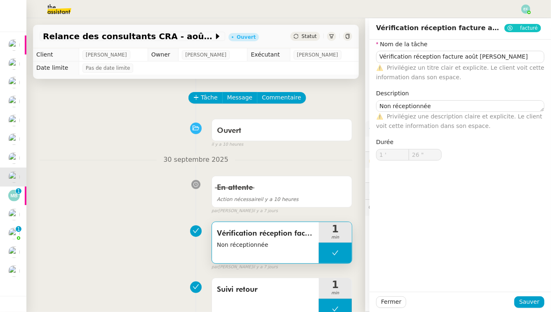
click at [124, 191] on div "En attente Action nécessaire il y a 10 heures false par [PERSON_NAME] [DATE]" at bounding box center [196, 193] width 312 height 42
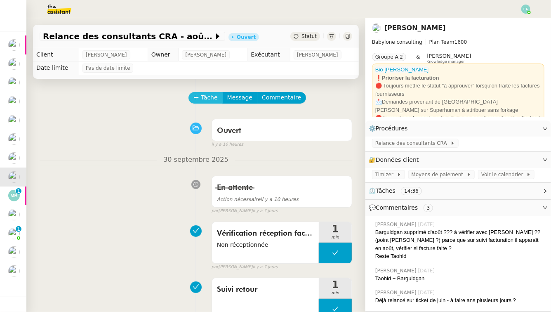
click at [205, 99] on span "Tâche" at bounding box center [209, 97] width 17 height 9
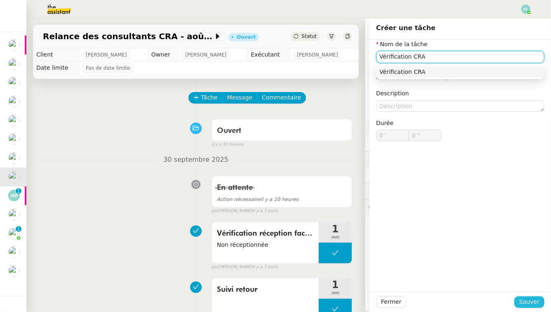
type input "Vérification CRA"
click at [534, 299] on span "Sauver" at bounding box center [529, 301] width 20 height 9
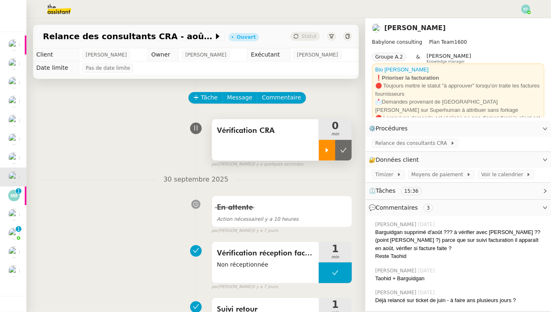
click at [331, 151] on div at bounding box center [327, 150] width 16 height 21
click at [279, 142] on div "Vérification CRA" at bounding box center [265, 139] width 107 height 41
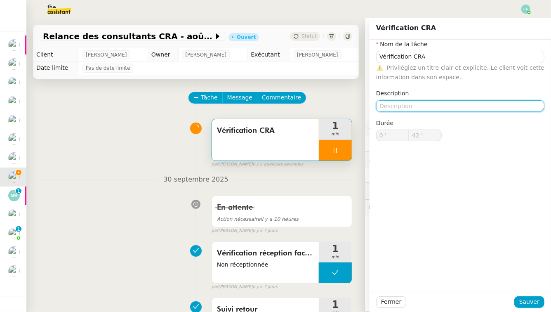
click at [448, 103] on textarea at bounding box center [460, 106] width 168 height 12
type input "45 ""
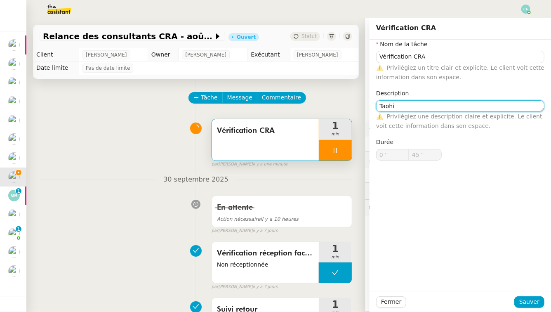
type textarea "[DEMOGRAPHIC_DATA]"
type input "46 ""
type textarea "[DEMOGRAPHIC_DATA] relancé"
type input "47 ""
type textarea "[DEMOGRAPHIC_DATA] relancé"
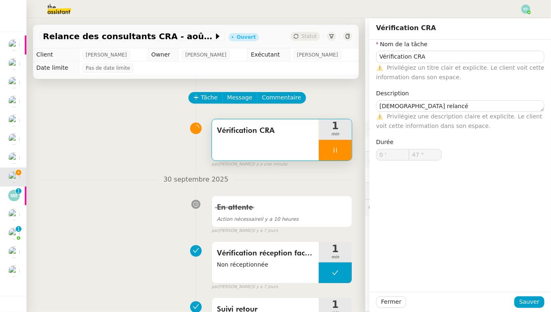
click at [530, 295] on div "Fermer Sauver" at bounding box center [459, 301] width 181 height 20
click at [530, 300] on span "Sauver" at bounding box center [529, 301] width 20 height 9
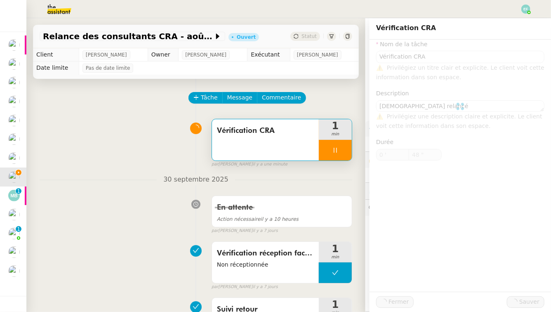
type input "49 ""
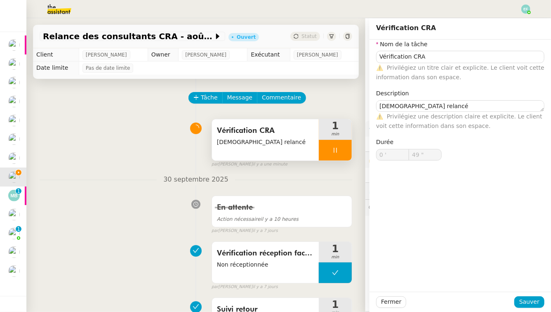
click at [342, 152] on div at bounding box center [335, 150] width 33 height 21
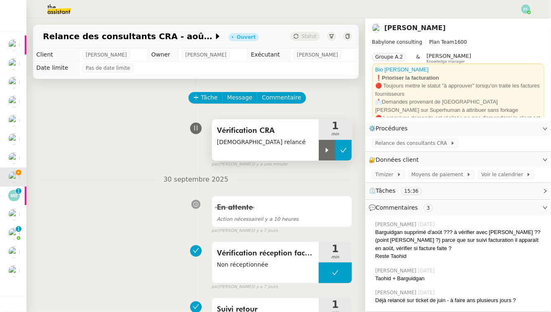
click at [344, 151] on icon at bounding box center [343, 150] width 7 height 7
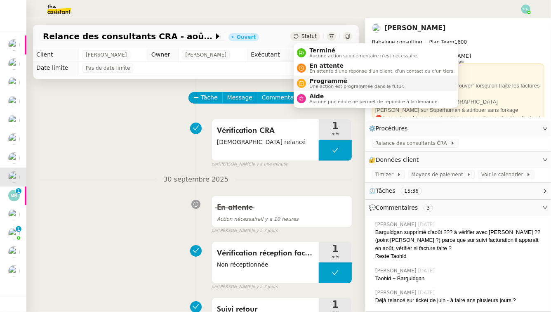
click at [316, 80] on span "Programmé" at bounding box center [356, 80] width 95 height 7
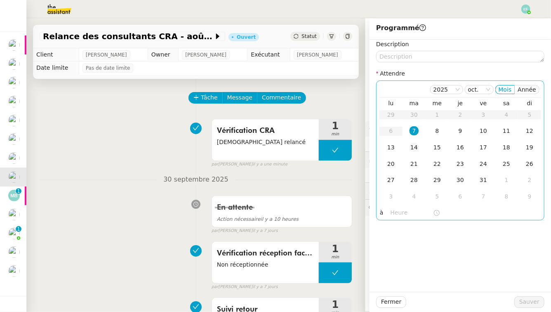
click at [420, 147] on td "14" at bounding box center [413, 147] width 23 height 16
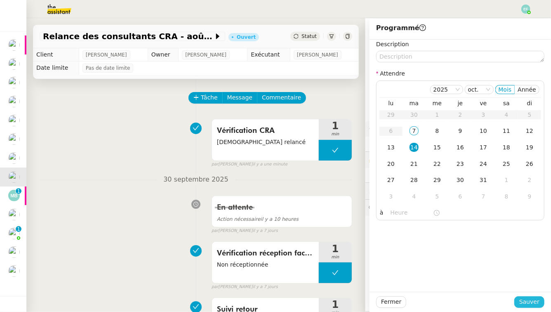
click at [533, 298] on span "Sauver" at bounding box center [529, 301] width 20 height 9
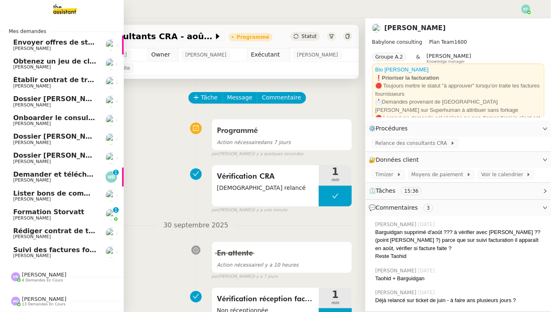
click at [80, 199] on span "[PERSON_NAME]" at bounding box center [54, 199] width 83 height 5
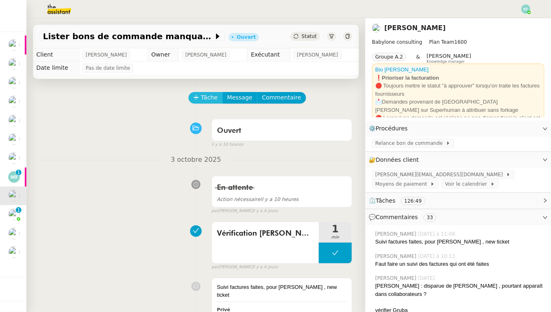
click at [199, 98] on icon at bounding box center [196, 97] width 6 height 6
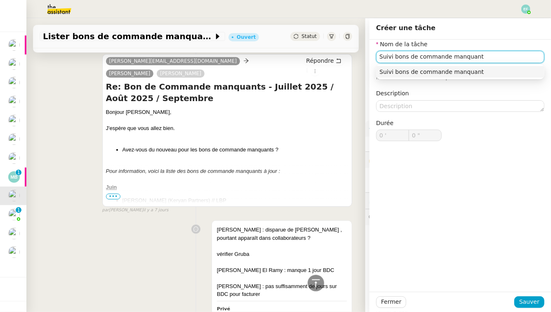
scroll to position [1158, 0]
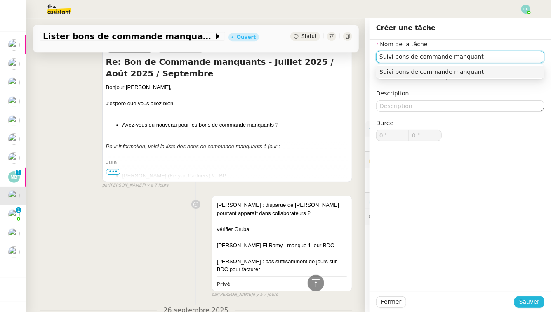
type input "Suivi bons de commande manquant"
click at [530, 304] on span "Sauver" at bounding box center [529, 301] width 20 height 9
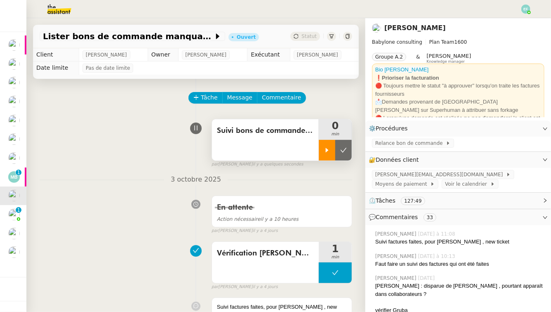
click at [328, 151] on icon at bounding box center [327, 150] width 7 height 7
click at [334, 145] on div at bounding box center [335, 150] width 33 height 21
click at [321, 143] on div at bounding box center [327, 150] width 16 height 21
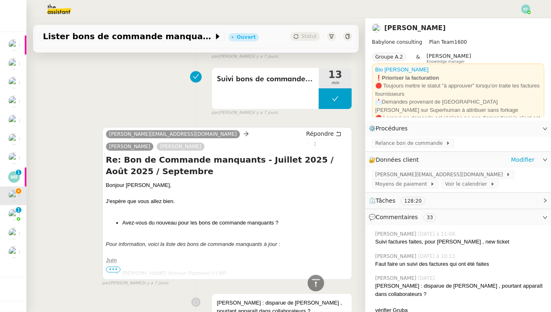
scroll to position [1080, 0]
click at [113, 267] on span "•••" at bounding box center [113, 270] width 15 height 6
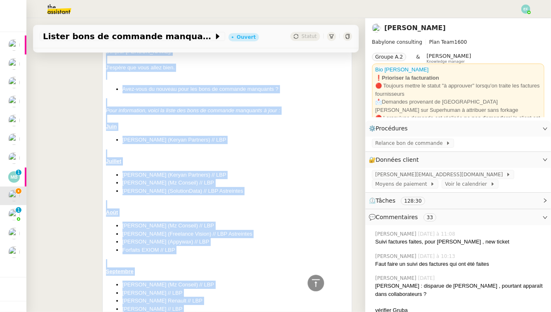
scroll to position [1215, 0]
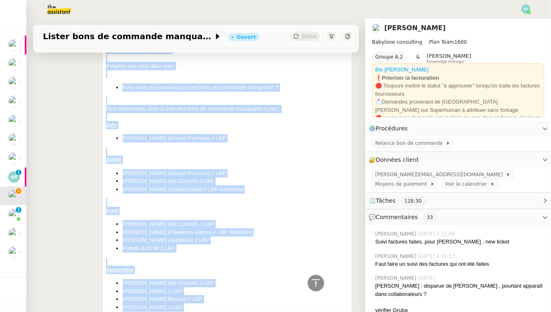
drag, startPoint x: 104, startPoint y: 88, endPoint x: 186, endPoint y: 272, distance: 201.3
click at [186, 272] on div "[PERSON_NAME][EMAIL_ADDRESS][DOMAIN_NAME] [PERSON_NAME] [PERSON_NAME] Répondre …" at bounding box center [227, 195] width 250 height 406
copy div "Bonjour [PERSON_NAME], J'espère que vous allez bien. Avez-vous du nouveau pour …"
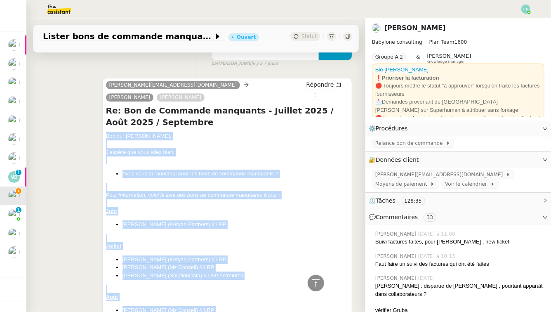
scroll to position [1051, 0]
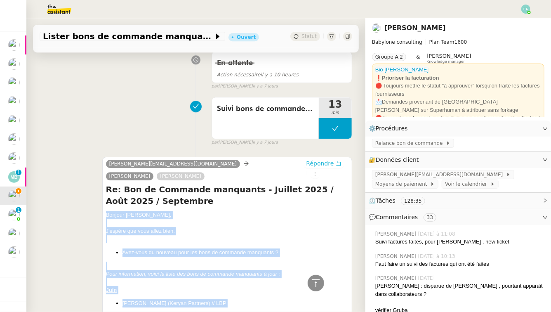
click at [335, 160] on icon at bounding box center [338, 163] width 6 height 6
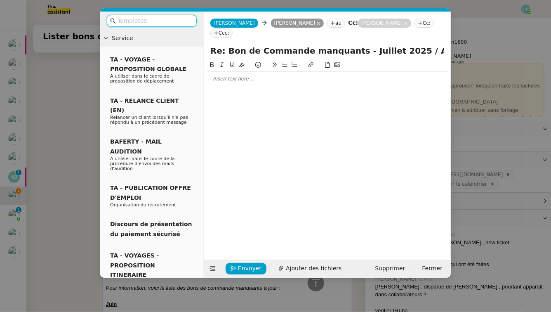
scroll to position [1126, 0]
click at [281, 75] on div at bounding box center [327, 78] width 240 height 7
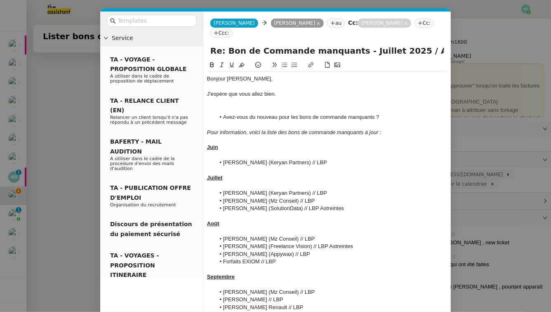
scroll to position [1222, 0]
click at [264, 98] on div at bounding box center [327, 101] width 240 height 7
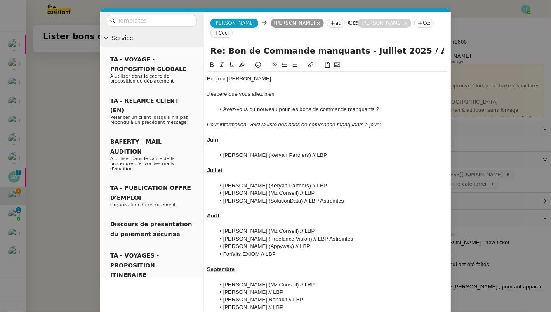
scroll to position [14, 0]
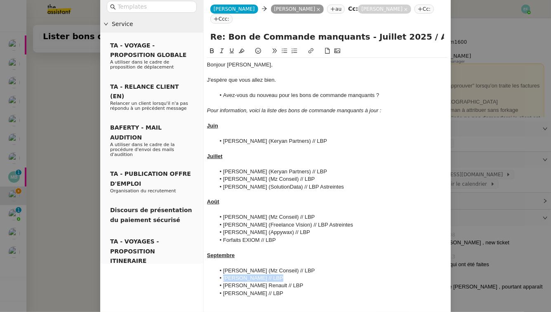
drag, startPoint x: 282, startPoint y: 267, endPoint x: 213, endPoint y: 268, distance: 69.7
click at [213, 268] on ul "[PERSON_NAME] (Mz Conseil) // LBP [PERSON_NAME] // LBP [PERSON_NAME] Renault //…" at bounding box center [327, 282] width 240 height 30
click at [66, 150] on nz-modal-container "Service TA - VOYAGE - PROPOSITION GLOBALE A utiliser dans le cadre de propositi…" at bounding box center [275, 156] width 551 height 312
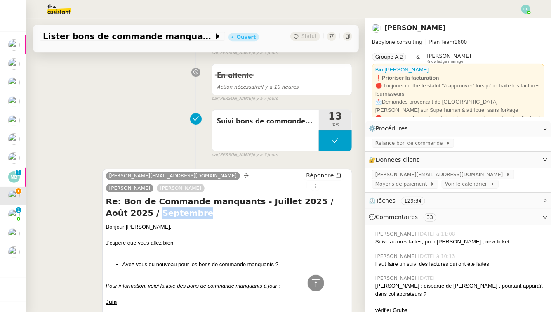
click at [69, 17] on img at bounding box center [53, 9] width 64 height 18
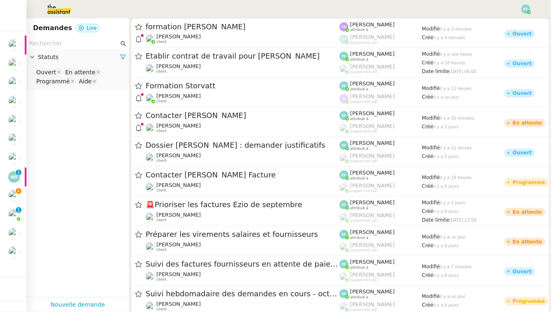
click at [63, 42] on input "text" at bounding box center [73, 43] width 89 height 9
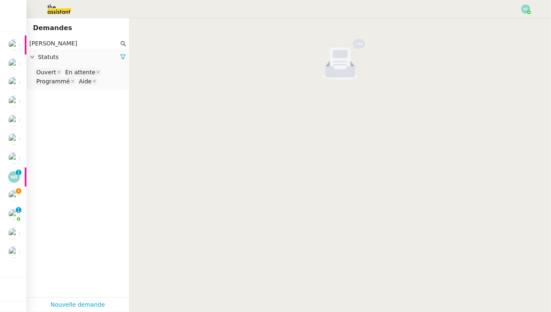
type input "[PERSON_NAME]"
click at [108, 78] on nz-select-top-control "Ouvert En attente Programmé Aide" at bounding box center [77, 76] width 89 height 19
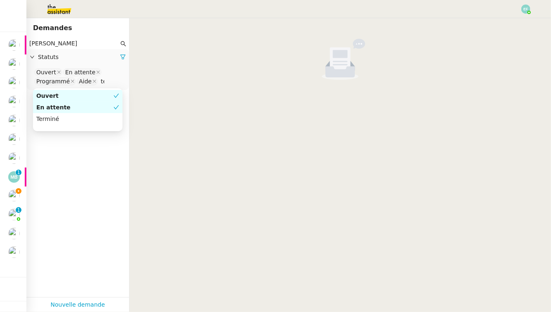
type input "ter"
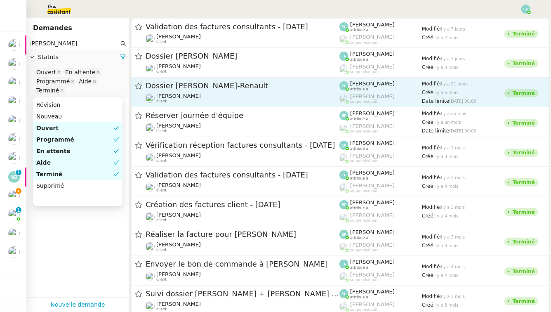
click at [242, 87] on span "Dossier [PERSON_NAME]-Renault" at bounding box center [242, 85] width 194 height 7
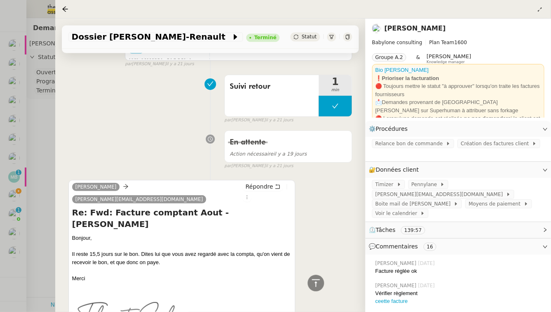
scroll to position [795, 0]
click at [48, 123] on div at bounding box center [275, 156] width 551 height 312
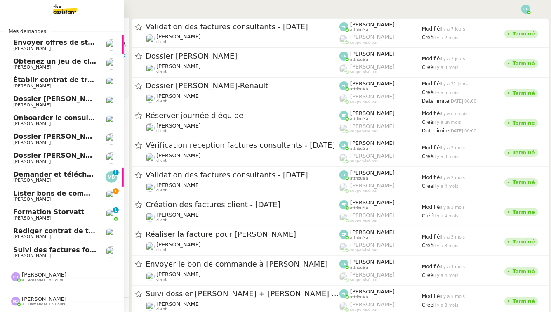
click at [21, 195] on span "Lister bons de commande manquants à [PERSON_NAME]" at bounding box center [118, 193] width 210 height 8
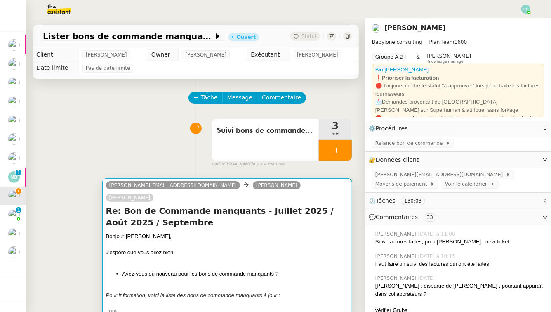
click at [284, 232] on div "Bonjour [PERSON_NAME]," at bounding box center [227, 236] width 242 height 8
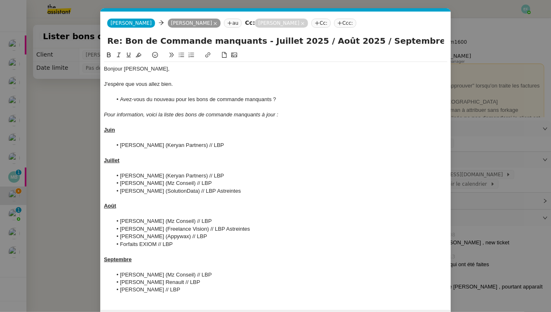
scroll to position [26, 0]
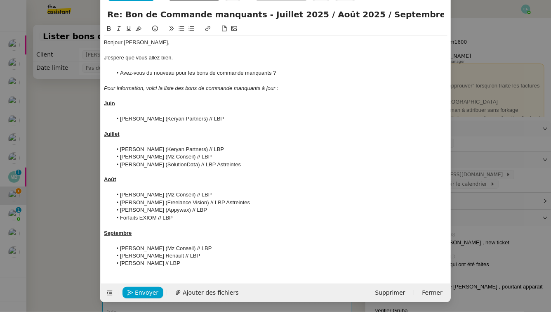
drag, startPoint x: 254, startPoint y: 166, endPoint x: 103, endPoint y: 167, distance: 150.8
click at [103, 167] on nz-spin "Bonjour [PERSON_NAME], J'espère que vous allez bien. Avez-vous du nouveau pour …" at bounding box center [276, 149] width 350 height 250
copy li "[PERSON_NAME] (SolutionData) // LBP Astreintes"
click at [181, 263] on li "[PERSON_NAME] // LBP" at bounding box center [279, 262] width 335 height 7
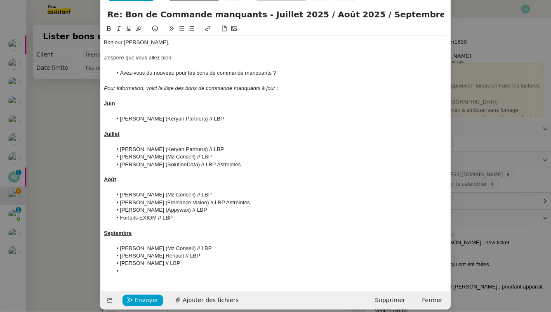
scroll to position [0, 0]
click at [139, 212] on li "[PERSON_NAME] (Appywax) // LBP" at bounding box center [279, 209] width 335 height 7
copy li "[PERSON_NAME] (Appywax) // LBP"
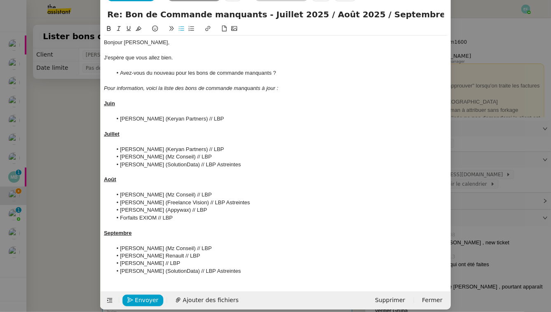
click at [211, 246] on li "[PERSON_NAME] (Mz Conseil) // LBP" at bounding box center [279, 247] width 335 height 7
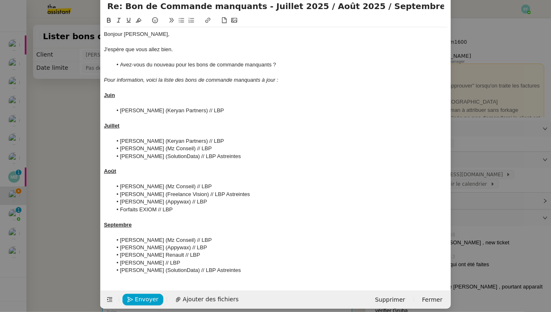
scroll to position [41, 0]
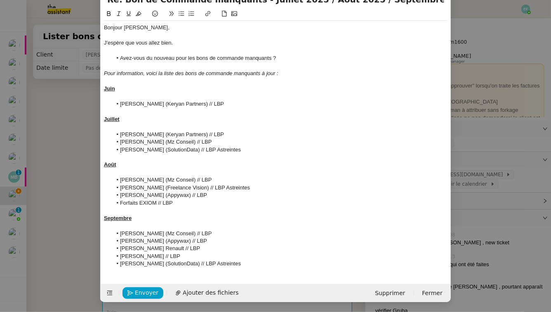
click at [256, 265] on li "[PERSON_NAME] (SolutionData) // LBP Astreintes" at bounding box center [279, 263] width 335 height 7
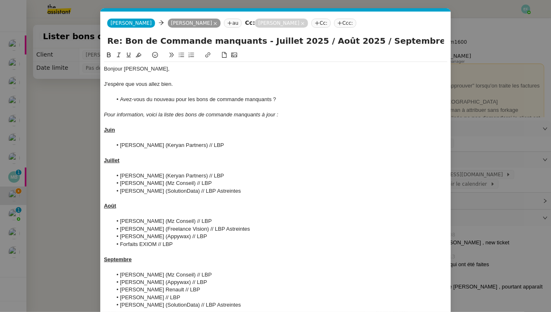
scroll to position [56, 0]
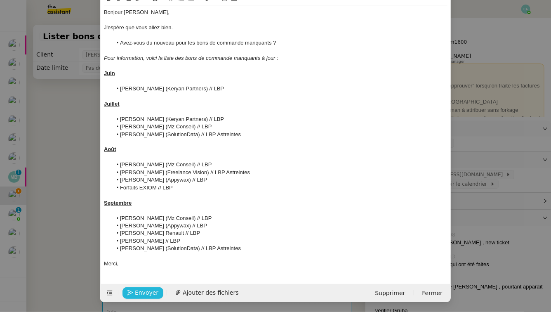
click at [143, 291] on span "Envoyer" at bounding box center [146, 292] width 23 height 9
click at [124, 76] on div "Juin" at bounding box center [275, 73] width 343 height 7
click at [123, 77] on div "Juin" at bounding box center [275, 73] width 343 height 7
click at [115, 79] on div at bounding box center [275, 80] width 343 height 7
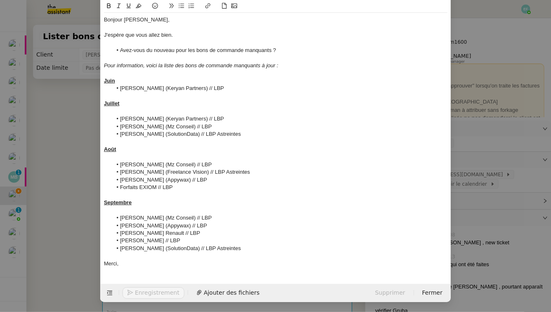
click at [117, 113] on div at bounding box center [275, 111] width 343 height 7
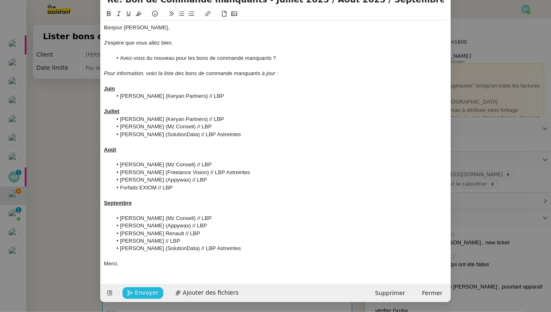
scroll to position [41, 0]
click at [118, 157] on div at bounding box center [275, 156] width 343 height 7
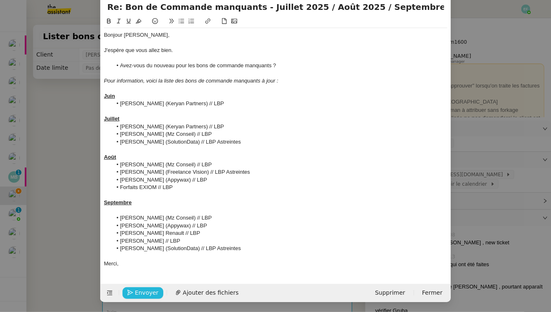
click at [125, 214] on li "[PERSON_NAME] (Mz Conseil) // LBP" at bounding box center [279, 217] width 335 height 7
click at [123, 209] on div at bounding box center [275, 209] width 343 height 7
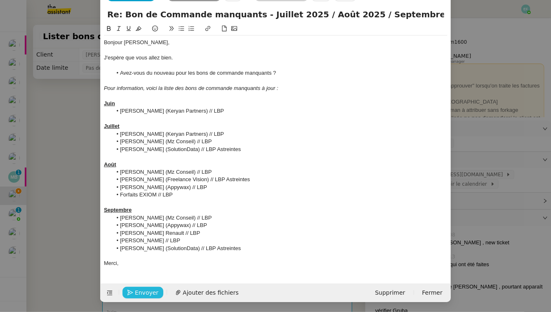
click at [135, 291] on span "Envoyer" at bounding box center [146, 292] width 23 height 9
click at [135, 291] on span "Confirmer l'envoi" at bounding box center [159, 292] width 49 height 9
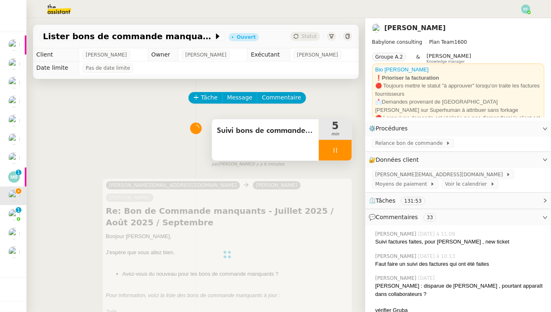
scroll to position [22, 0]
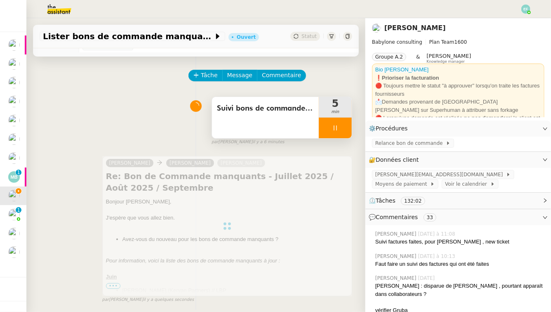
click at [340, 129] on div at bounding box center [335, 127] width 33 height 21
click at [344, 129] on icon at bounding box center [343, 127] width 7 height 7
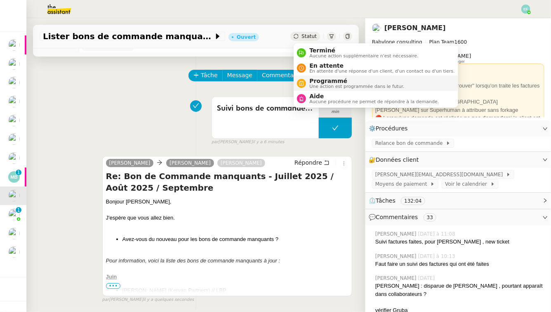
click at [321, 79] on span "Programmé" at bounding box center [356, 80] width 95 height 7
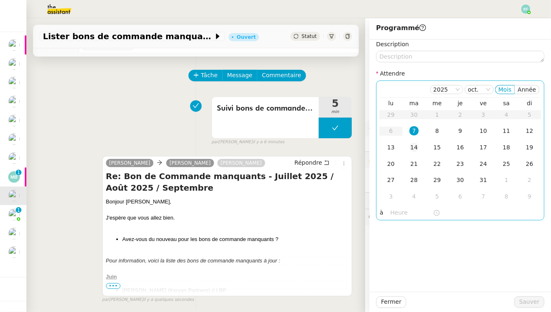
click at [417, 148] on div "14" at bounding box center [413, 147] width 9 height 9
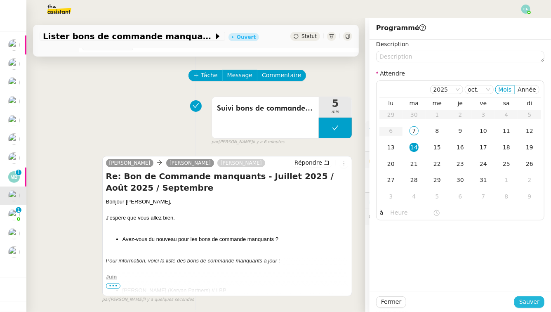
click at [530, 298] on span "Sauver" at bounding box center [529, 301] width 20 height 9
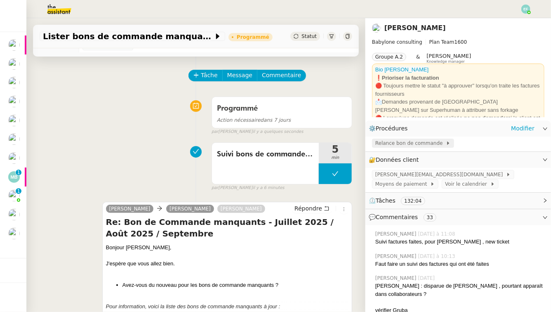
click at [393, 146] on span "Relance bon de commande" at bounding box center [410, 143] width 70 height 8
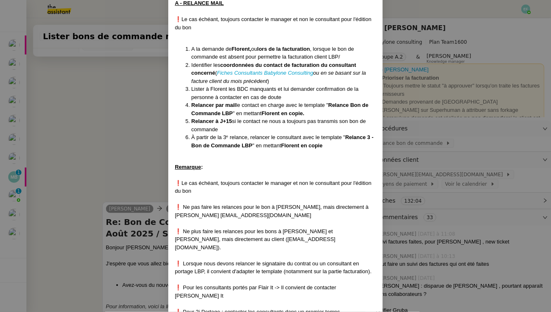
scroll to position [181, 0]
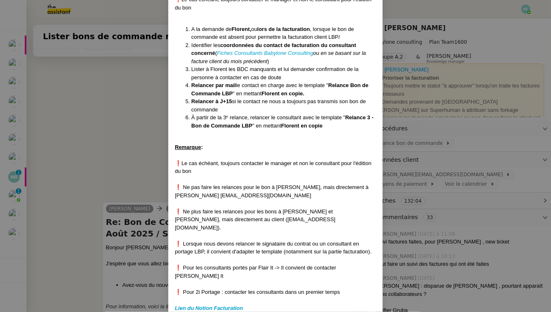
click at [117, 119] on nz-modal-container "Créé le [DATE] MAJ le [DATE] Contexte : Florent fait appel à des consultants LB…" at bounding box center [275, 156] width 551 height 312
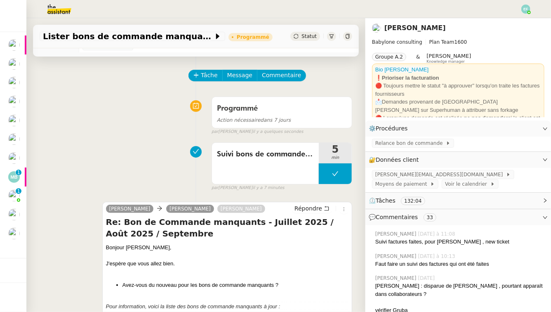
scroll to position [140, 0]
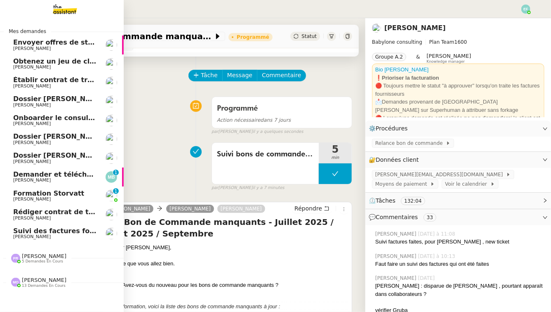
click at [46, 174] on span "Demander et télécharger les factures pour Qonto" at bounding box center [105, 174] width 184 height 8
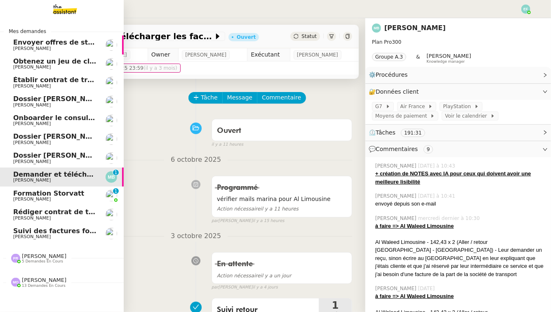
click at [38, 213] on span "Rédiger contrat de travail pour [PERSON_NAME]" at bounding box center [102, 212] width 179 height 8
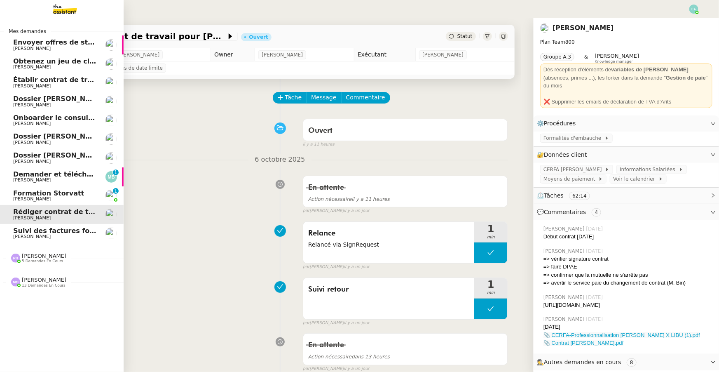
click at [21, 197] on span "[PERSON_NAME]" at bounding box center [32, 198] width 38 height 5
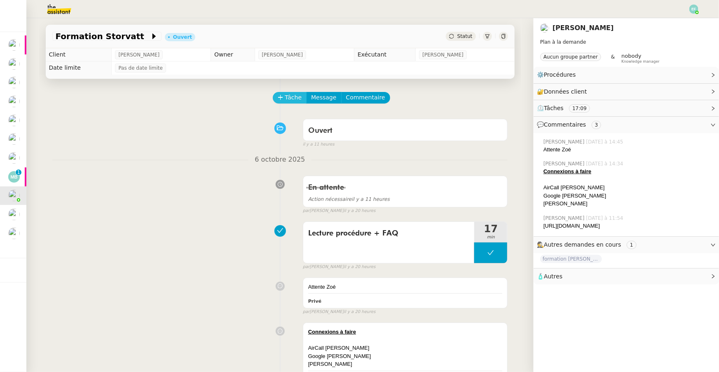
click at [286, 100] on span "Tâche" at bounding box center [293, 97] width 17 height 9
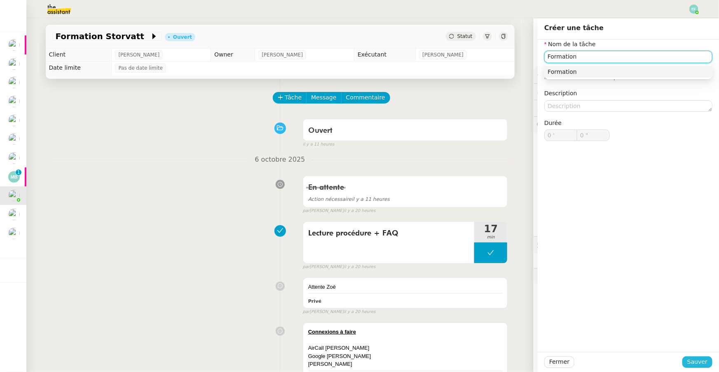
type input "Formation"
click at [550, 311] on span "Sauver" at bounding box center [697, 361] width 20 height 9
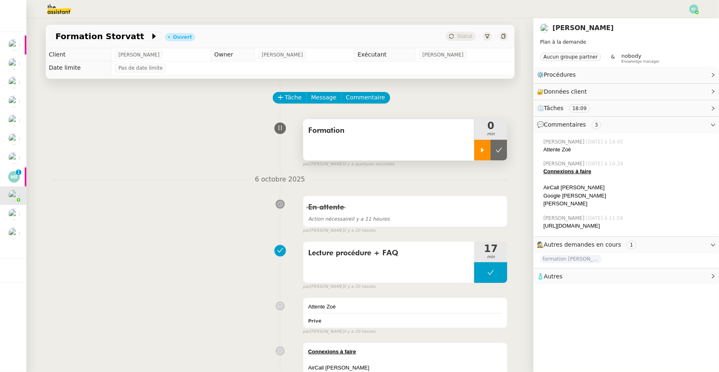
click at [486, 152] on div at bounding box center [482, 150] width 16 height 21
click at [485, 155] on div at bounding box center [490, 150] width 33 height 21
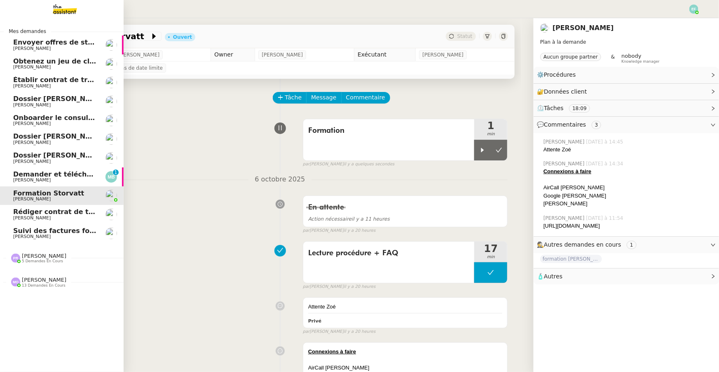
click at [18, 177] on span "Demander et télécharger les factures pour Qonto" at bounding box center [105, 174] width 184 height 8
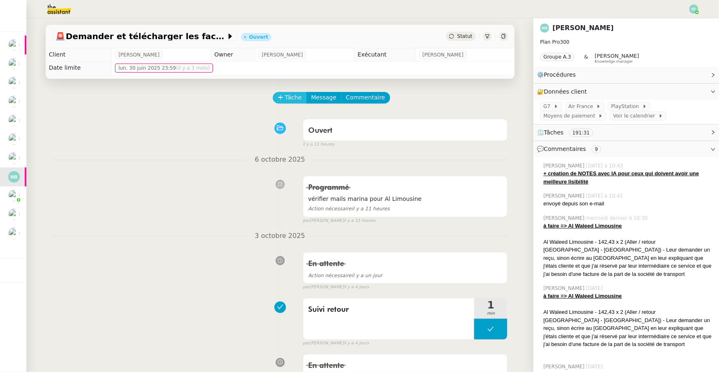
click at [295, 101] on span "Tâche" at bounding box center [293, 97] width 17 height 9
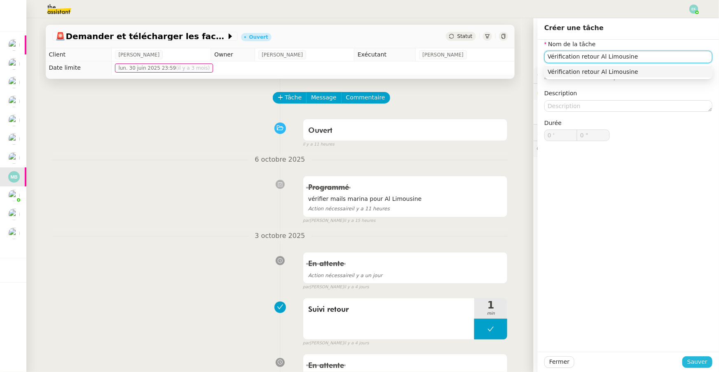
type input "Vérification retour Al Limousine"
click at [550, 311] on span "Sauver" at bounding box center [697, 361] width 20 height 9
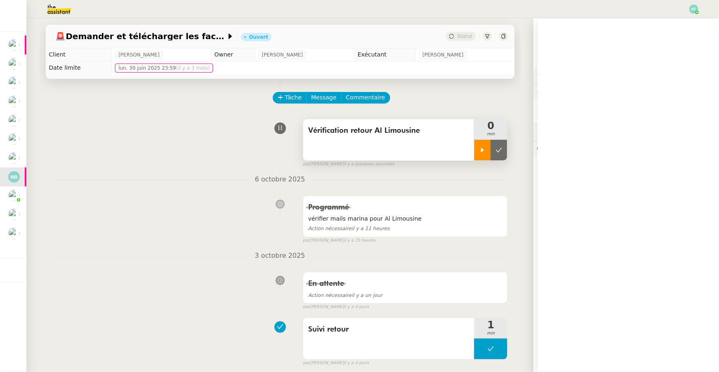
click at [486, 157] on div at bounding box center [482, 150] width 16 height 21
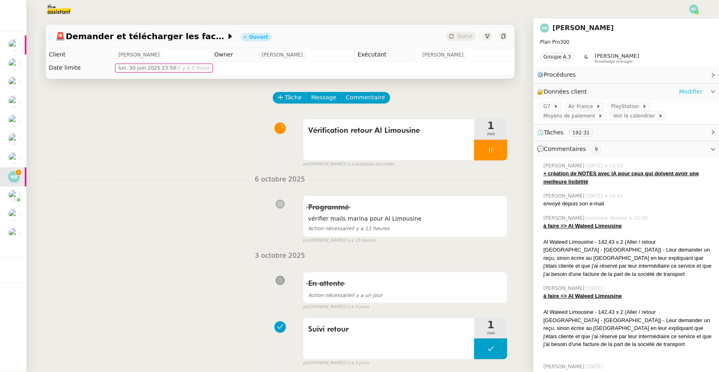
click at [550, 92] on link "Modifier" at bounding box center [690, 91] width 23 height 9
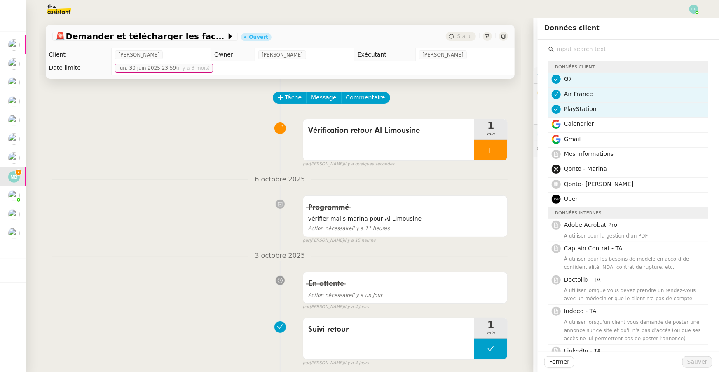
click at [550, 49] on input "text" at bounding box center [631, 49] width 154 height 11
click at [550, 140] on h4 "Gmail" at bounding box center [633, 138] width 139 height 9
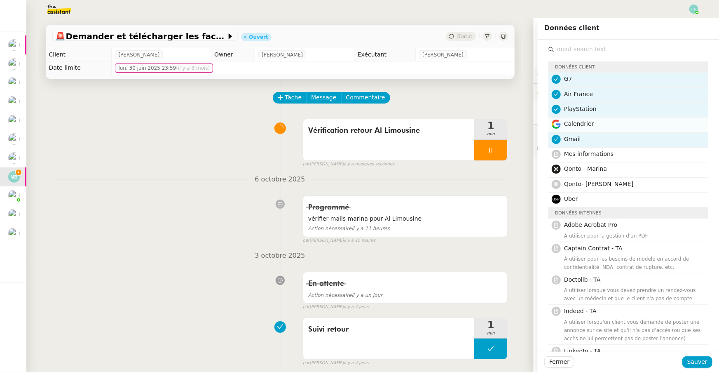
click at [550, 124] on h4 "Calendrier" at bounding box center [633, 123] width 139 height 9
click at [550, 311] on span "Sauver" at bounding box center [697, 361] width 20 height 9
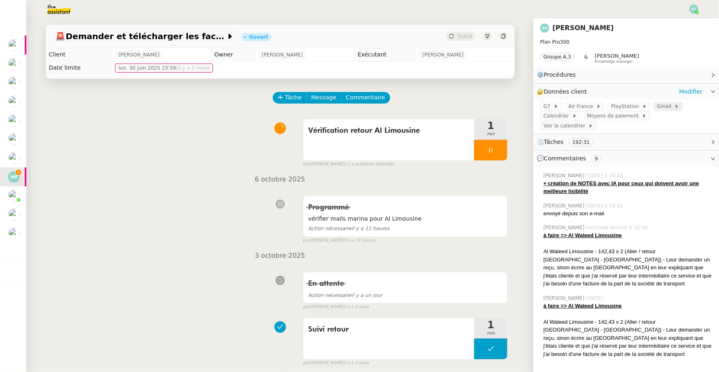
click at [550, 104] on span at bounding box center [673, 106] width 3 height 6
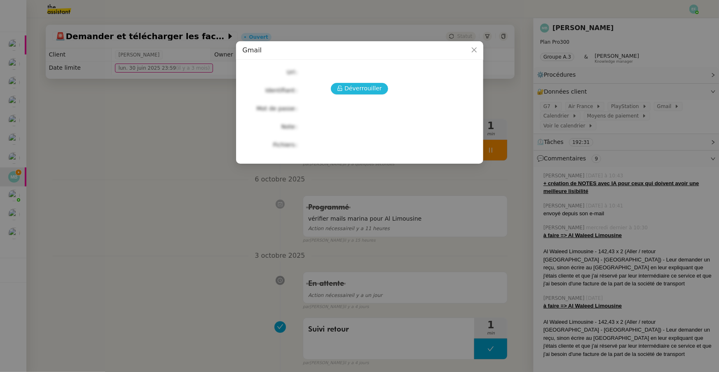
click at [370, 84] on span "Déverrouiller" at bounding box center [364, 88] width 38 height 9
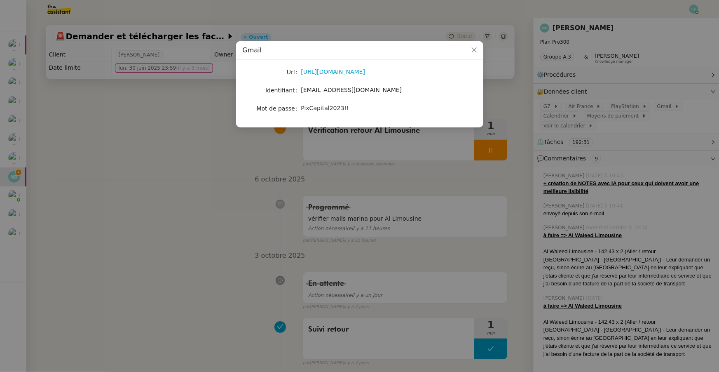
click at [332, 109] on span "PixCapital2023!!" at bounding box center [325, 108] width 48 height 7
copy span "PixCapital2023!!"
click at [174, 195] on nz-modal-container "Gmail Url [URL][DOMAIN_NAME] Identifiant [EMAIL_ADDRESS][DOMAIN_NAME] Mot de pa…" at bounding box center [359, 186] width 719 height 372
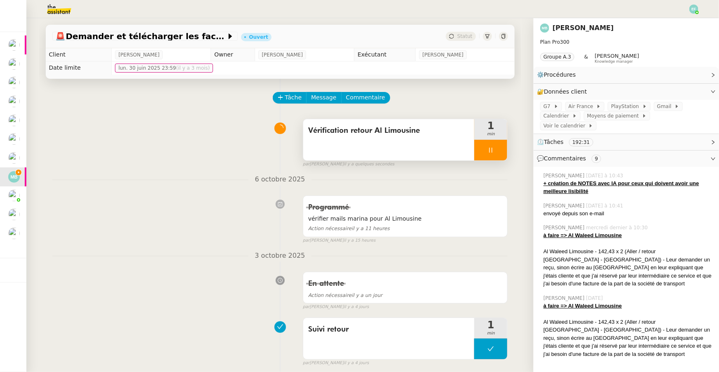
click at [433, 140] on div "Vérification retour Al Limousine" at bounding box center [388, 139] width 171 height 41
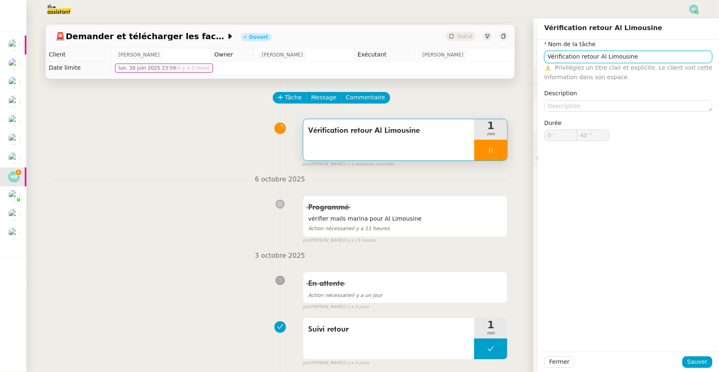
click at [550, 56] on input "Vérification retour Al Limousine" at bounding box center [628, 57] width 168 height 12
type input "41 ""
click at [550, 56] on input "Vérification retour Al Limousine" at bounding box center [628, 57] width 168 height 12
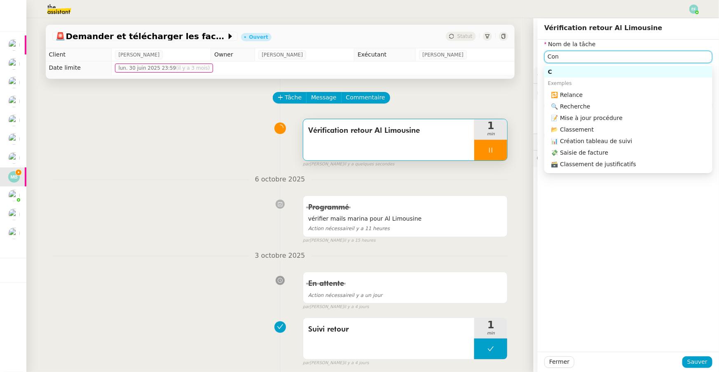
type input "Conn"
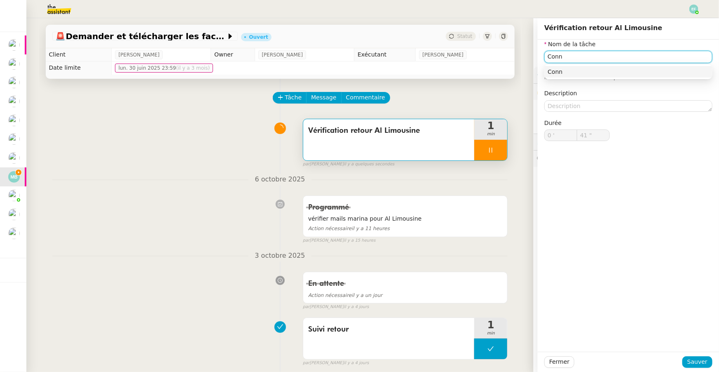
type input "42 ""
type input "Connexion g"
type input "43 ""
type input "Connexion Gmail"
type input "44 ""
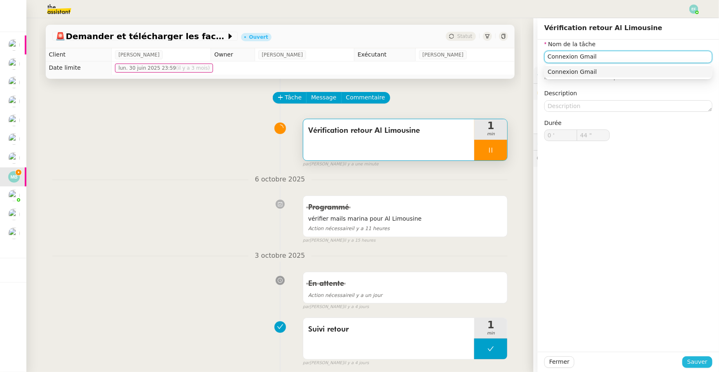
type input "Connexion Gmail"
click at [550, 311] on span "Sauver" at bounding box center [697, 361] width 20 height 9
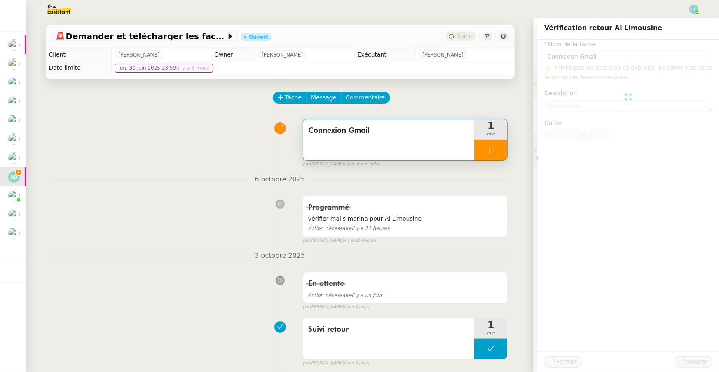
type input "45 ""
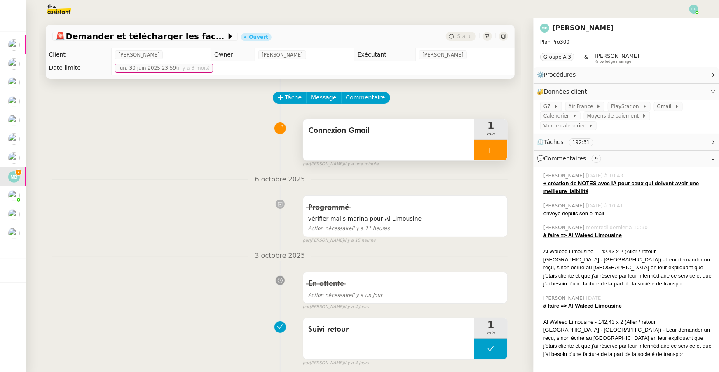
click at [492, 148] on icon at bounding box center [491, 150] width 7 height 7
click at [500, 148] on icon at bounding box center [499, 150] width 7 height 7
click at [295, 98] on span "Tâche" at bounding box center [293, 97] width 17 height 9
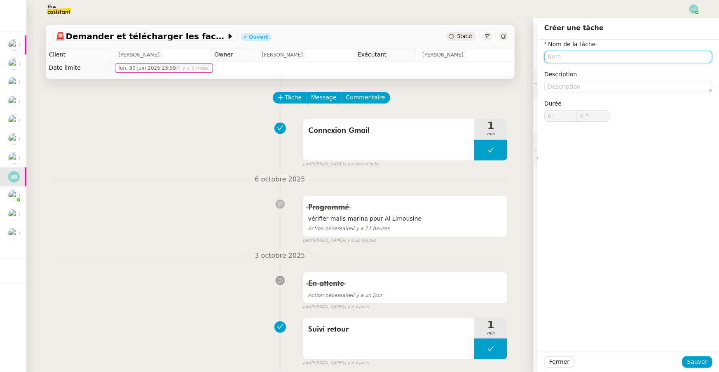
click at [550, 56] on input "text" at bounding box center [628, 57] width 168 height 12
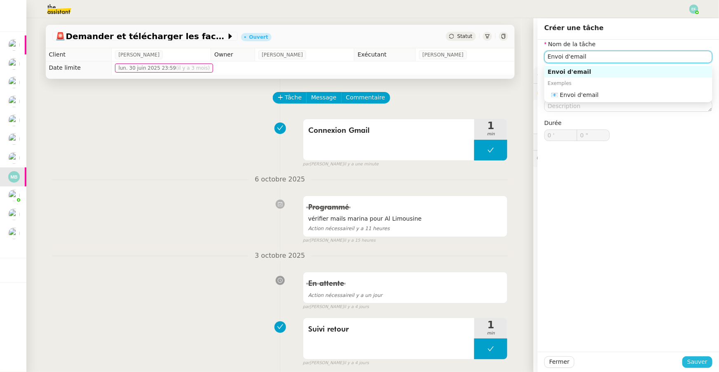
type input "Envoi d'email"
click at [550, 311] on span "Sauver" at bounding box center [697, 361] width 20 height 9
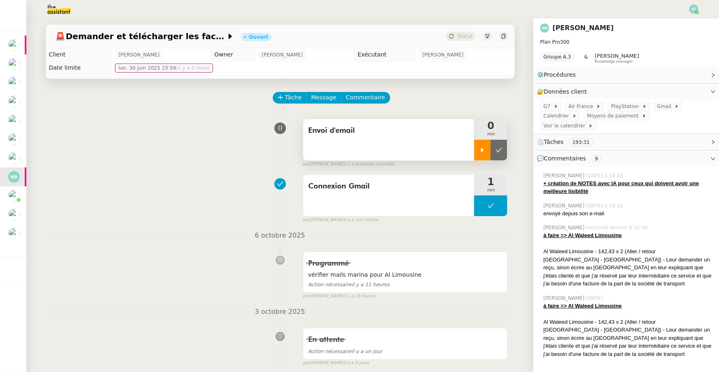
click at [485, 142] on div at bounding box center [482, 150] width 16 height 21
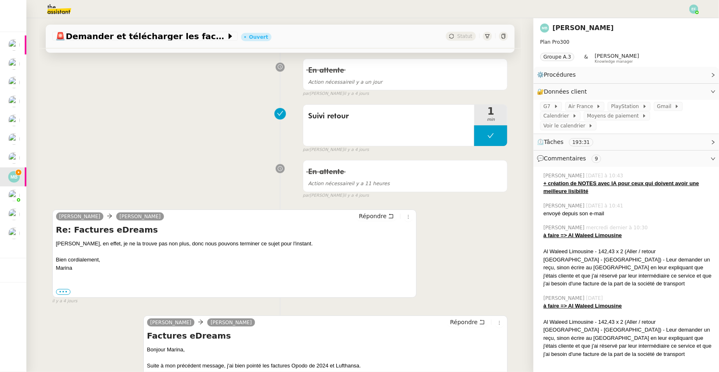
scroll to position [272, 0]
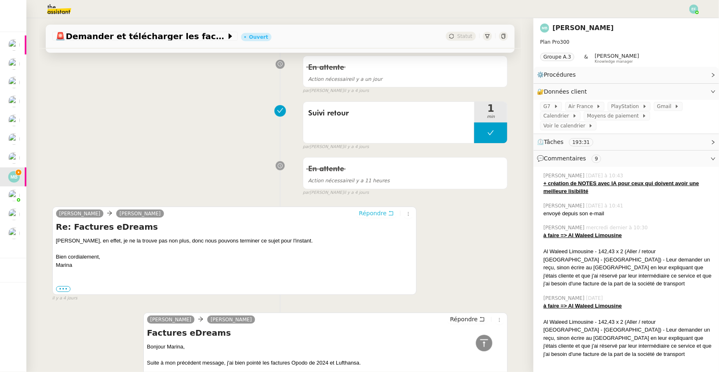
click at [386, 209] on span "Répondre" at bounding box center [373, 213] width 28 height 8
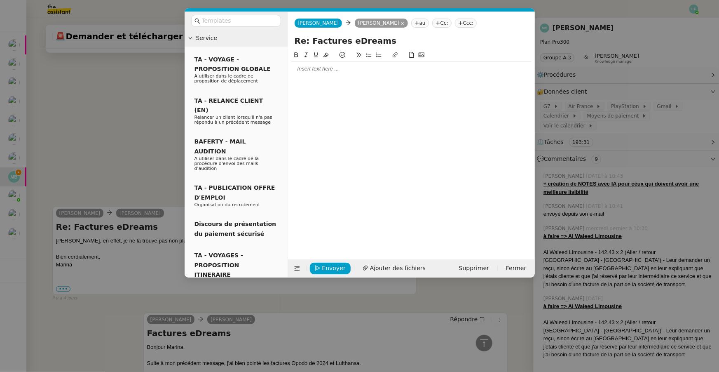
drag, startPoint x: 394, startPoint y: 40, endPoint x: 309, endPoint y: 38, distance: 85.7
click at [309, 38] on input "Re: Factures eDreams" at bounding box center [412, 41] width 234 height 12
type input "R"
type input "Facture Al Waleed Limousine // [GEOGRAPHIC_DATA]"
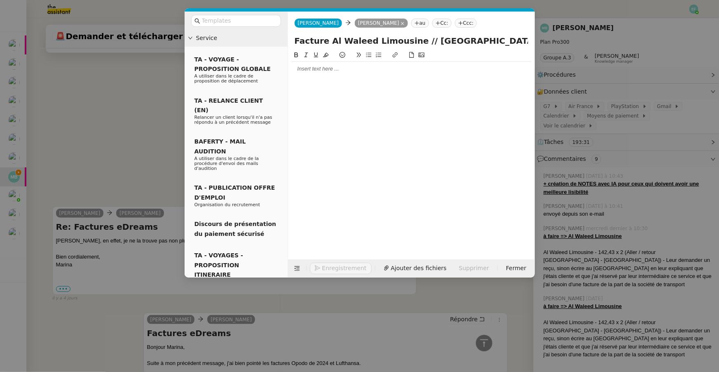
click at [306, 72] on div at bounding box center [411, 68] width 240 height 7
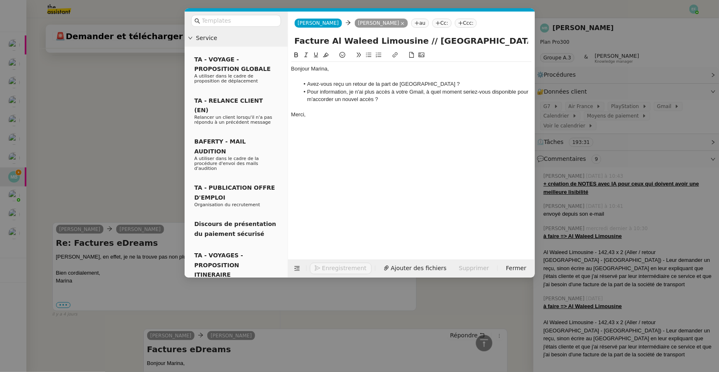
scroll to position [394, 0]
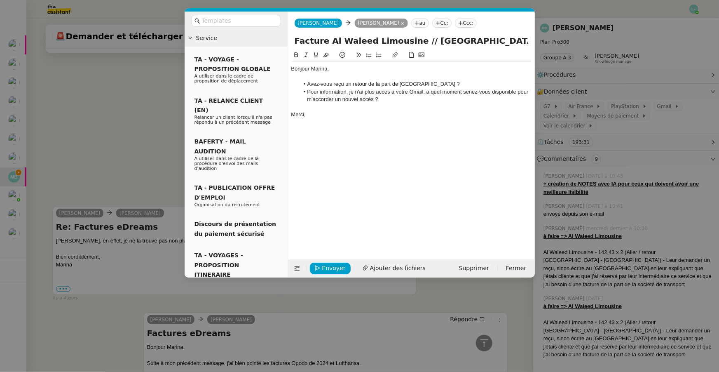
click at [339, 94] on li "Pour information, je n'ai plus accès à votre Gmail, à quel moment seriez-vous d…" at bounding box center [415, 95] width 232 height 15
click at [330, 76] on div at bounding box center [411, 76] width 240 height 7
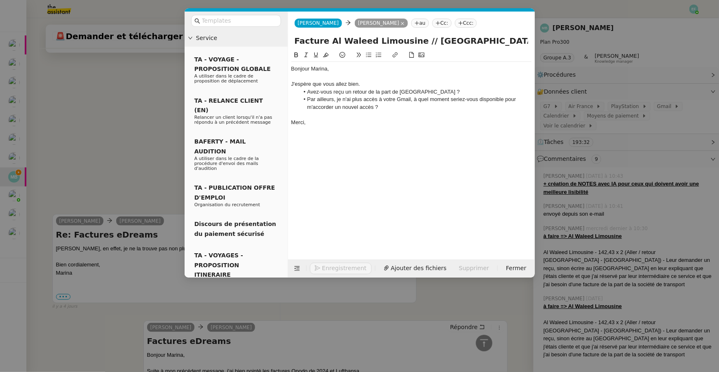
scroll to position [403, 0]
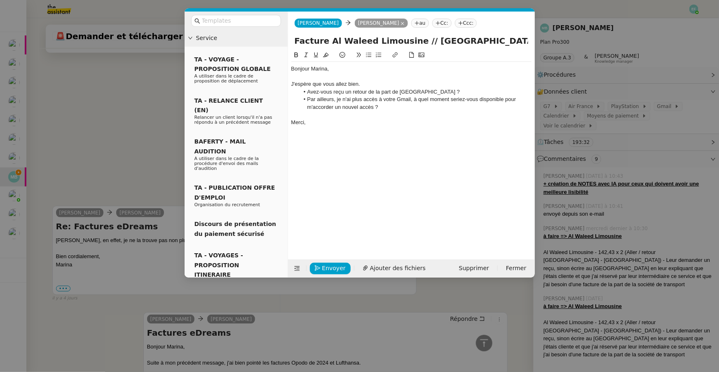
click at [455, 94] on li "Avez-vous reçu un retour de la part de [GEOGRAPHIC_DATA] ?" at bounding box center [415, 91] width 232 height 7
click at [457, 92] on li "Avez-vous reçu un retour de la part de [GEOGRAPHIC_DATA] pour Al Waleed Limousi…" at bounding box center [415, 91] width 232 height 7
click at [427, 107] on li "Par ailleurs, je n'ai plus accès à votre Gmail, à quel moment seriez-vous dispo…" at bounding box center [415, 103] width 232 height 15
click at [330, 267] on span "Envoyer" at bounding box center [333, 267] width 23 height 9
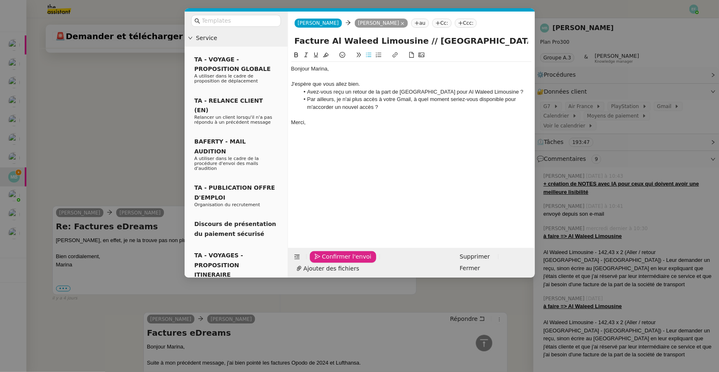
click at [330, 261] on span "Confirmer l'envoi" at bounding box center [346, 256] width 49 height 9
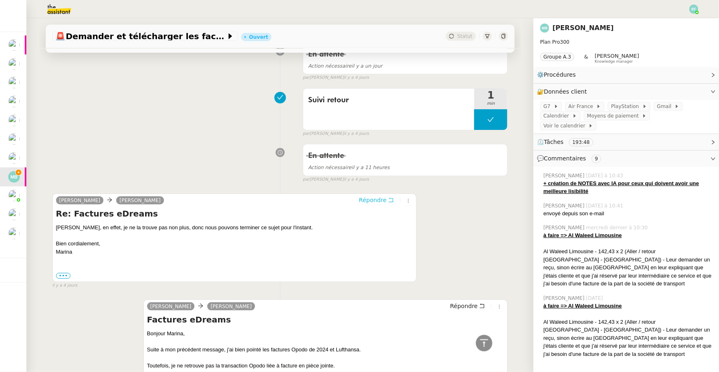
scroll to position [0, 0]
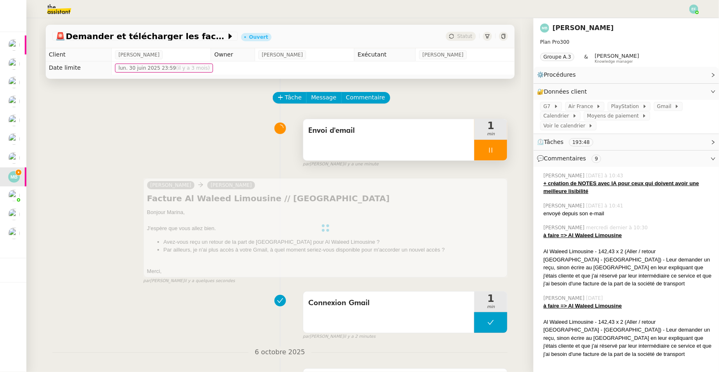
click at [501, 150] on div at bounding box center [490, 150] width 33 height 21
click at [504, 150] on button at bounding box center [499, 150] width 16 height 21
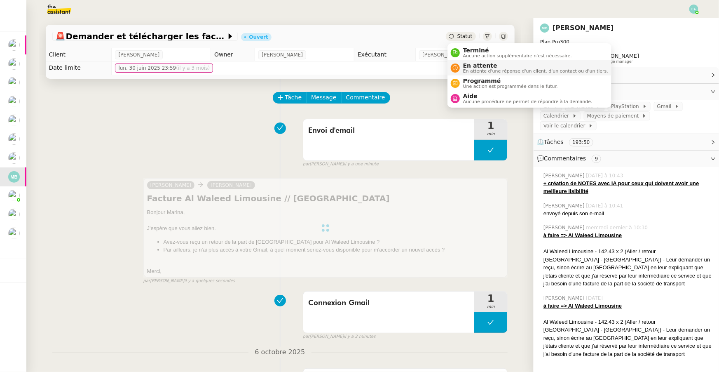
click at [462, 70] on div "En attente En attente d'une réponse d'un client, d'un contact ou d'un tiers." at bounding box center [534, 67] width 148 height 11
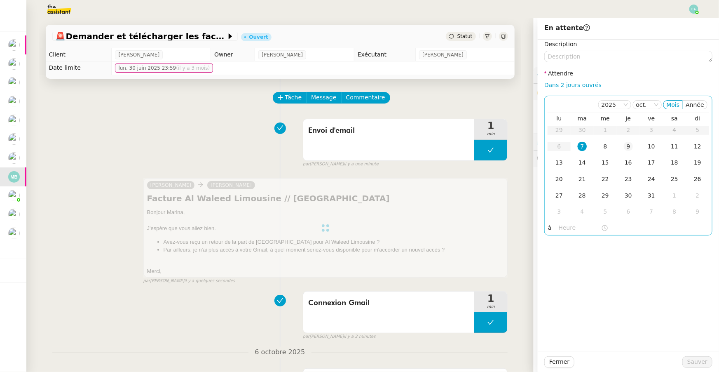
click at [550, 148] on div "9" at bounding box center [628, 146] width 9 height 9
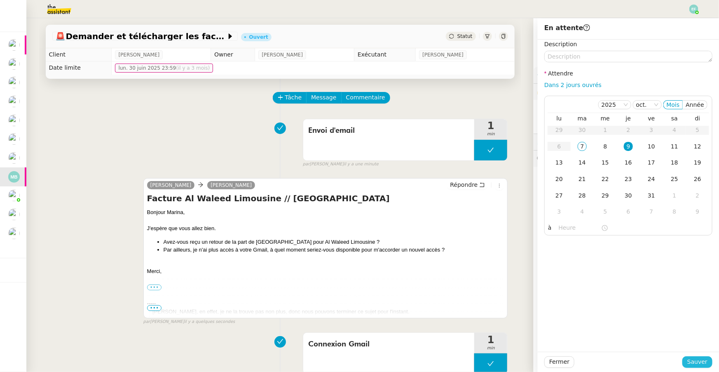
click at [550, 311] on span "Sauver" at bounding box center [697, 361] width 20 height 9
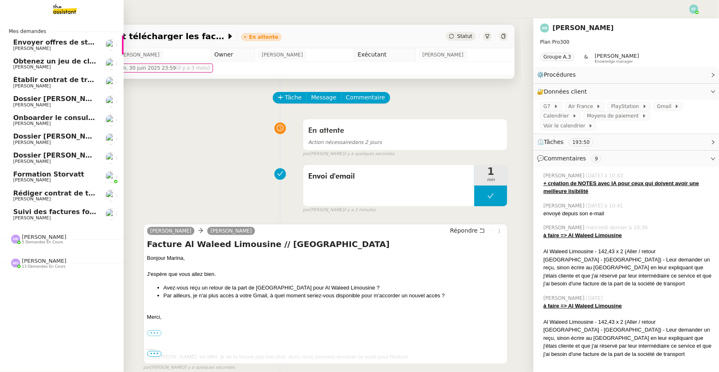
click at [57, 217] on span "[PERSON_NAME]" at bounding box center [54, 218] width 83 height 5
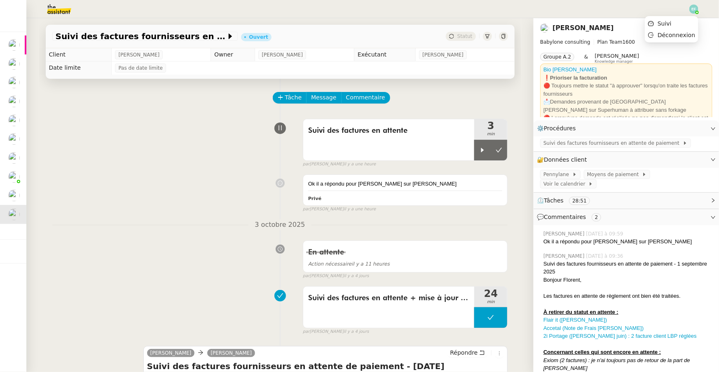
click at [550, 7] on img at bounding box center [693, 9] width 9 height 9
click at [550, 21] on li "Suivi" at bounding box center [672, 24] width 54 height 12
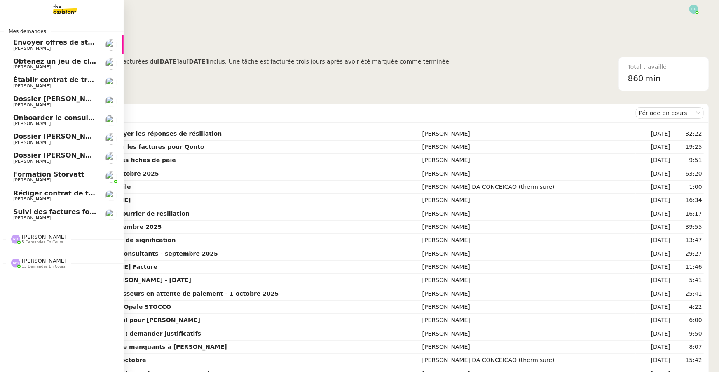
click at [41, 237] on span "[PERSON_NAME]" at bounding box center [44, 237] width 45 height 6
click at [45, 311] on span "13 demandes en cours" at bounding box center [44, 360] width 44 height 5
click at [69, 9] on img at bounding box center [58, 9] width 64 height 18
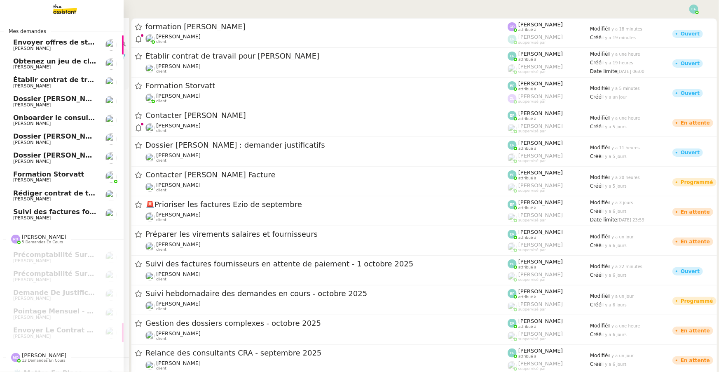
click at [26, 45] on span "Envoyer offres de stage aux écoles" at bounding box center [78, 42] width 130 height 8
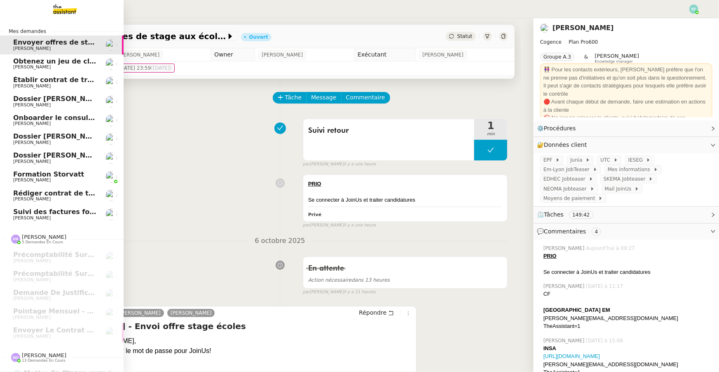
click at [56, 70] on link "Obtenez un jeu de clefs pour la cave [PERSON_NAME]" at bounding box center [62, 63] width 124 height 19
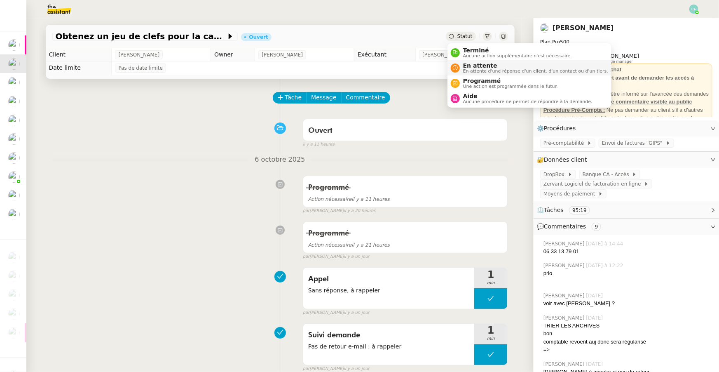
click at [467, 66] on span "En attente" at bounding box center [535, 65] width 145 height 7
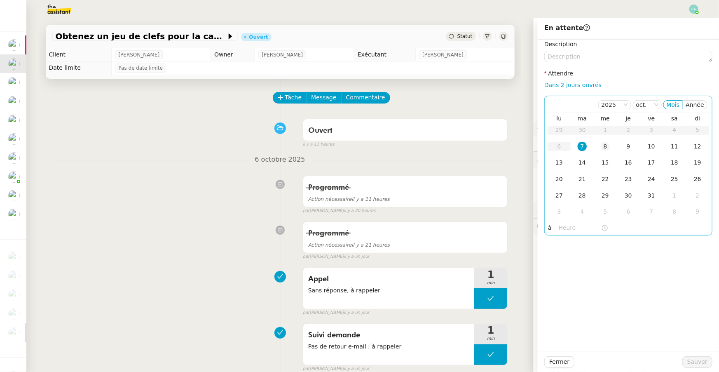
click at [550, 146] on div "8" at bounding box center [605, 146] width 9 height 9
click at [550, 311] on span "Sauver" at bounding box center [697, 361] width 20 height 9
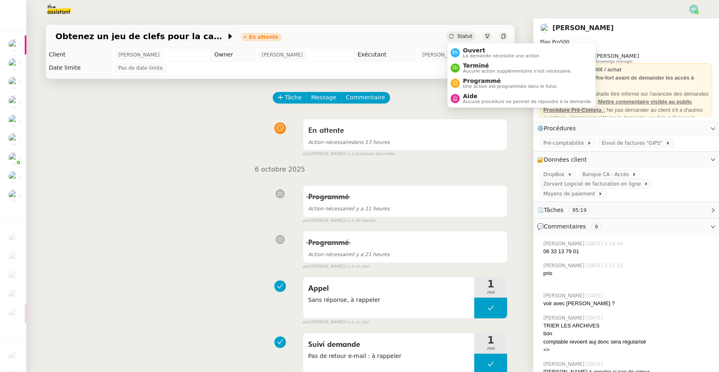
click at [466, 37] on span "Statut" at bounding box center [464, 36] width 15 height 6
click at [467, 47] on div "Obtenez un jeu de clefs pour la cave En attente Statut" at bounding box center [280, 36] width 469 height 23
click at [467, 57] on span "La demande nécessite une action" at bounding box center [501, 56] width 77 height 5
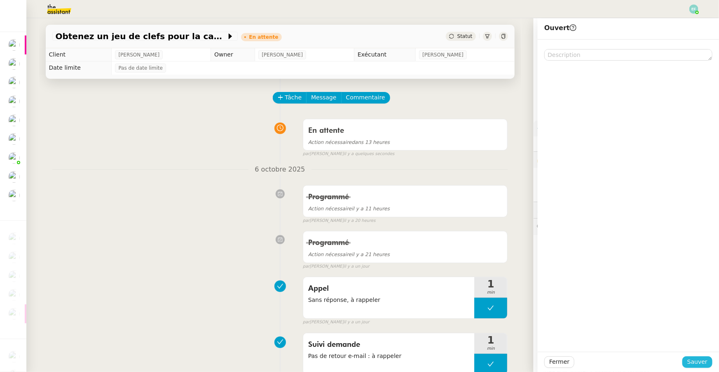
click at [550, 311] on span "Sauver" at bounding box center [697, 361] width 20 height 9
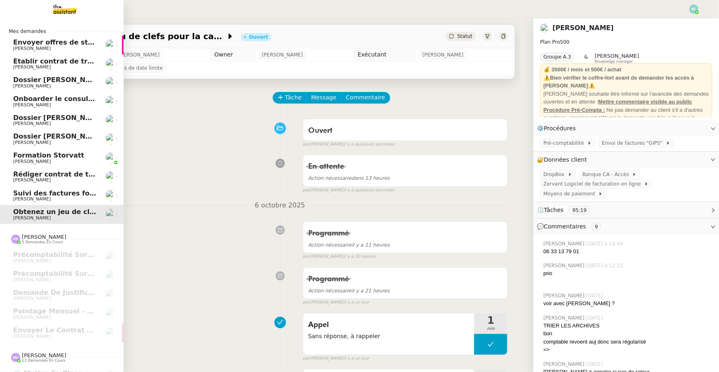
click at [65, 159] on span "[PERSON_NAME]" at bounding box center [54, 161] width 83 height 5
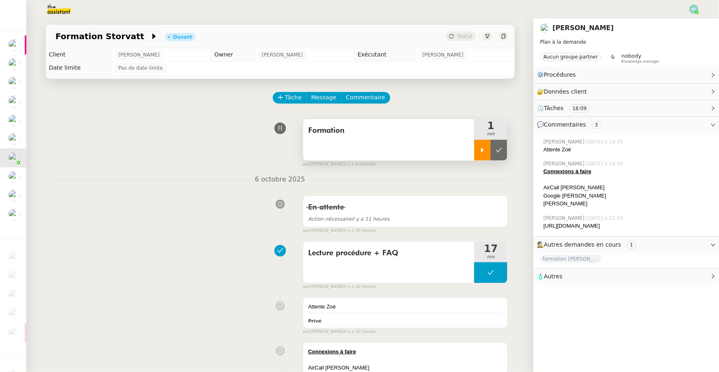
click at [485, 148] on icon at bounding box center [482, 150] width 7 height 7
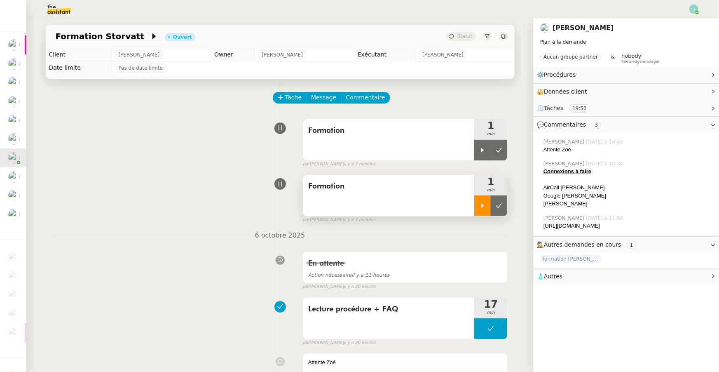
click at [486, 205] on div at bounding box center [482, 205] width 16 height 21
click at [435, 197] on div "Formation" at bounding box center [388, 195] width 171 height 41
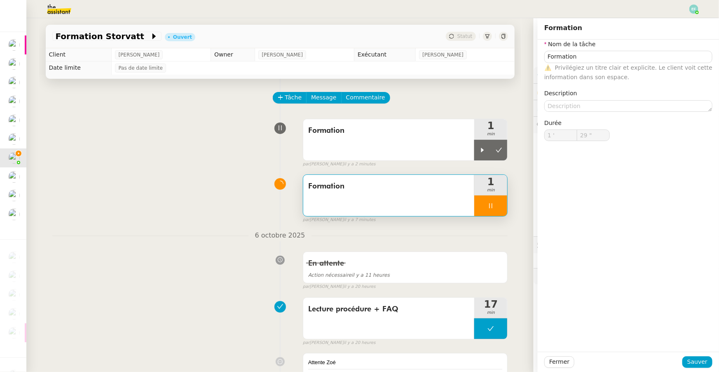
type input "Formation"
type input "1 '"
type input "29 ""
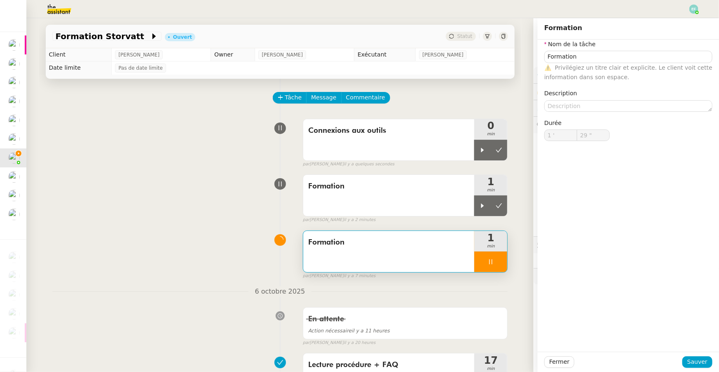
type input "Formation"
type input "1 '"
type input "30 ""
type input "Formation"
type input "1 '"
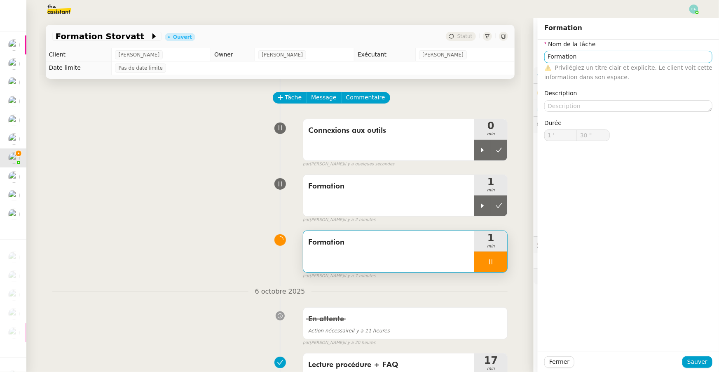
type input "30 ""
type input "Formation"
type input "1 '"
click at [550, 55] on input "Formation" at bounding box center [628, 57] width 168 height 12
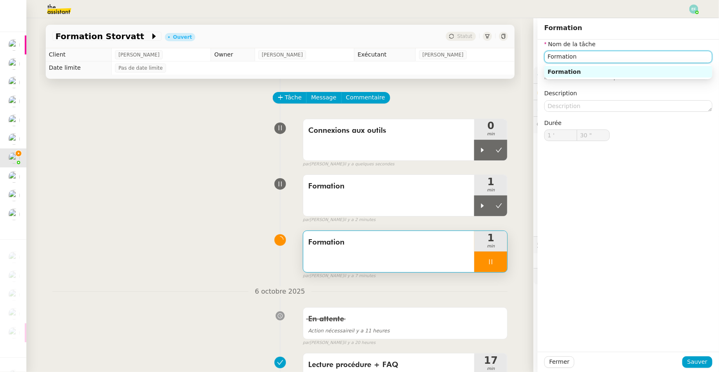
click at [550, 55] on input "Formation" at bounding box center [628, 57] width 168 height 12
type input "31 ""
click at [493, 263] on icon at bounding box center [491, 261] width 7 height 7
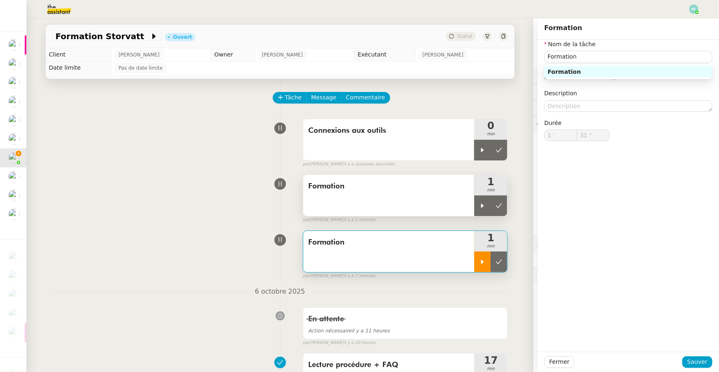
type input "Formation"
type input "1 '"
type input "32 ""
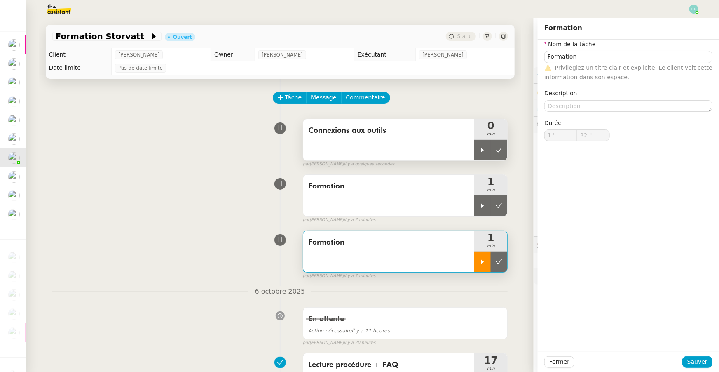
type input "Formation"
type input "1 '"
type input "32 ""
click at [292, 99] on span "Tâche" at bounding box center [293, 97] width 17 height 9
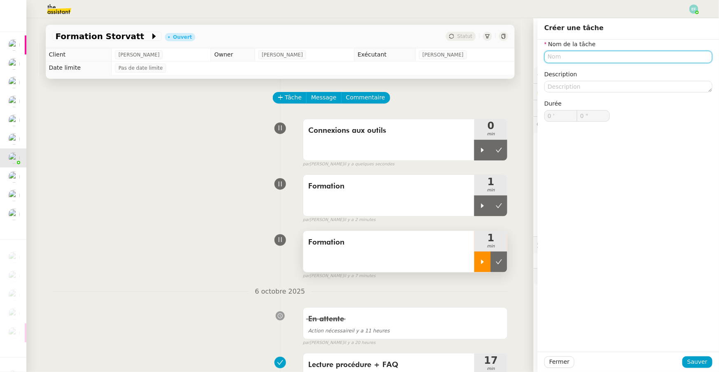
click at [550, 58] on input "text" at bounding box center [628, 57] width 168 height 12
type input "o"
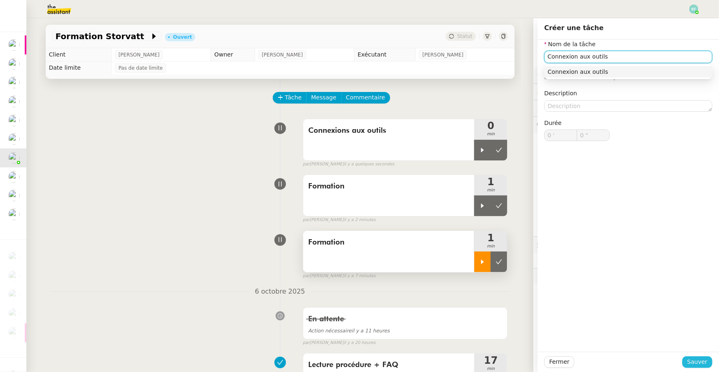
type input "Connexion aux outils"
click at [550, 311] on span "Sauver" at bounding box center [697, 361] width 20 height 9
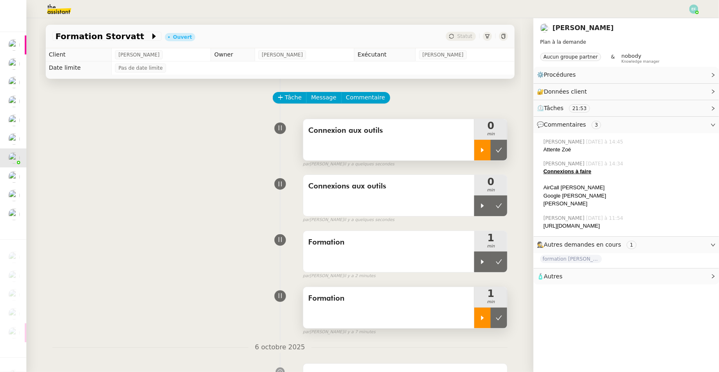
click at [484, 145] on div at bounding box center [482, 150] width 16 height 21
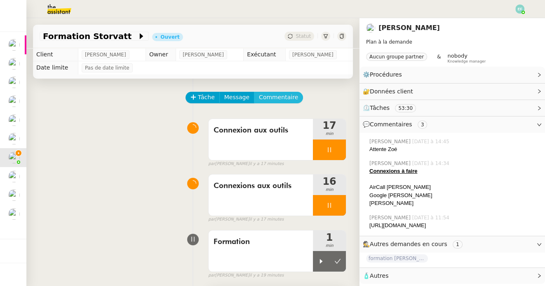
click at [274, 98] on span "Commentaire" at bounding box center [278, 97] width 39 height 9
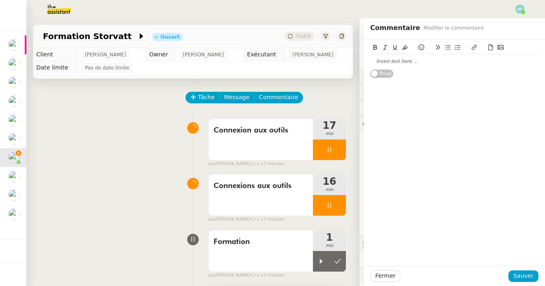
click at [413, 61] on div at bounding box center [454, 61] width 168 height 7
click at [148, 135] on div "Connexion aux outils 17 min false par [PERSON_NAME] il y a 17 minutes" at bounding box center [193, 141] width 307 height 53
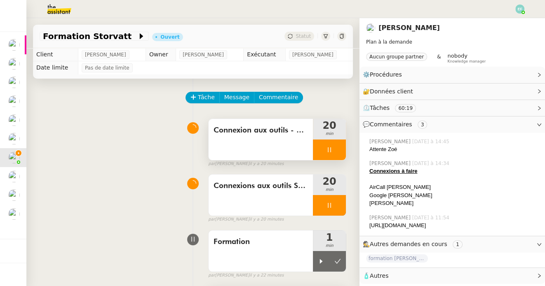
click at [277, 141] on div "Connexion aux outils - Storvatt/Mobix" at bounding box center [261, 139] width 104 height 41
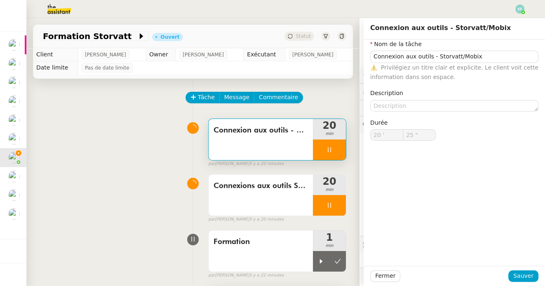
type input "26 ""
click at [157, 117] on div "Connexion aux outils - Storvatt/Mobix 20 min false par [PERSON_NAME] il y a 21 …" at bounding box center [193, 141] width 307 height 53
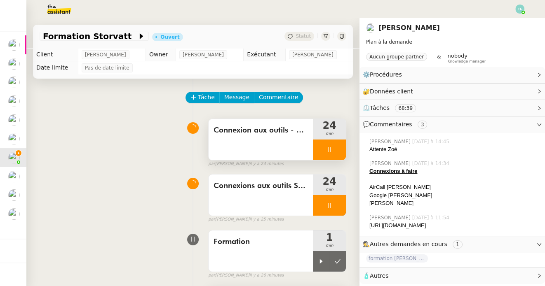
click at [337, 147] on div at bounding box center [329, 150] width 33 height 21
click at [338, 147] on icon at bounding box center [337, 150] width 7 height 7
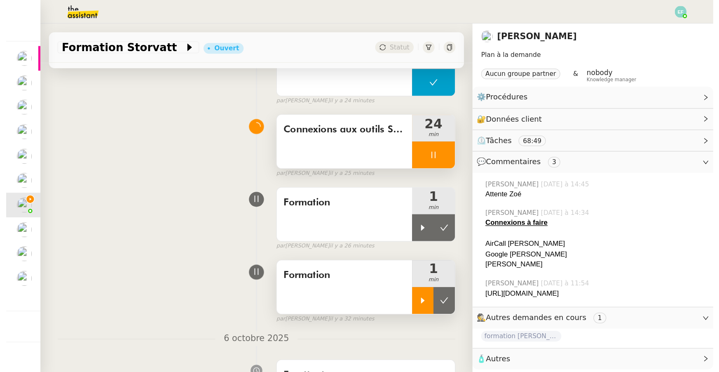
scroll to position [86, 0]
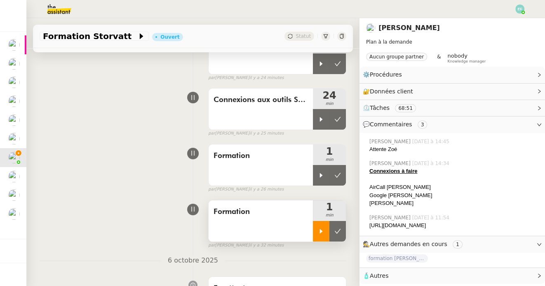
click at [324, 232] on div at bounding box center [321, 231] width 16 height 21
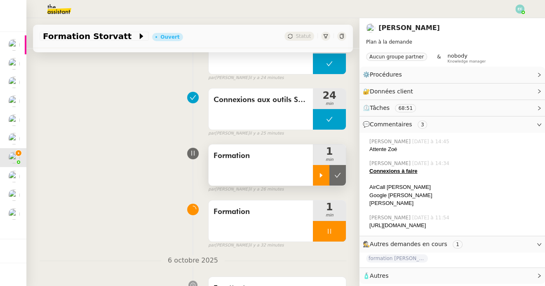
click at [322, 171] on div at bounding box center [321, 175] width 16 height 21
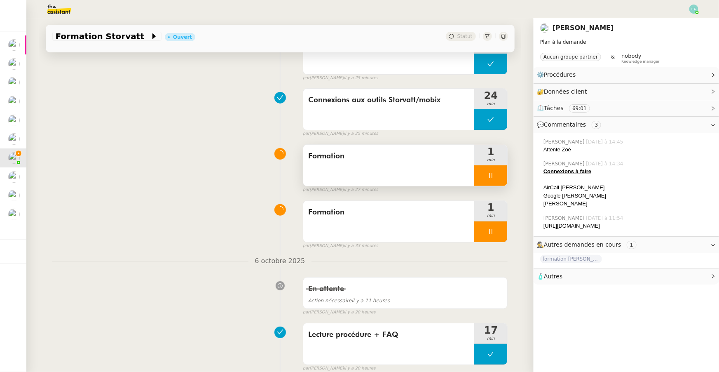
scroll to position [0, 0]
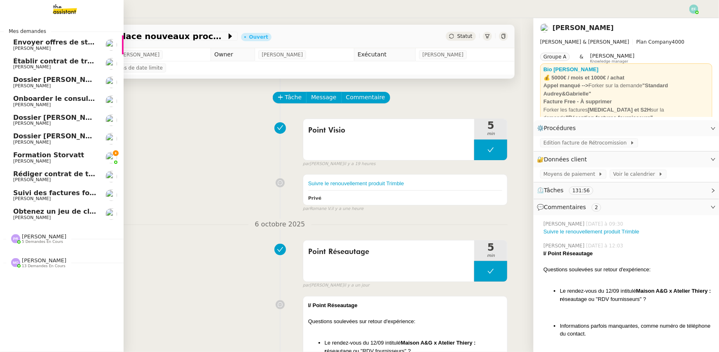
click at [26, 157] on span "Formation Storvatt" at bounding box center [48, 155] width 71 height 8
